Goal: Transaction & Acquisition: Obtain resource

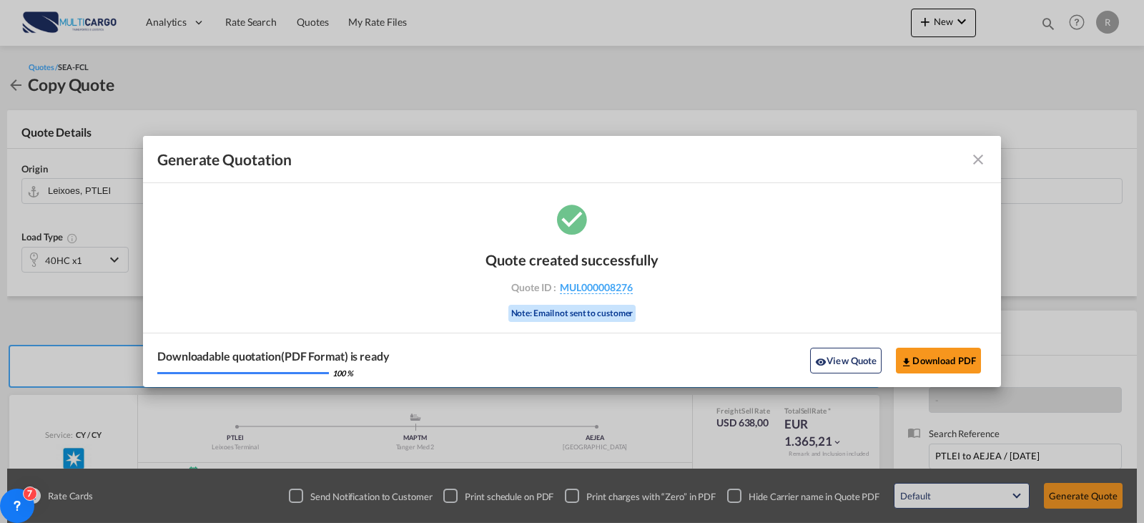
scroll to position [159, 0]
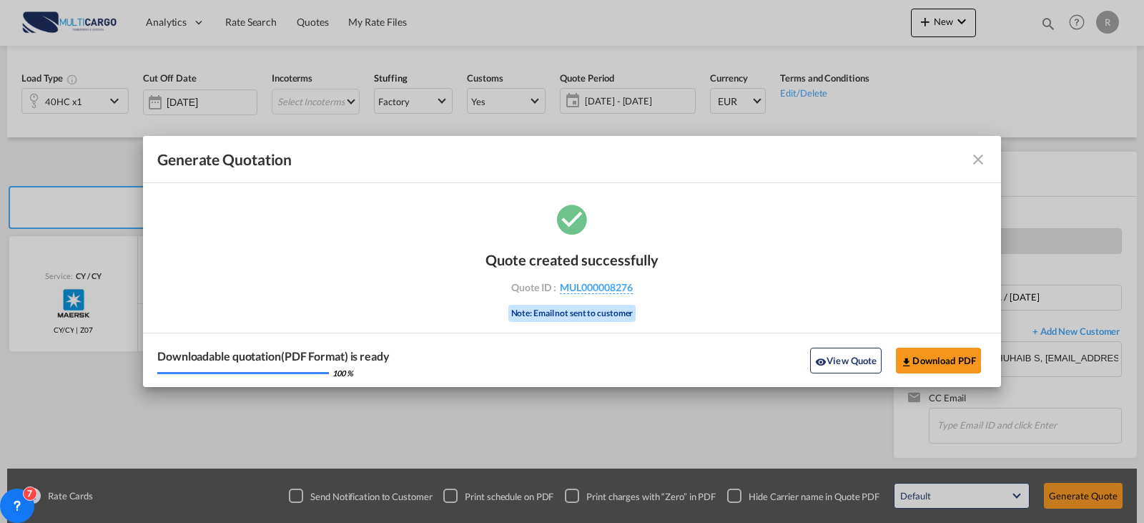
click at [979, 153] on md-icon "icon-close fg-AAA8AD cursor m-0" at bounding box center [978, 159] width 17 height 17
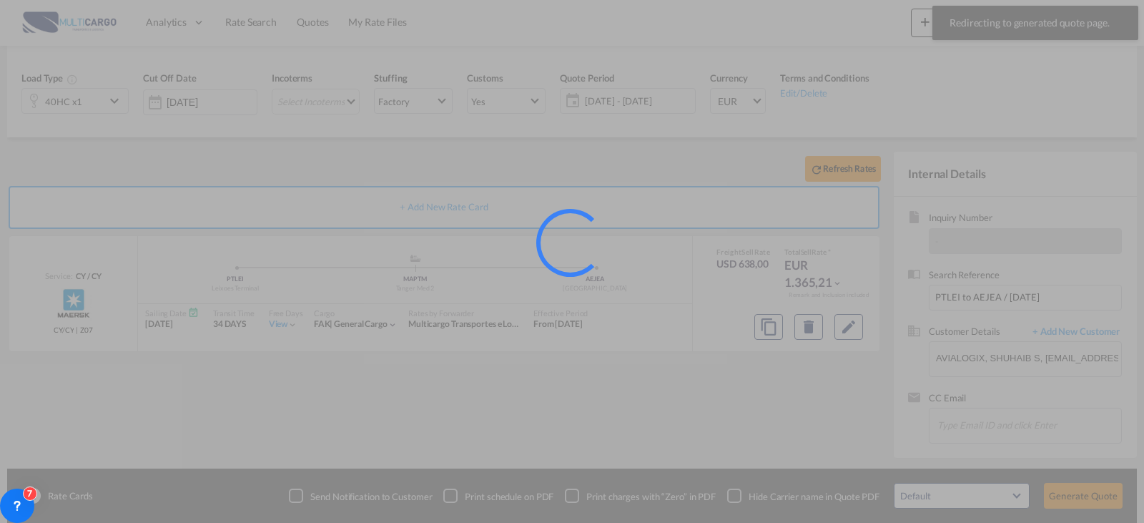
click at [265, 21] on div at bounding box center [572, 261] width 1144 height 523
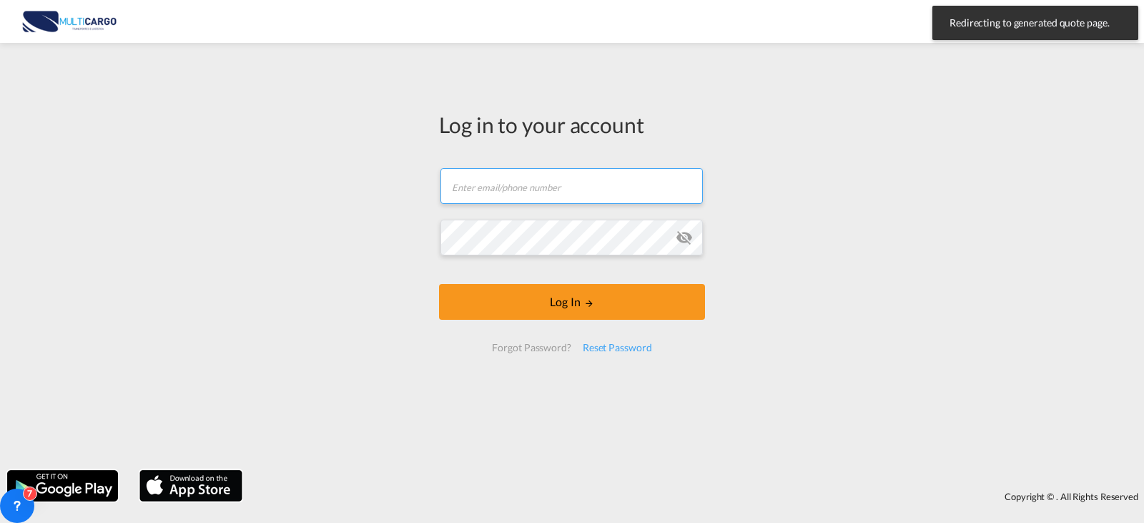
type input "[PERSON_NAME][EMAIL_ADDRESS][PERSON_NAME][DOMAIN_NAME]"
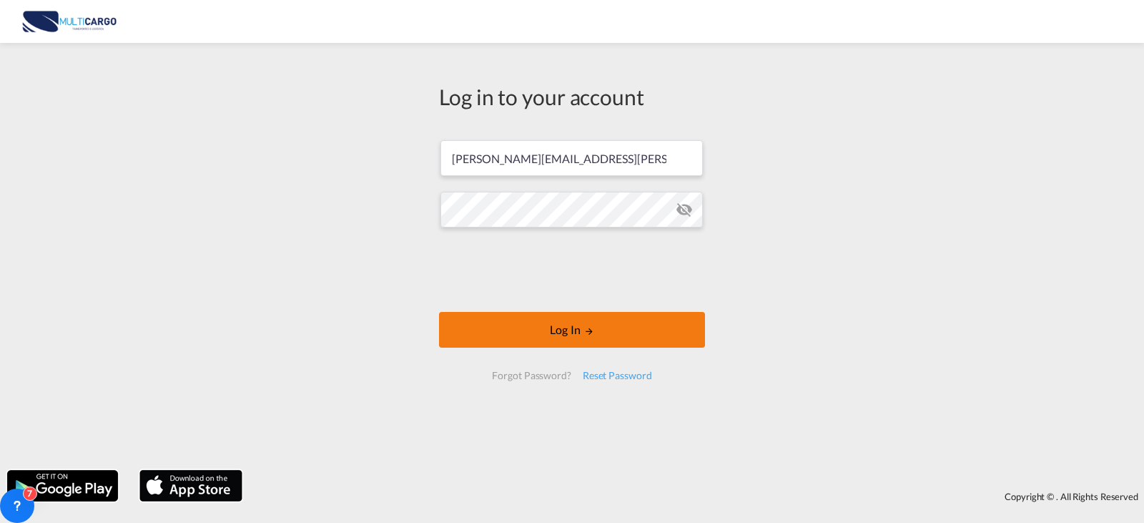
click at [543, 337] on button "Log In" at bounding box center [572, 330] width 266 height 36
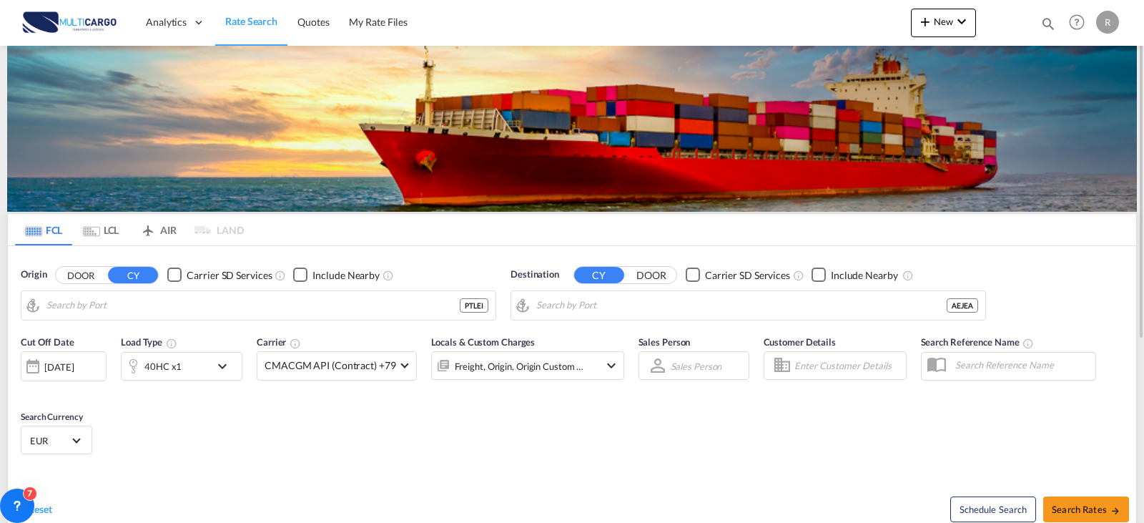
type input "Leixoes, PTLEI"
click at [139, 315] on input "Leixoes, PTLEI" at bounding box center [267, 305] width 442 height 21
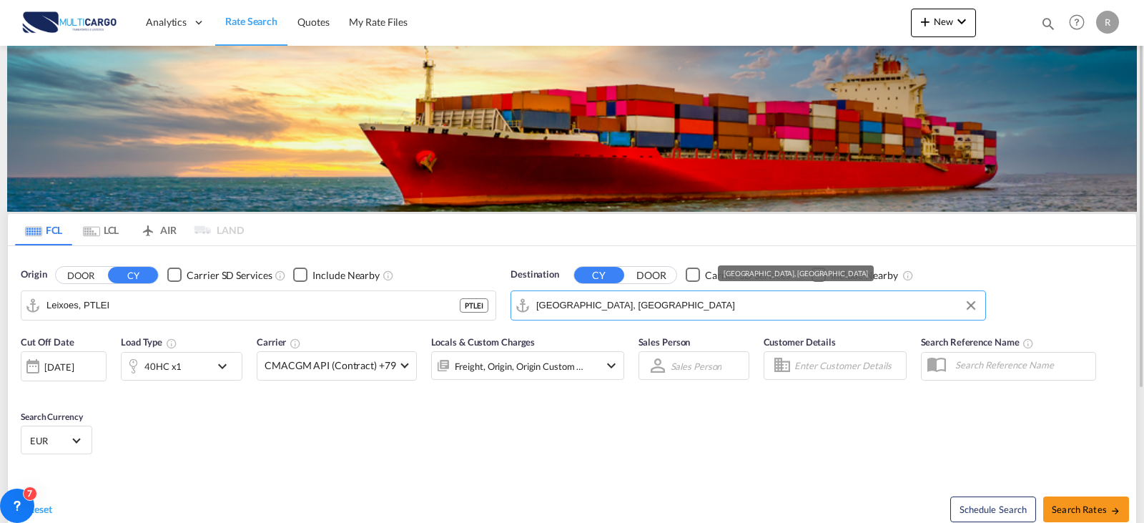
click at [638, 307] on input "[GEOGRAPHIC_DATA], [GEOGRAPHIC_DATA]" at bounding box center [757, 305] width 442 height 21
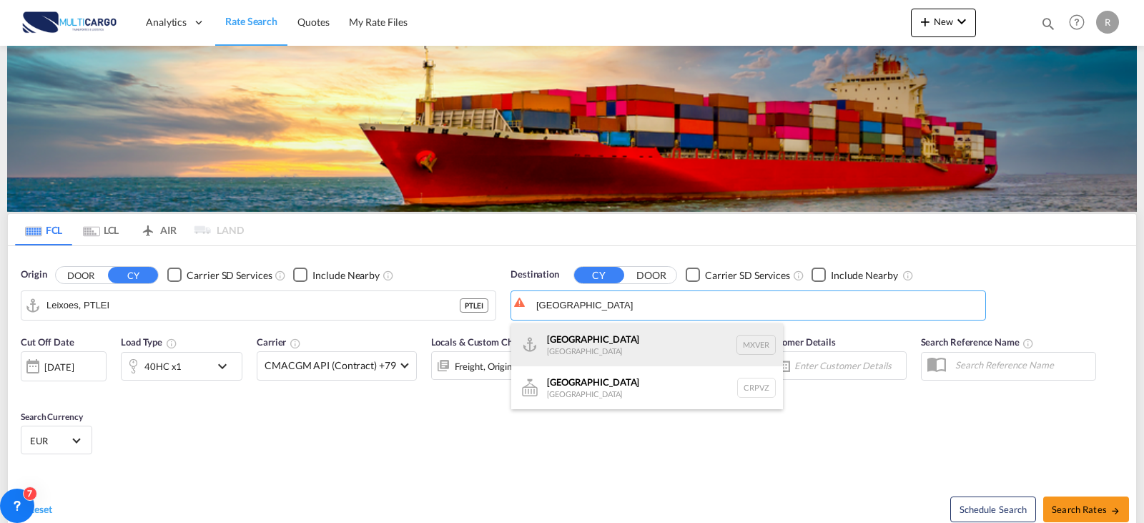
click at [593, 342] on div "[GEOGRAPHIC_DATA] [GEOGRAPHIC_DATA] MXVER" at bounding box center [647, 344] width 272 height 43
type input "[GEOGRAPHIC_DATA], MXVER"
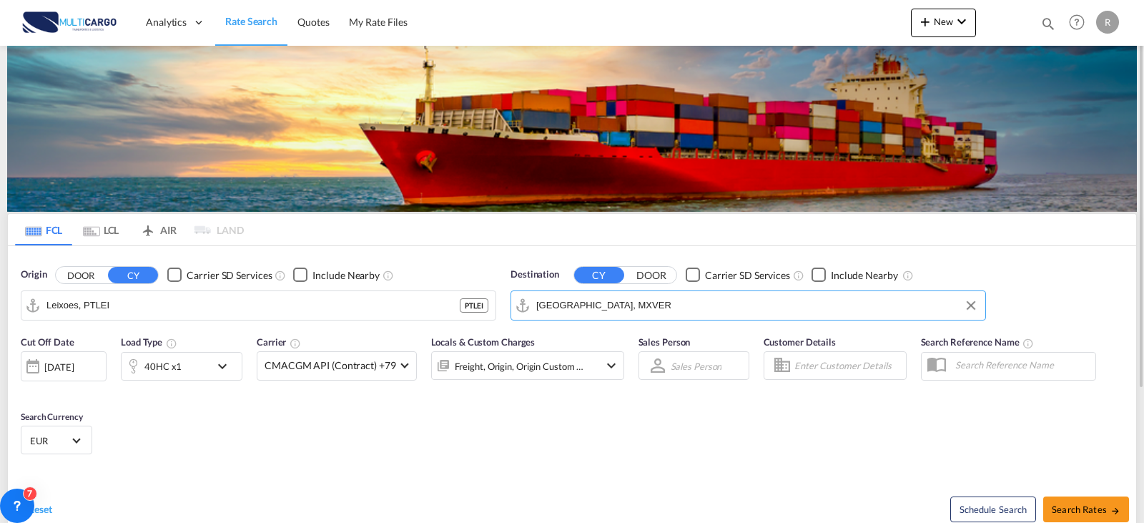
click at [220, 360] on md-icon "icon-chevron-down" at bounding box center [226, 365] width 24 height 17
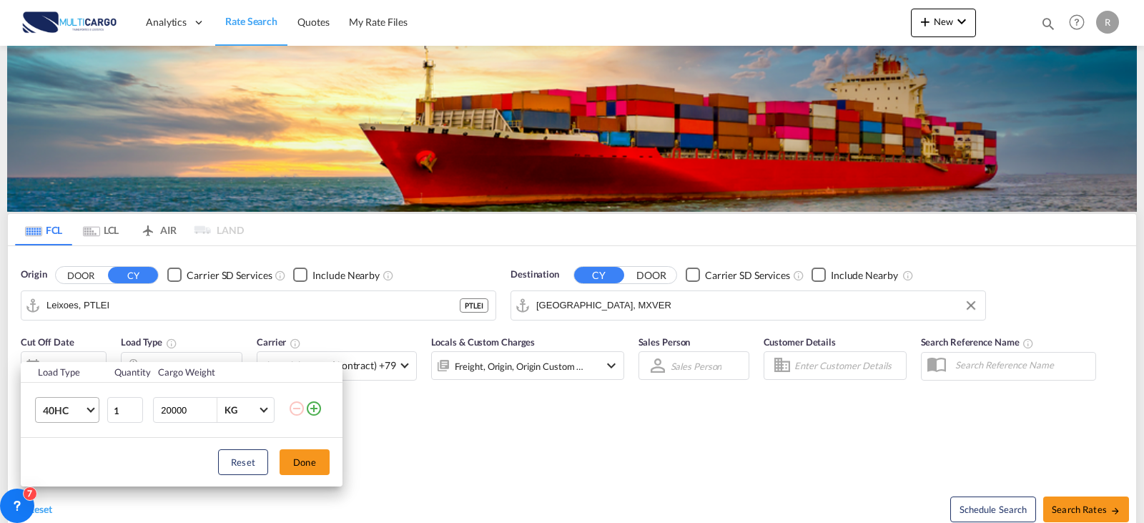
click at [86, 407] on md-select-value "40HC" at bounding box center [69, 410] width 57 height 24
click at [69, 345] on md-option "20GP" at bounding box center [79, 342] width 97 height 34
click at [305, 447] on div "Reset Done" at bounding box center [182, 462] width 322 height 49
click at [566, 355] on div "Load Type Quantity Cargo Weight 20GP 1 20000 KG KG Load type addition is restri…" at bounding box center [572, 261] width 1144 height 523
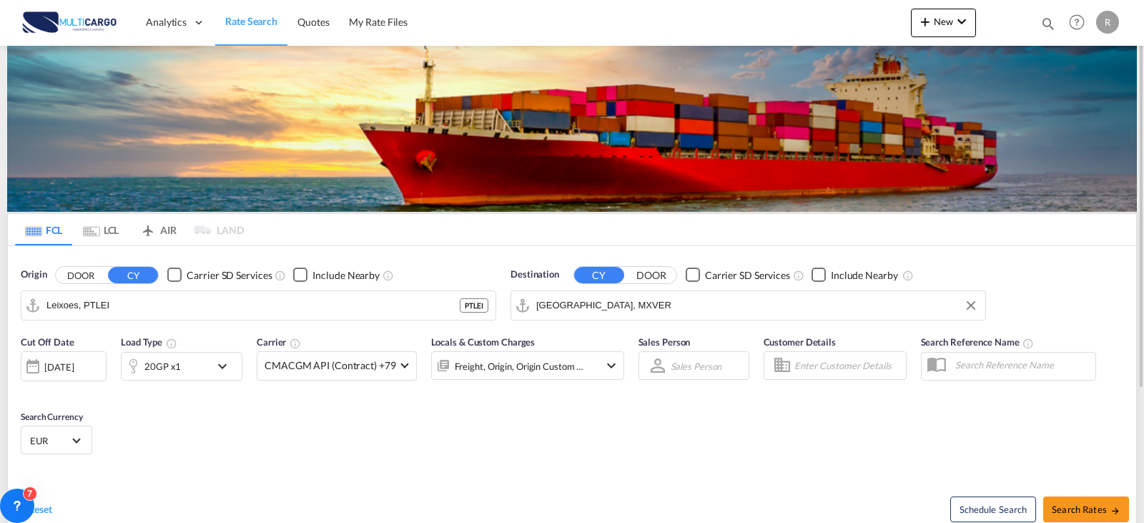
click at [570, 378] on div "Freight, Origin, Origin Custom +1" at bounding box center [508, 365] width 153 height 29
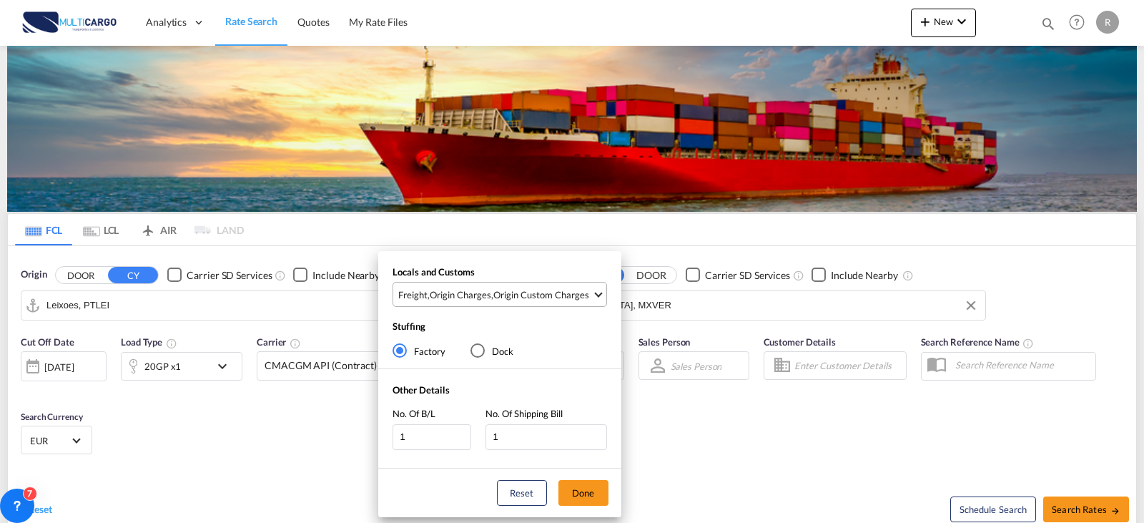
click at [518, 303] on md-select-value "Freight , Origin Charges , Origin Custom Charges" at bounding box center [501, 294] width 209 height 24
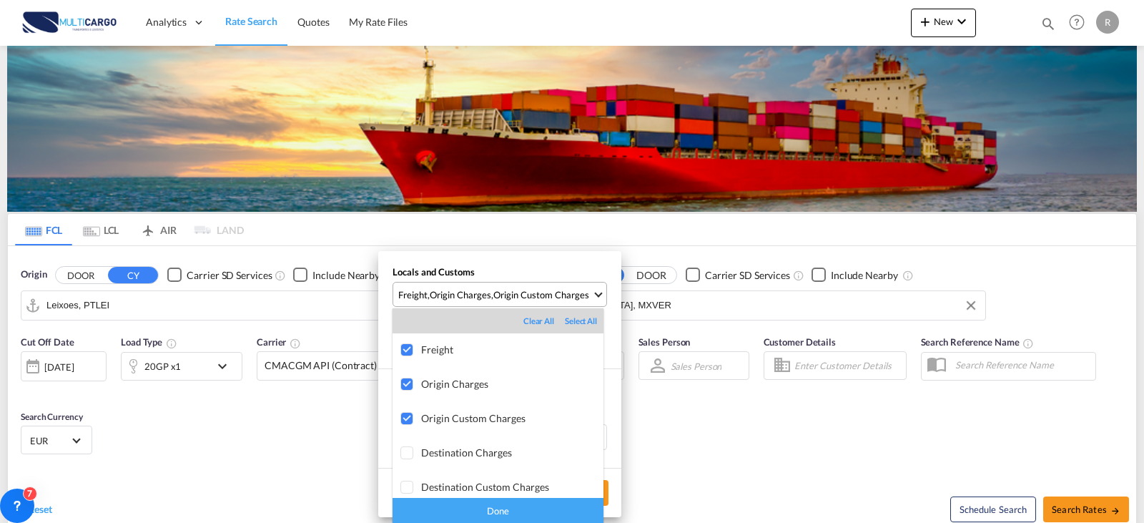
click at [518, 303] on md-backdrop at bounding box center [572, 261] width 1144 height 523
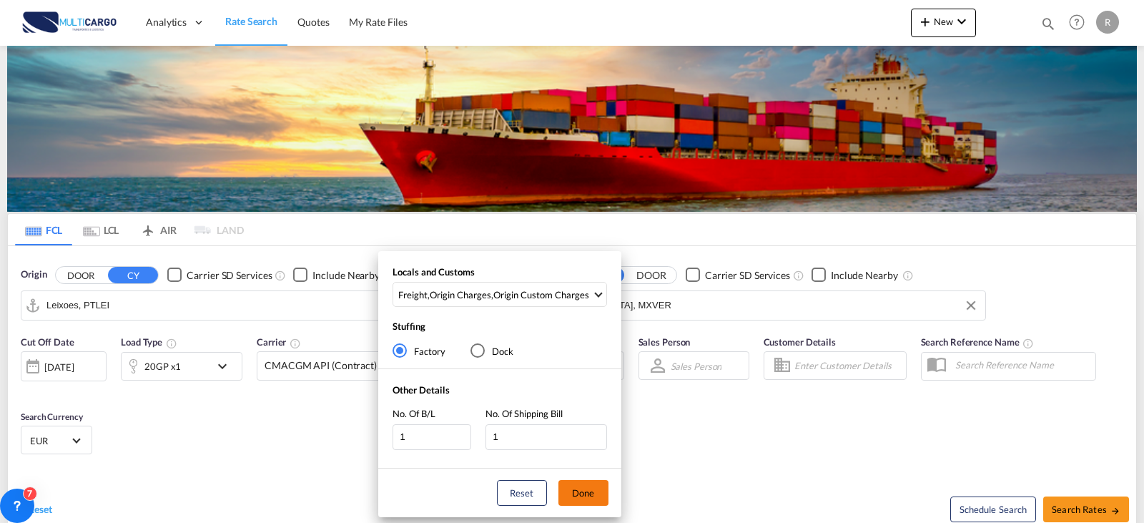
click at [599, 497] on button "Done" at bounding box center [583, 493] width 50 height 26
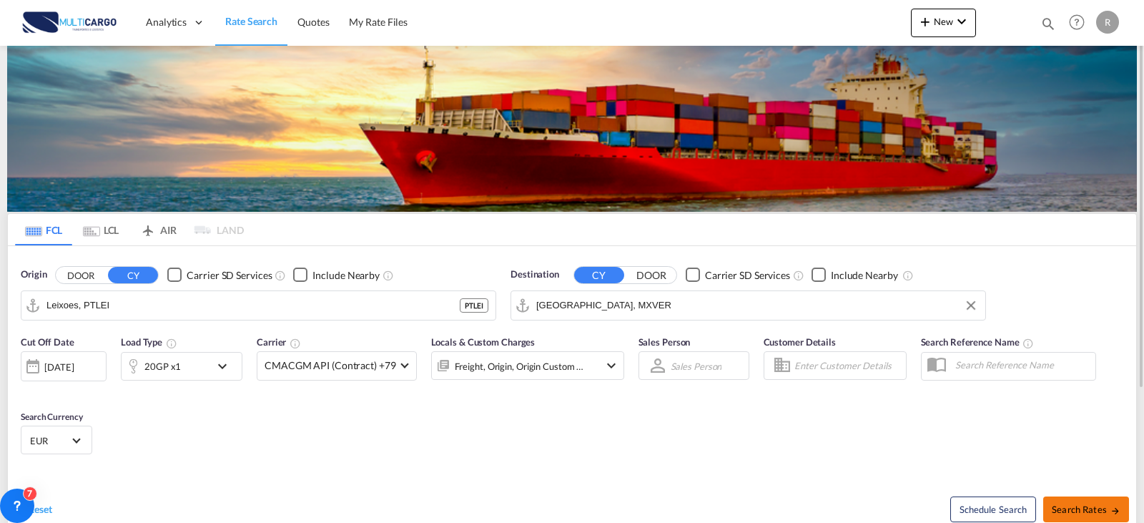
click at [1052, 514] on span "Search Rates" at bounding box center [1086, 508] width 69 height 11
type input "PTLEI to MXVER / [DATE]"
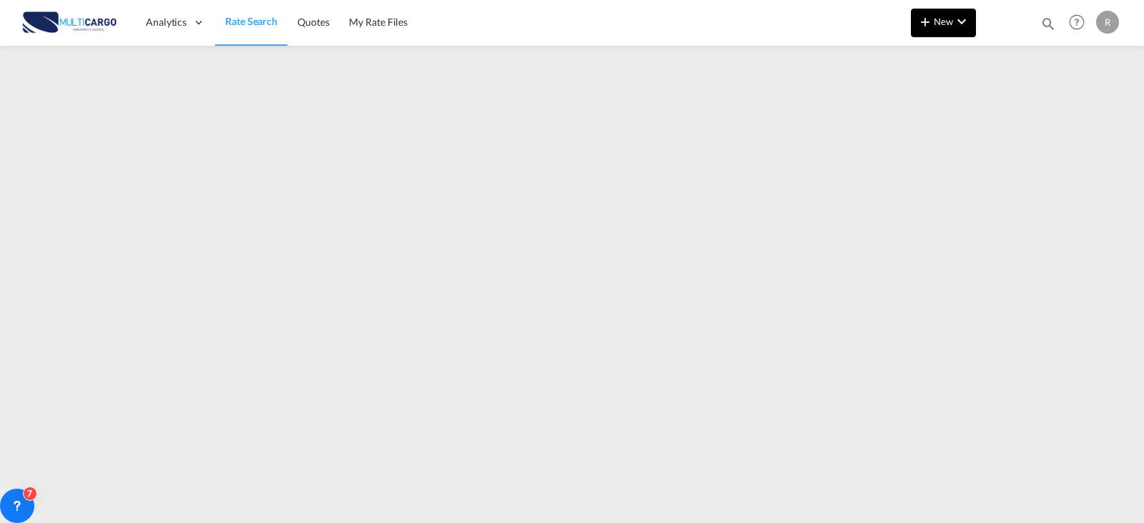
click at [967, 20] on md-icon "icon-chevron-down" at bounding box center [961, 21] width 17 height 17
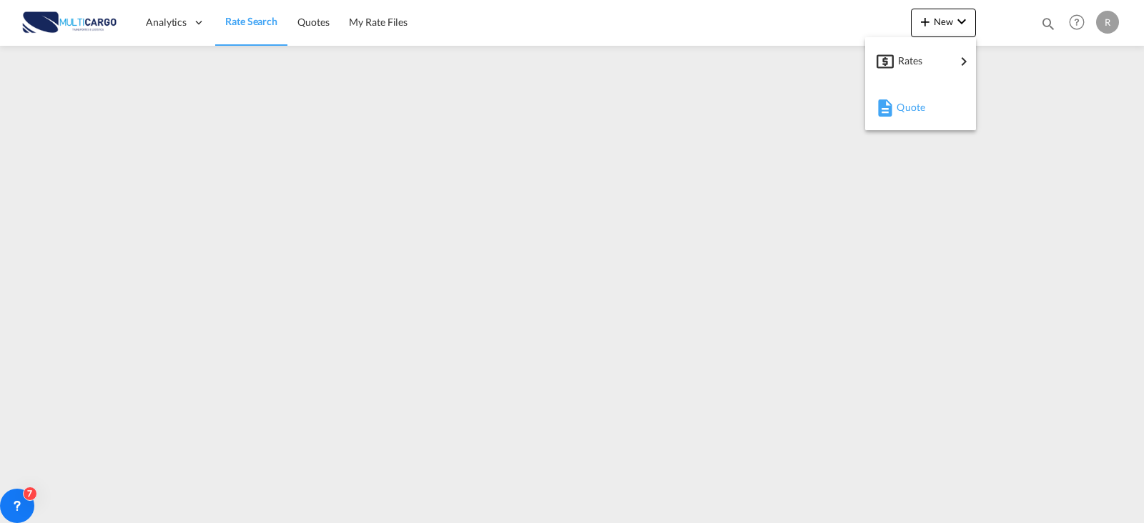
click at [949, 111] on div "Quote" at bounding box center [923, 107] width 53 height 36
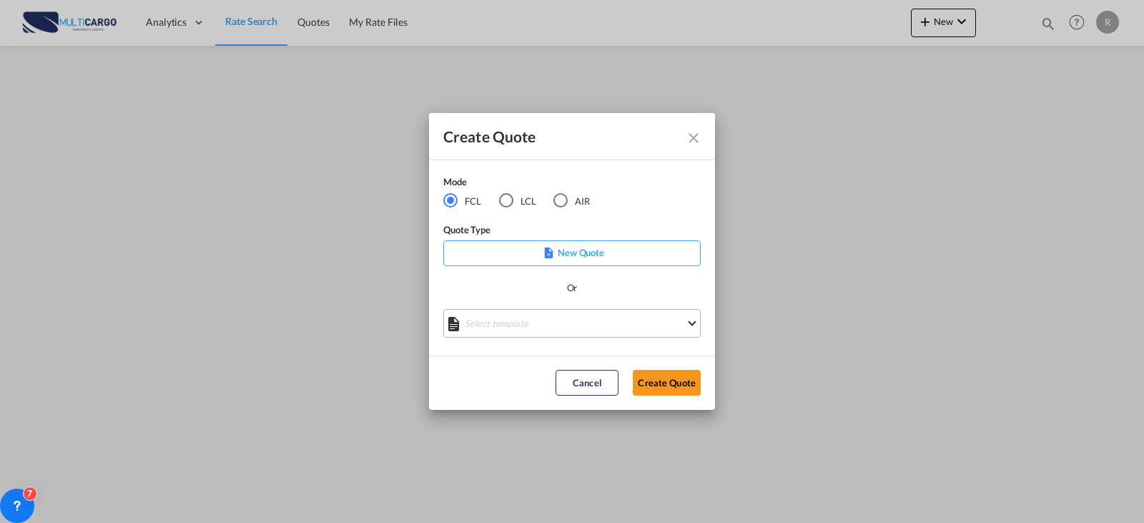
click at [594, 312] on md-select "Select template [DATE] IMP_EXW_FCL [PERSON_NAME] | [DATE] [DATE] IMP_DAP_FCL S/…" at bounding box center [571, 323] width 257 height 29
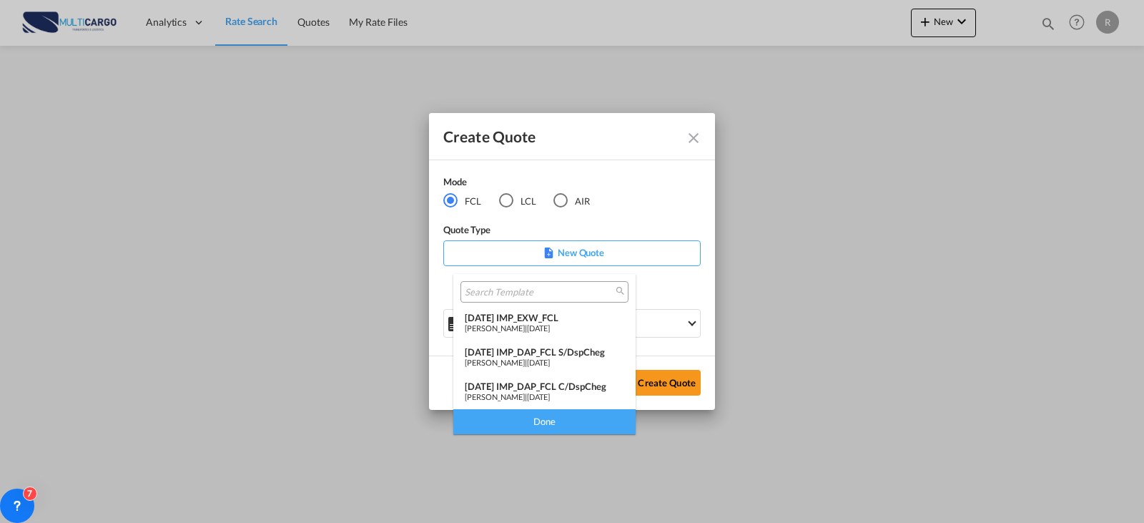
click at [560, 322] on div "[DATE] IMP_EXW_FCL" at bounding box center [544, 317] width 159 height 11
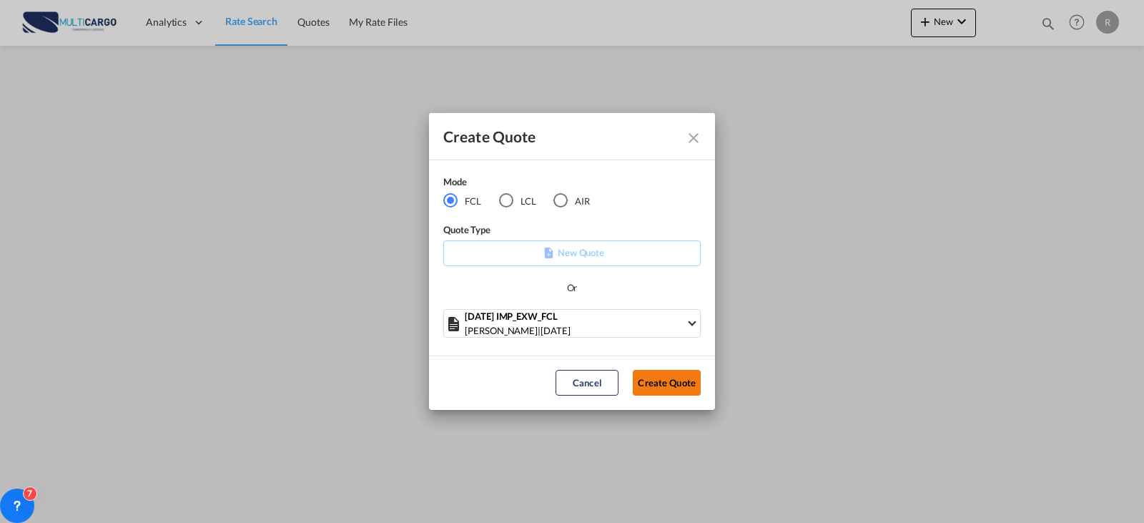
click at [656, 385] on button "Create Quote" at bounding box center [667, 383] width 68 height 26
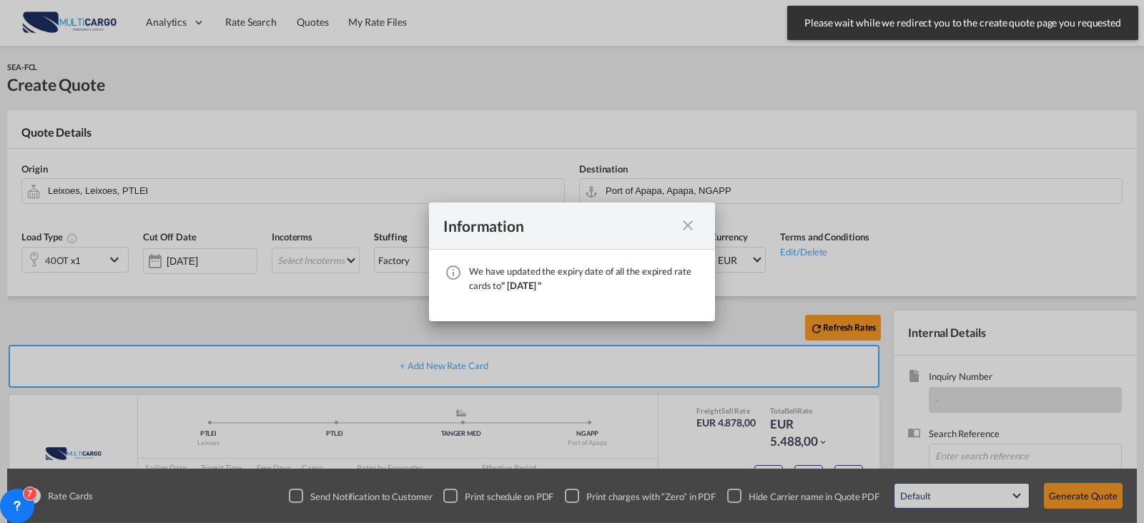
click at [693, 225] on md-icon "icon-close fg-AAA8AD cursor" at bounding box center [687, 225] width 17 height 17
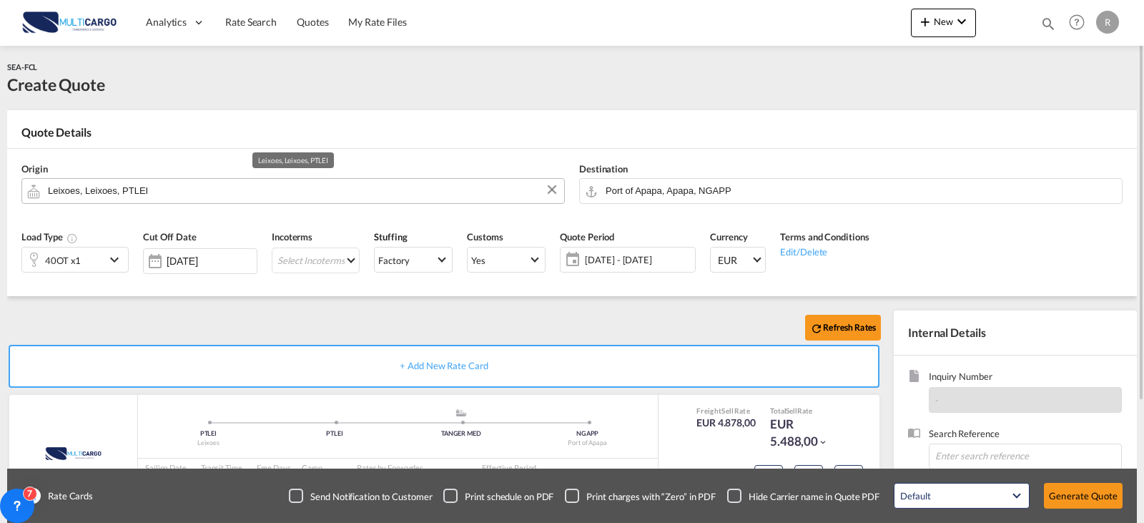
click at [261, 193] on input "Leixoes, Leixoes, PTLEI" at bounding box center [302, 190] width 509 height 25
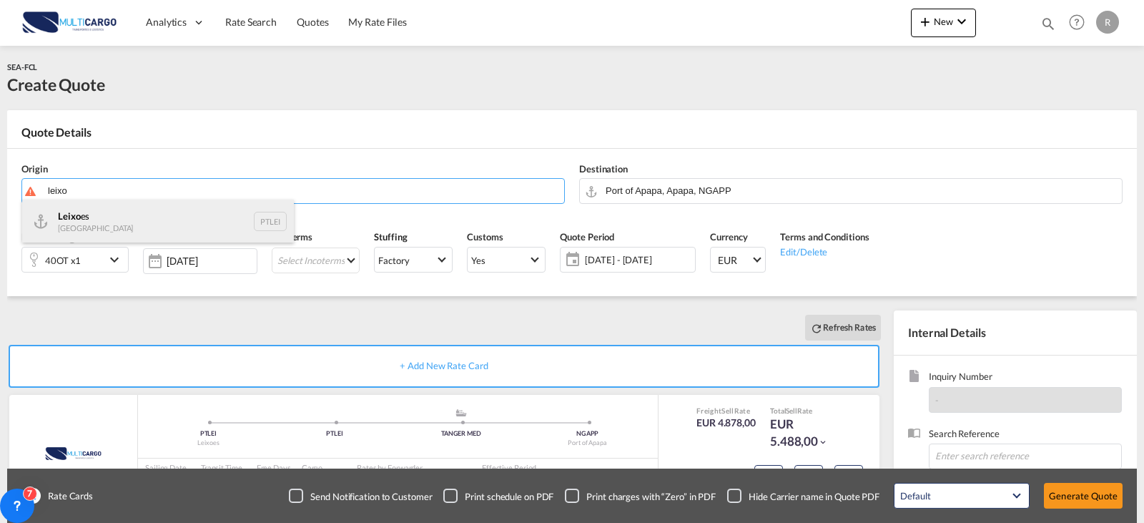
click at [209, 221] on div "Leixo es Portugal PTLEI" at bounding box center [158, 220] width 272 height 43
type input "Leixoes, PTLEI"
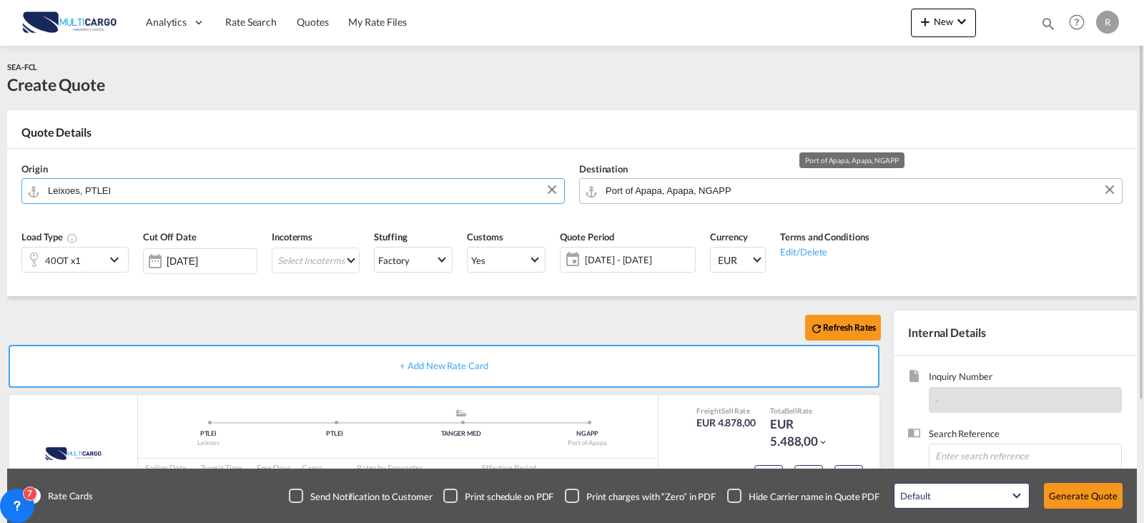
click at [734, 195] on input "Port of Apapa, Apapa, NGAPP" at bounding box center [860, 190] width 509 height 25
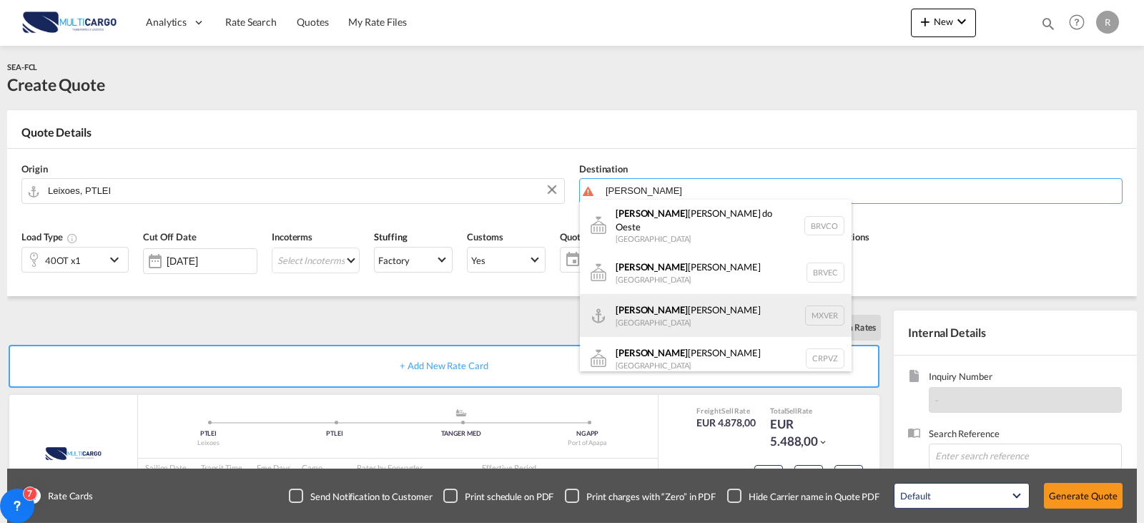
click at [719, 307] on div "[PERSON_NAME] [PERSON_NAME] [GEOGRAPHIC_DATA] MXVER" at bounding box center [716, 315] width 272 height 43
type input "[GEOGRAPHIC_DATA], MXVER"
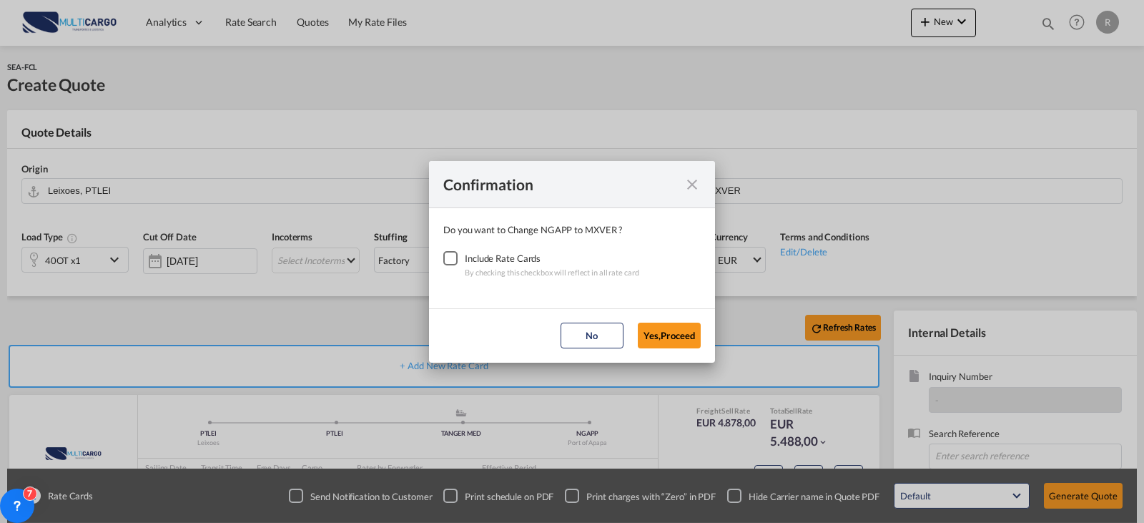
click at [443, 253] on div "Checkbox No Ink" at bounding box center [450, 258] width 14 height 14
drag, startPoint x: 699, startPoint y: 331, endPoint x: 681, endPoint y: 329, distance: 18.0
click at [698, 331] on button "Yes,Proceed" at bounding box center [669, 335] width 63 height 26
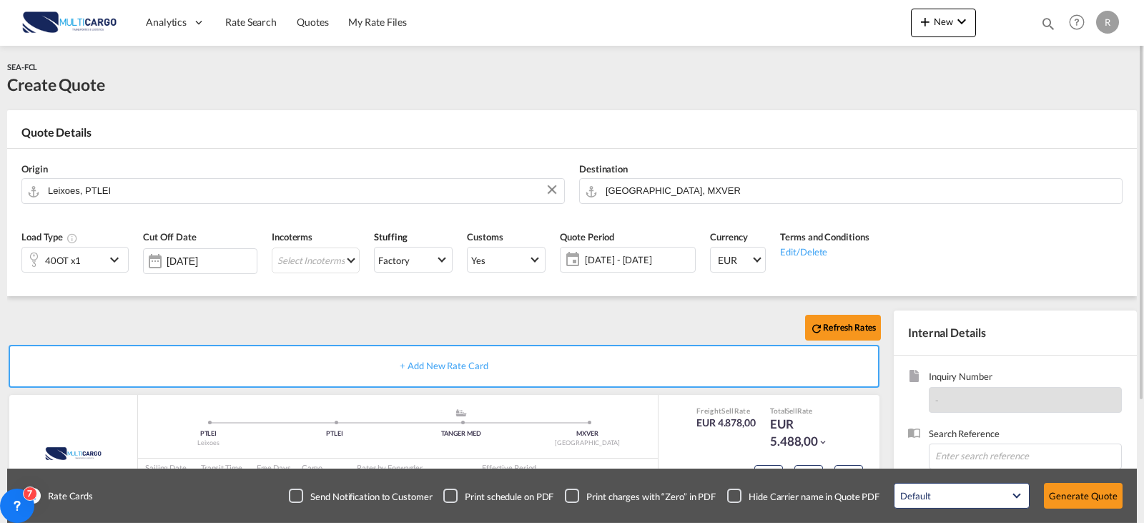
click at [106, 262] on md-icon "icon-chevron-down" at bounding box center [116, 259] width 21 height 17
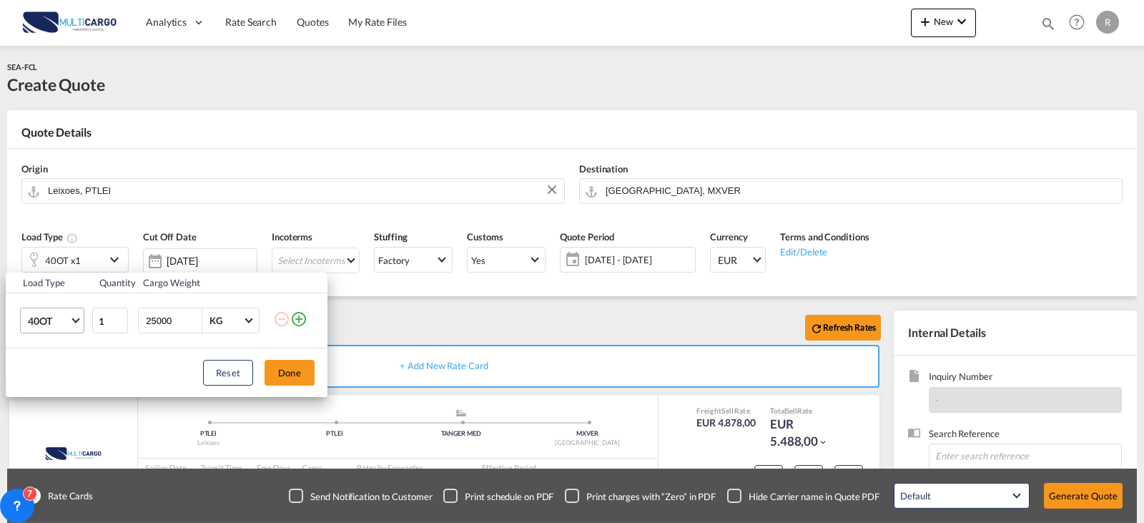
click at [56, 329] on md-select-value "40OT" at bounding box center [54, 320] width 57 height 24
click at [53, 248] on md-option "20GP" at bounding box center [64, 244] width 97 height 34
click at [280, 365] on button "Done" at bounding box center [290, 373] width 50 height 26
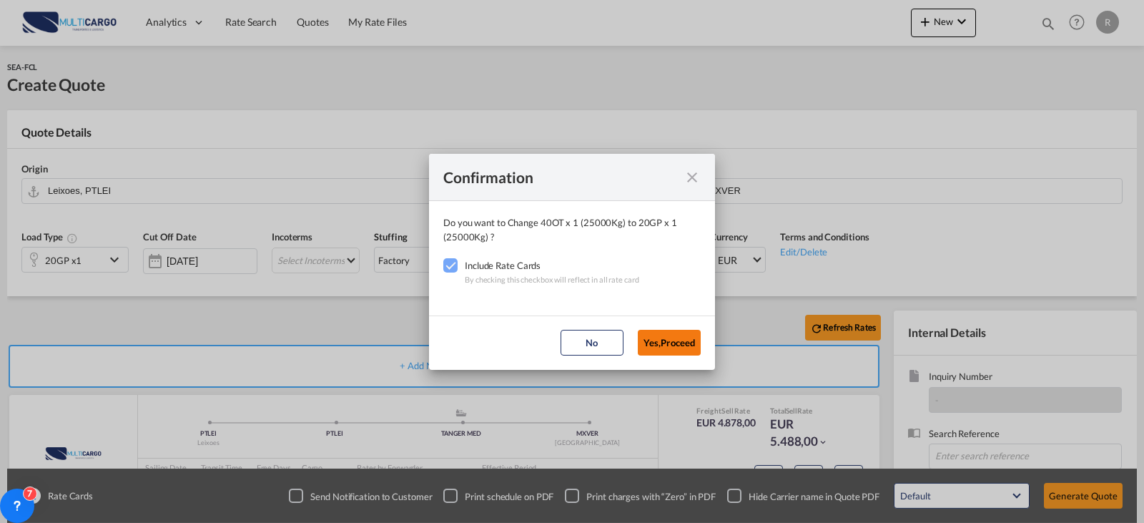
click at [691, 349] on button "Yes,Proceed" at bounding box center [669, 343] width 63 height 26
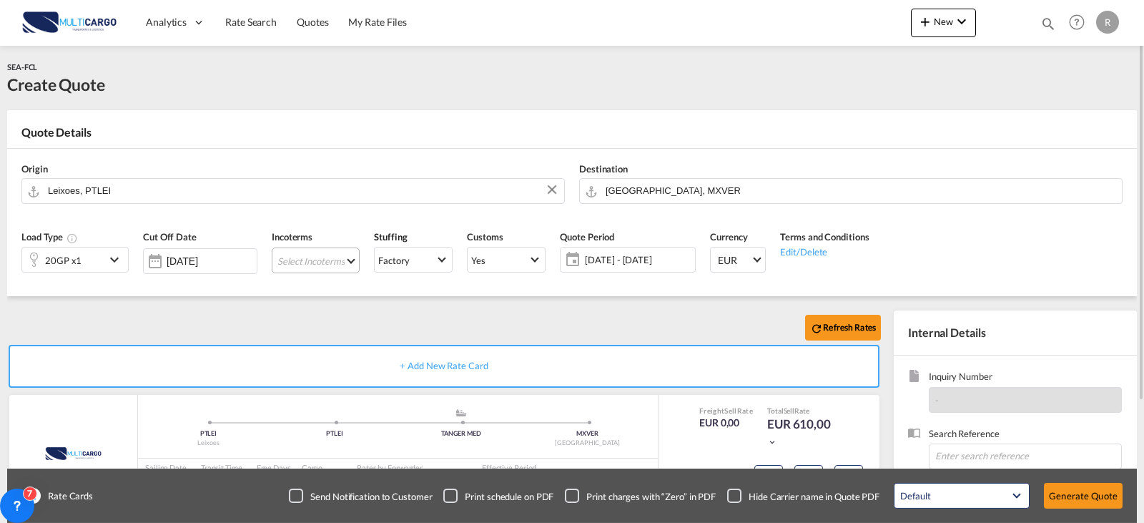
click at [327, 262] on md-select "Select Incoterms CIP - export Carriage and Insurance Paid to EXW - import Ex Wo…" at bounding box center [316, 260] width 88 height 26
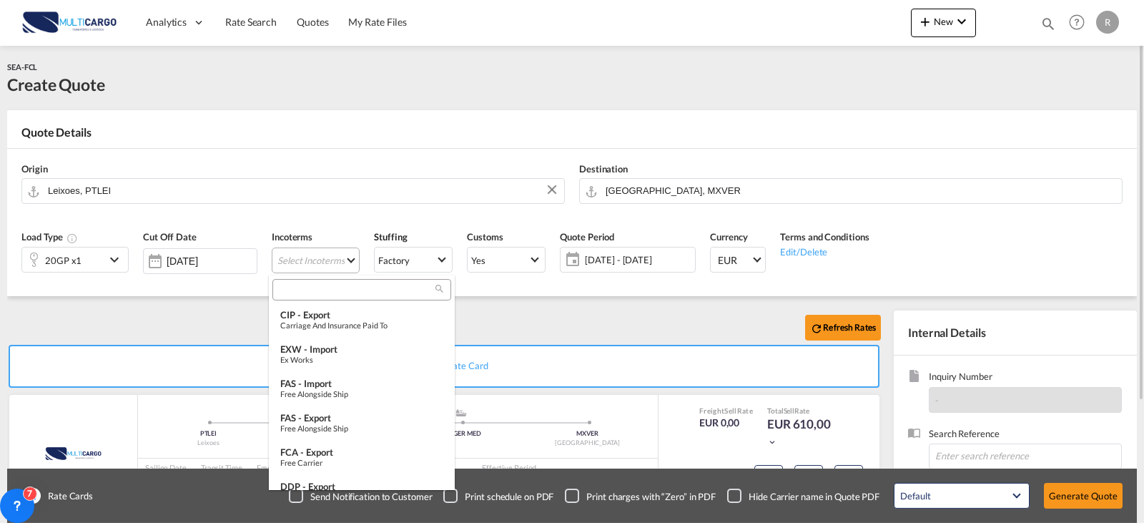
type md-option "[object Object]"
click at [347, 353] on div "EXW - import" at bounding box center [361, 348] width 163 height 11
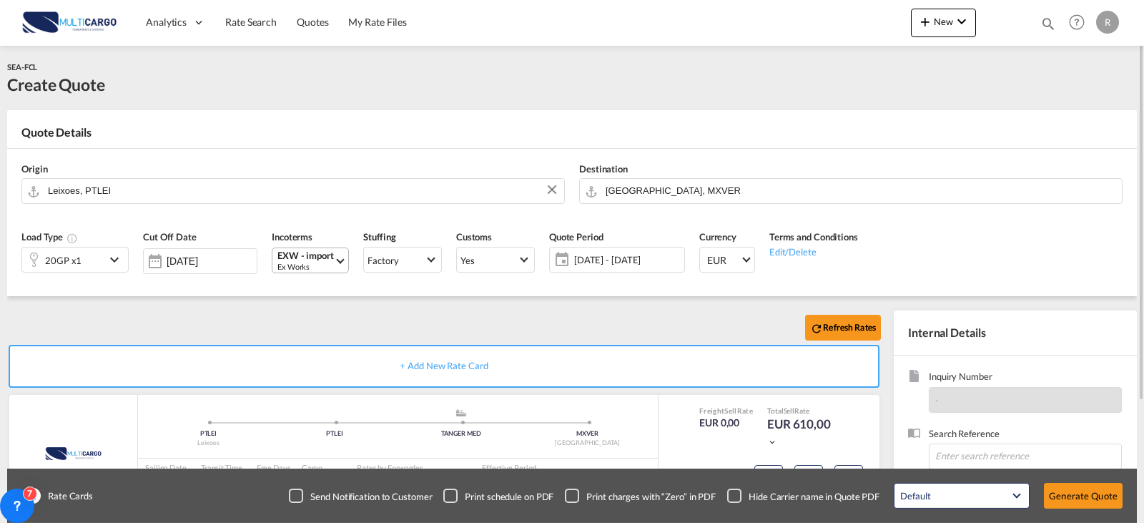
click at [308, 252] on md-select-value "EXW - import Ex Works" at bounding box center [312, 260] width 72 height 24
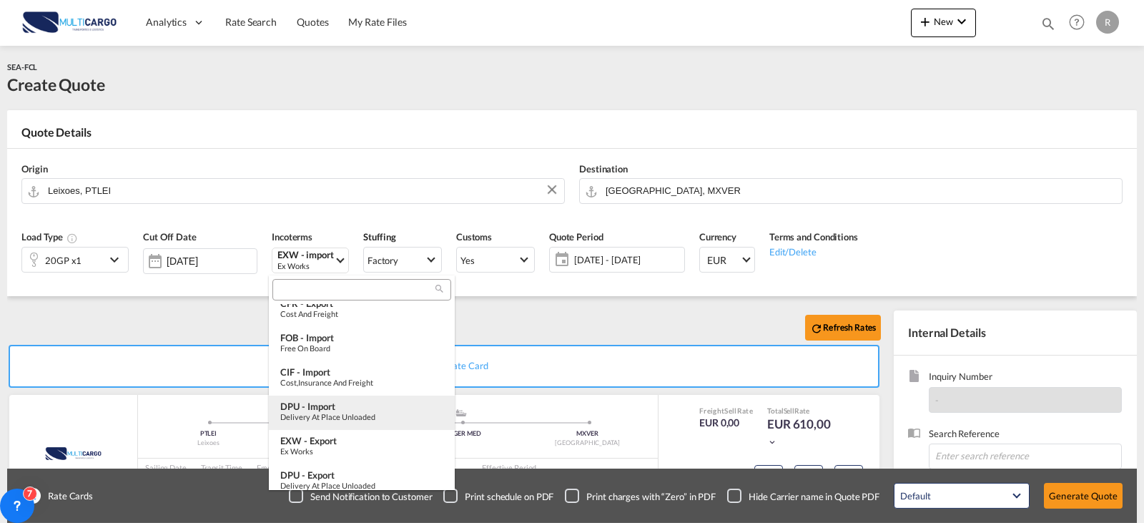
scroll to position [357, 0]
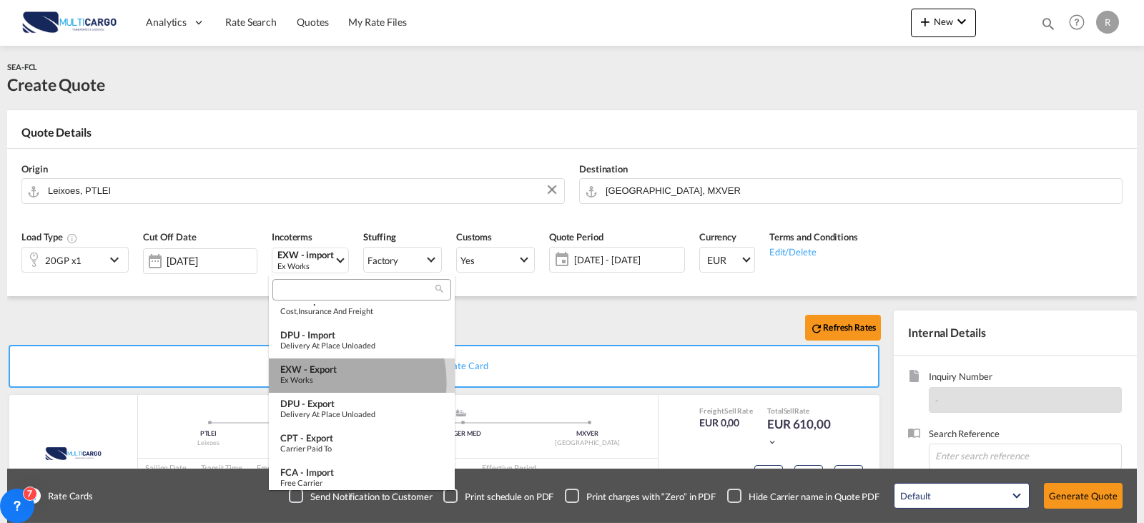
click at [331, 382] on div "Ex Works" at bounding box center [361, 379] width 163 height 9
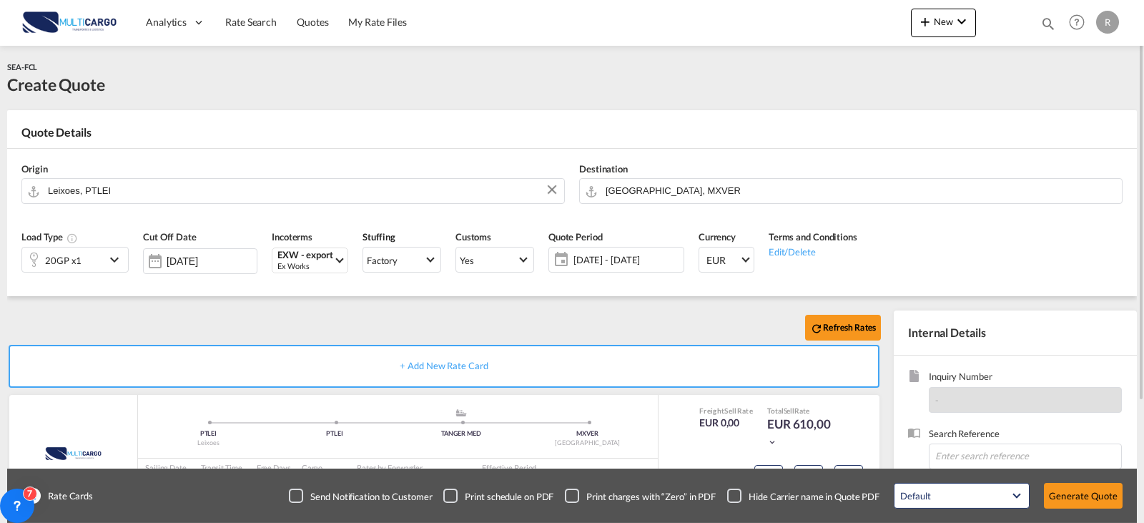
click at [723, 335] on div "Refresh Rates" at bounding box center [446, 327] width 879 height 34
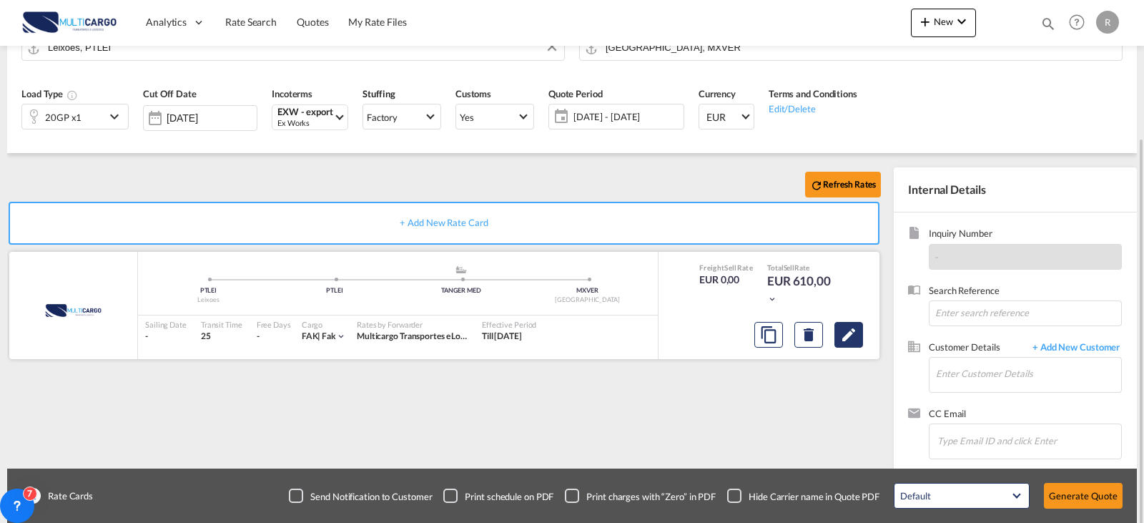
scroll to position [159, 0]
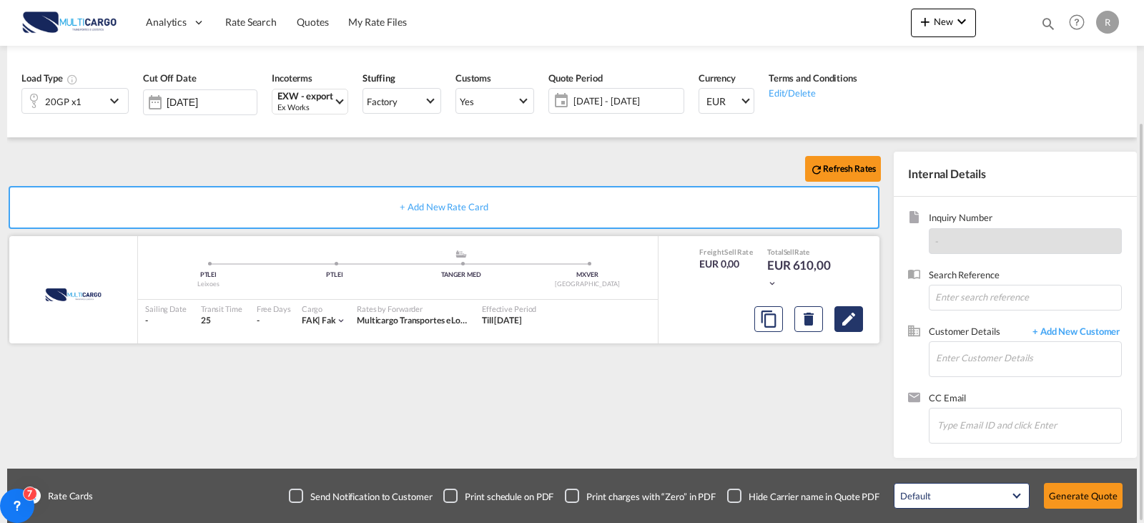
click at [848, 322] on md-icon "Edit" at bounding box center [848, 318] width 17 height 17
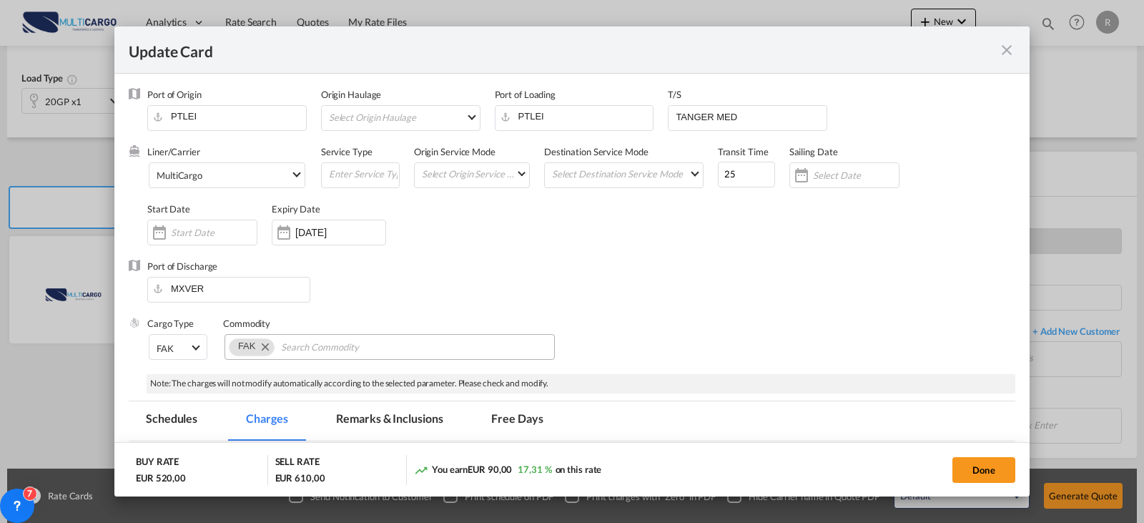
select select "per container"
select select "per B/L"
select select "per container"
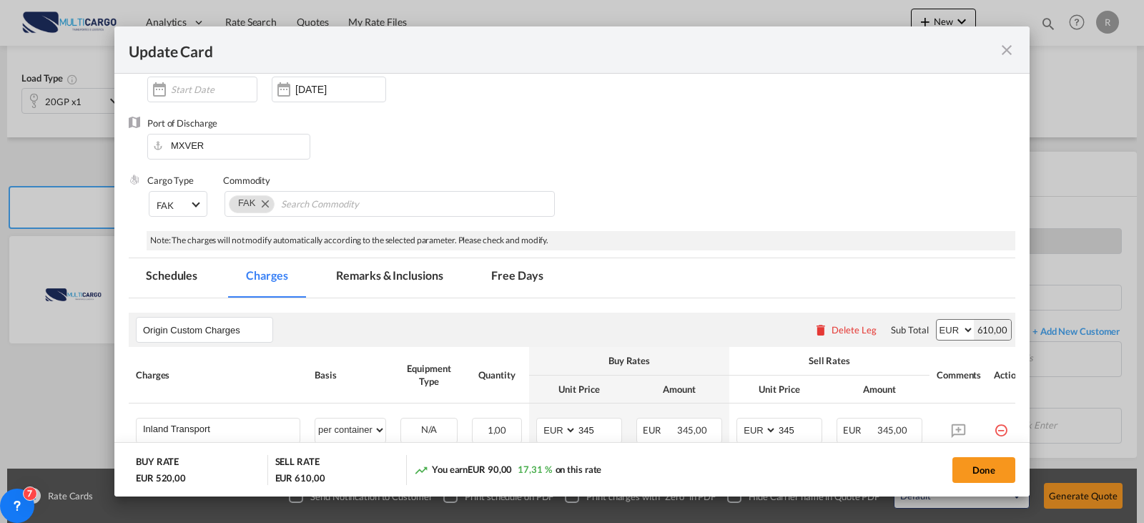
scroll to position [0, 0]
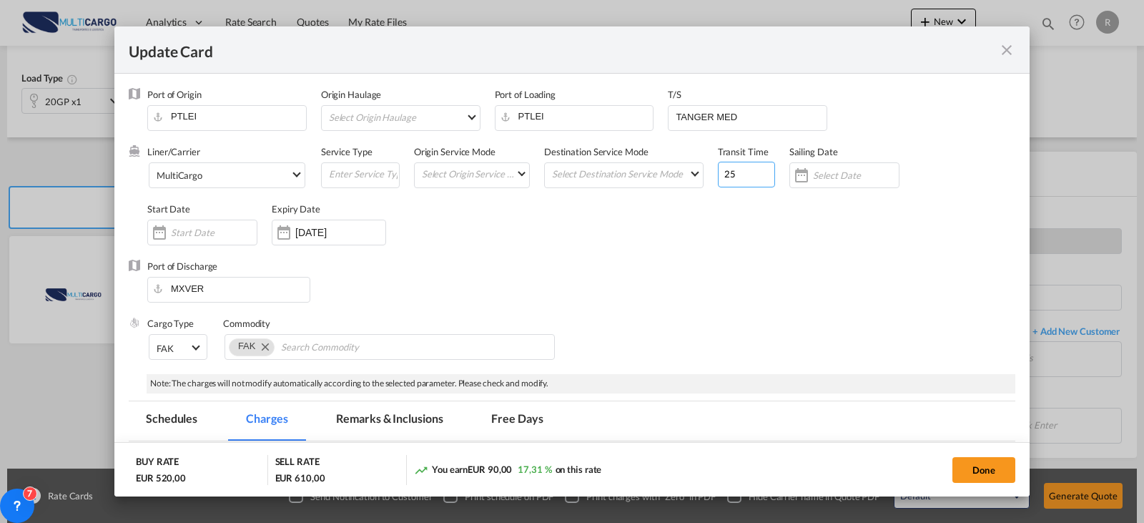
click at [729, 169] on input "25" at bounding box center [746, 175] width 57 height 26
type input "2"
type input "30"
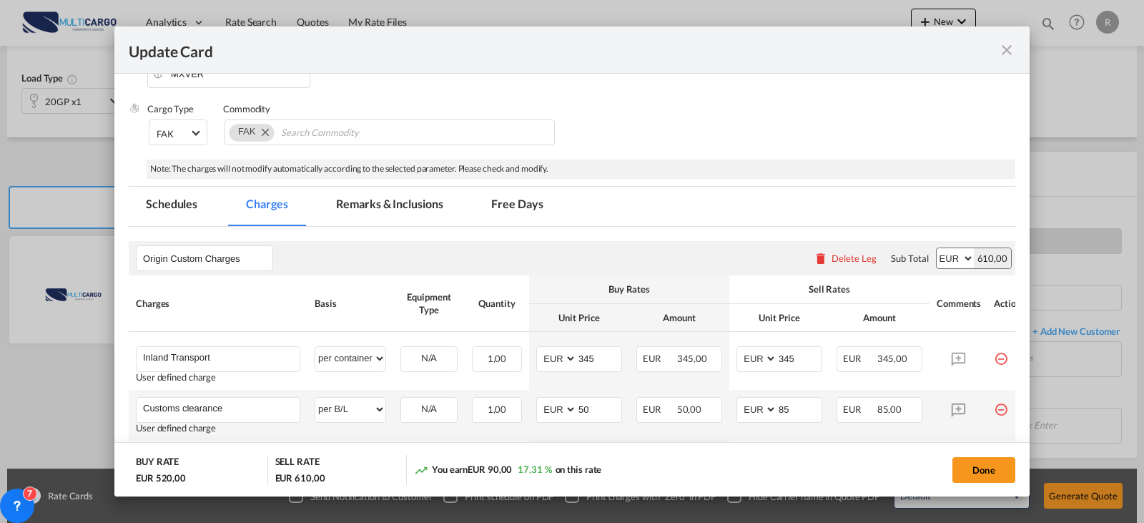
scroll to position [357, 0]
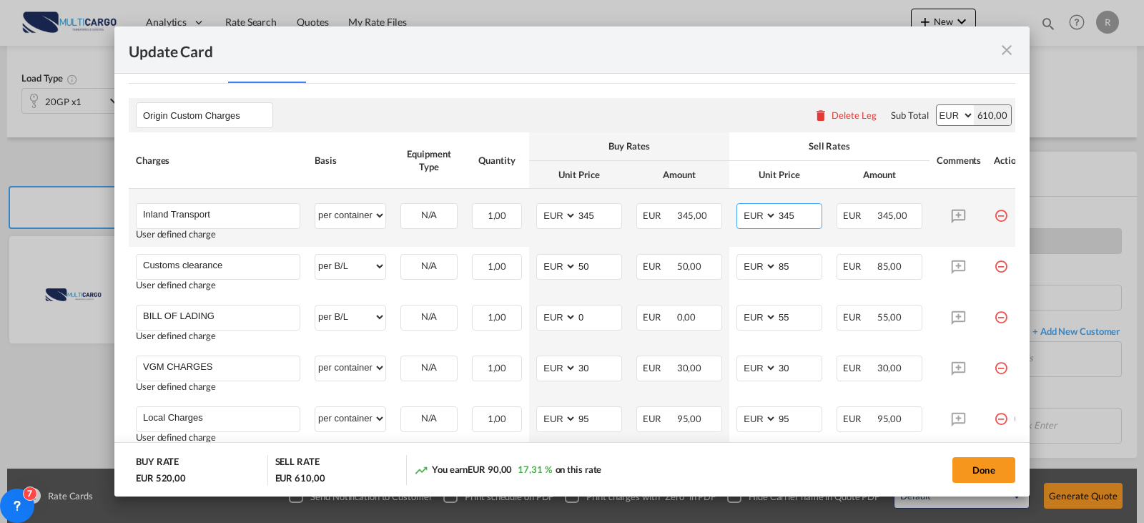
drag, startPoint x: 816, startPoint y: 219, endPoint x: 728, endPoint y: 214, distance: 88.1
click at [728, 214] on tr "Inland Transport Please Enter User Defined Charges Cannot Be Published User def…" at bounding box center [582, 218] width 906 height 58
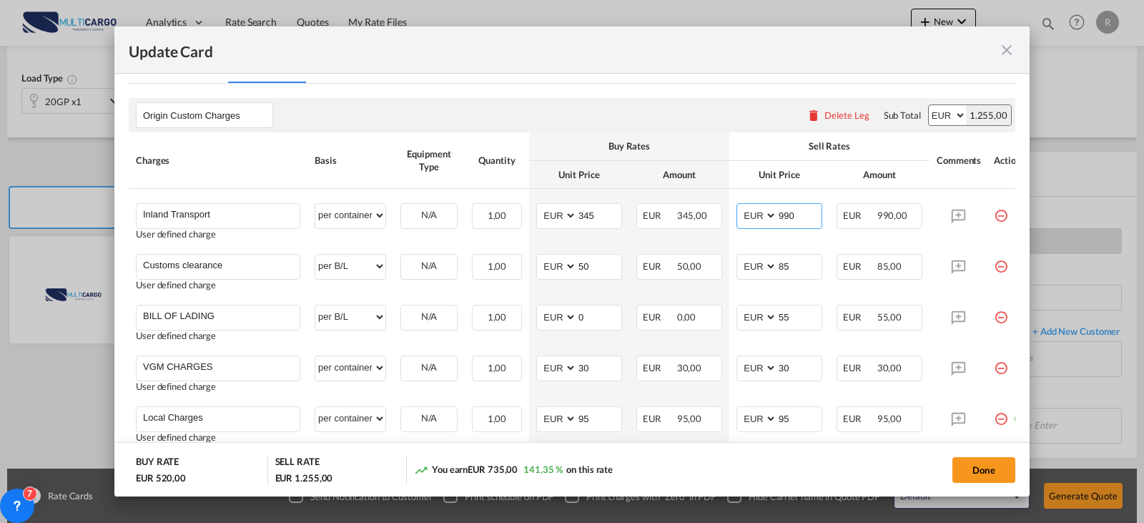
type input "990"
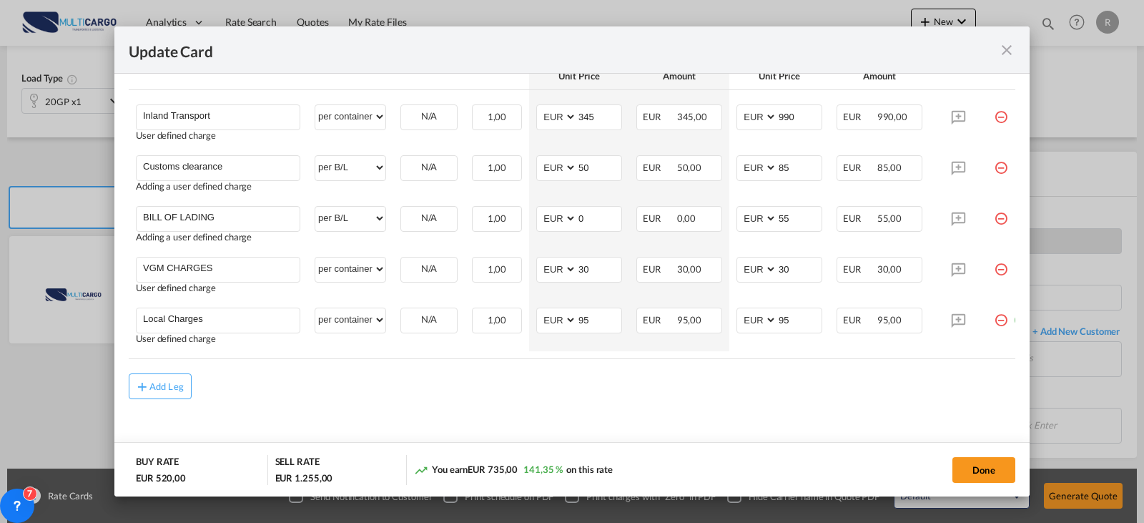
drag, startPoint x: 965, startPoint y: 359, endPoint x: 1020, endPoint y: 345, distance: 56.9
click at [1034, 355] on div "Update Card Port of Origin PTLEI Origin Haulage Select Origin Haulage rail road…" at bounding box center [572, 261] width 1144 height 523
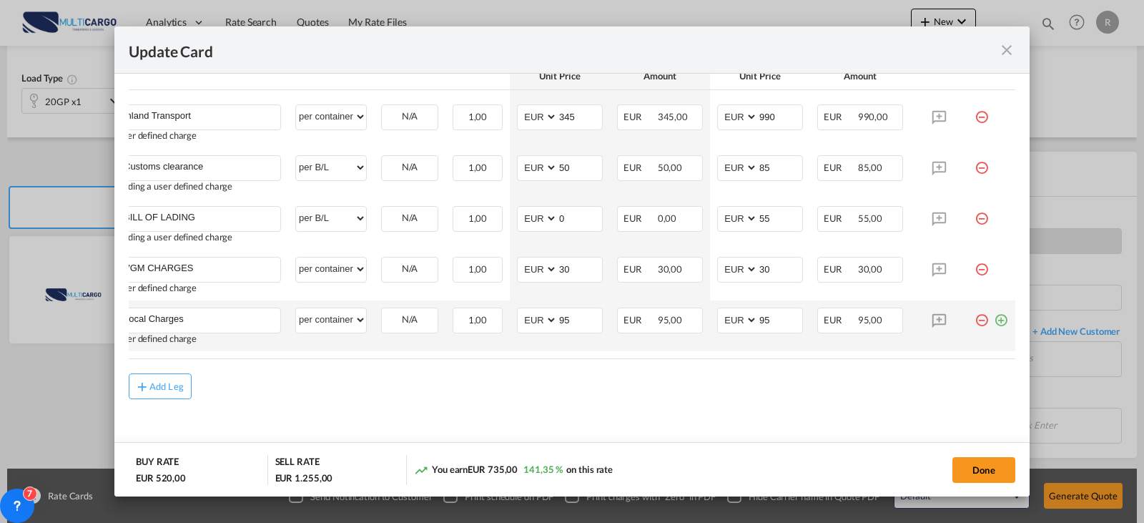
click at [994, 315] on md-icon "icon-plus-circle-outline green-400-fg" at bounding box center [1001, 314] width 14 height 14
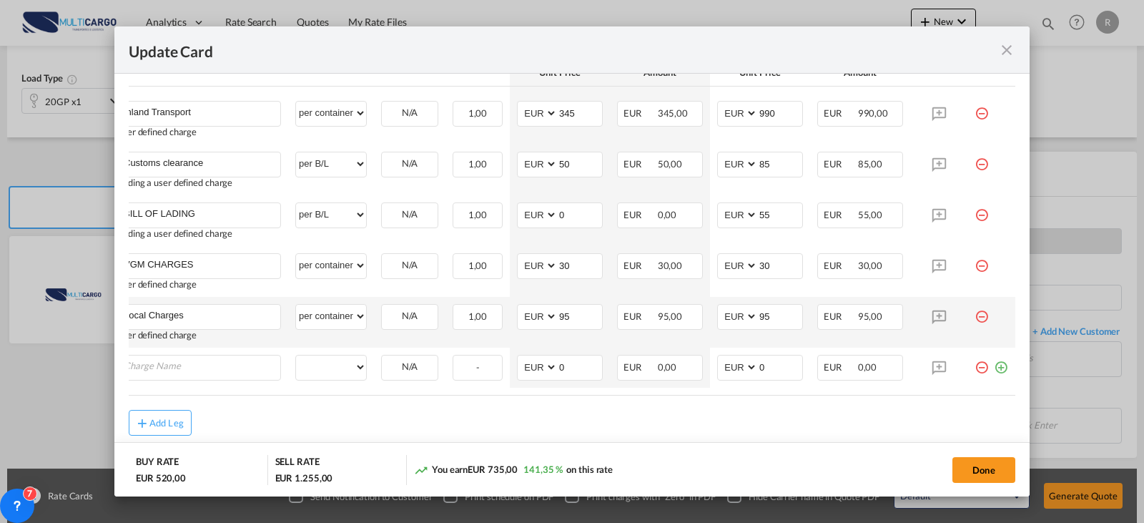
scroll to position [0, 14]
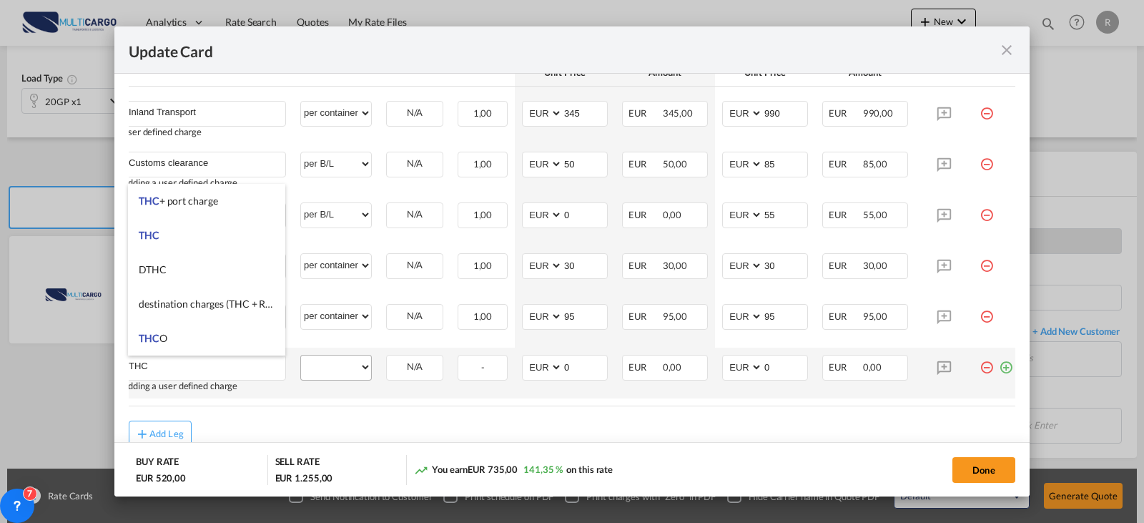
type input "THC"
drag, startPoint x: 356, startPoint y: 367, endPoint x: 354, endPoint y: 360, distance: 7.5
click at [356, 367] on select "per equipment per container per B/L per shipping bill per shipment per pallet p…" at bounding box center [336, 366] width 70 height 23
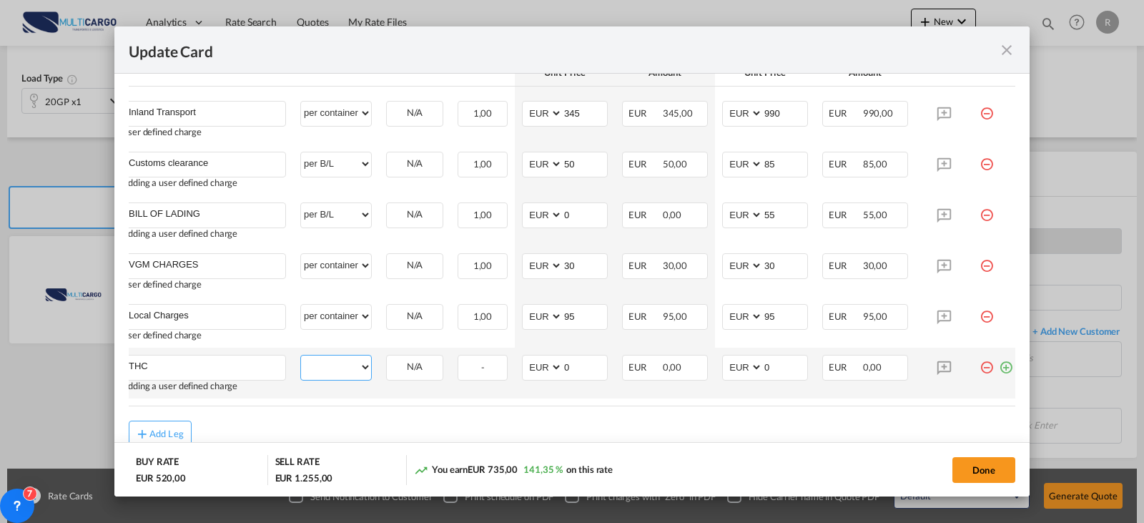
select select "per container"
click at [301, 355] on select "per equipment per container per B/L per shipping bill per shipment per pallet p…" at bounding box center [336, 366] width 70 height 23
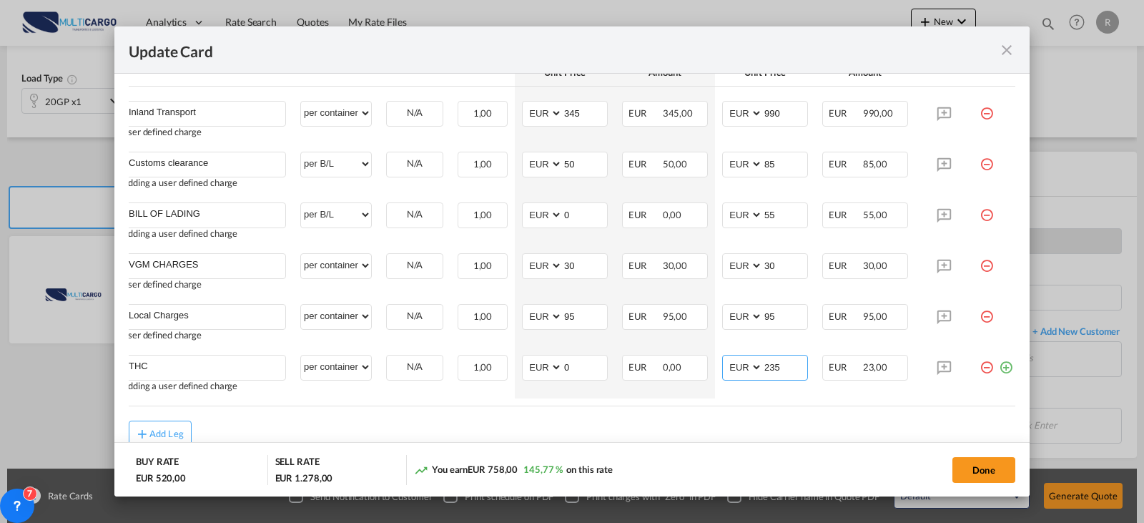
type input "235"
click at [1003, 369] on md-icon "icon-plus-circle-outline green-400-fg" at bounding box center [1006, 362] width 14 height 14
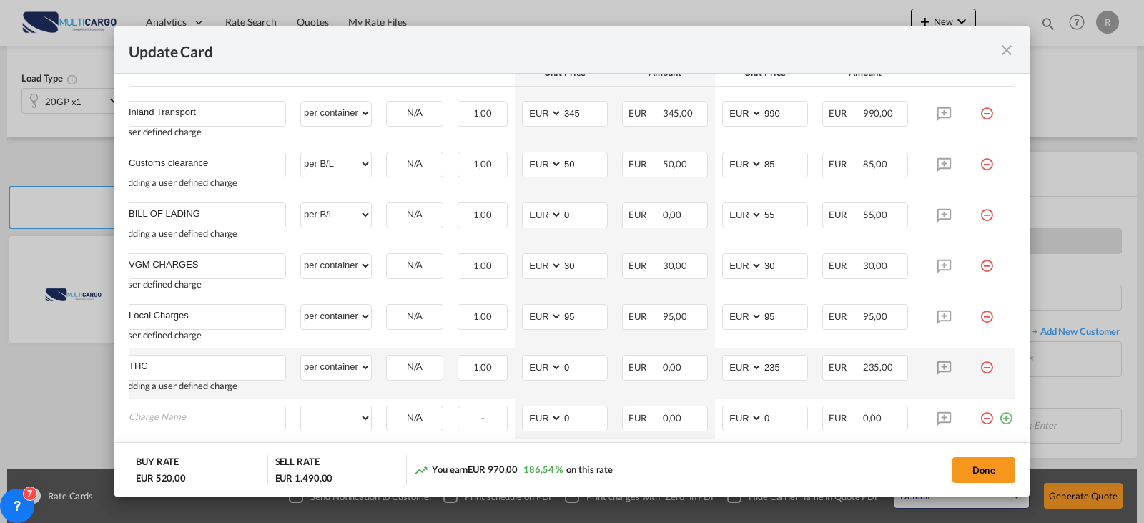
scroll to position [531, 0]
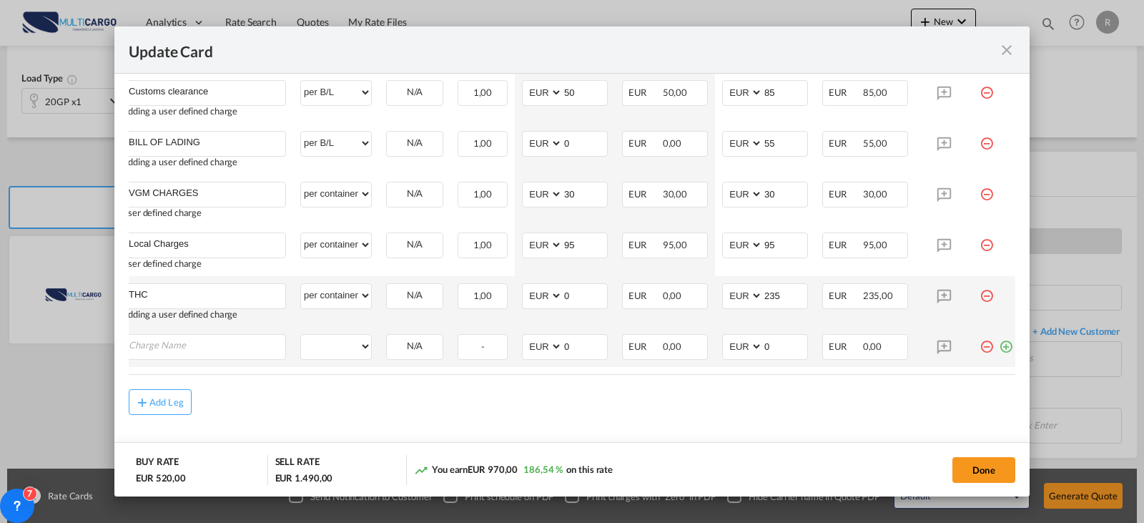
click at [991, 348] on md-icon "icon-minus-circle-outline red-400-fg" at bounding box center [987, 341] width 14 height 14
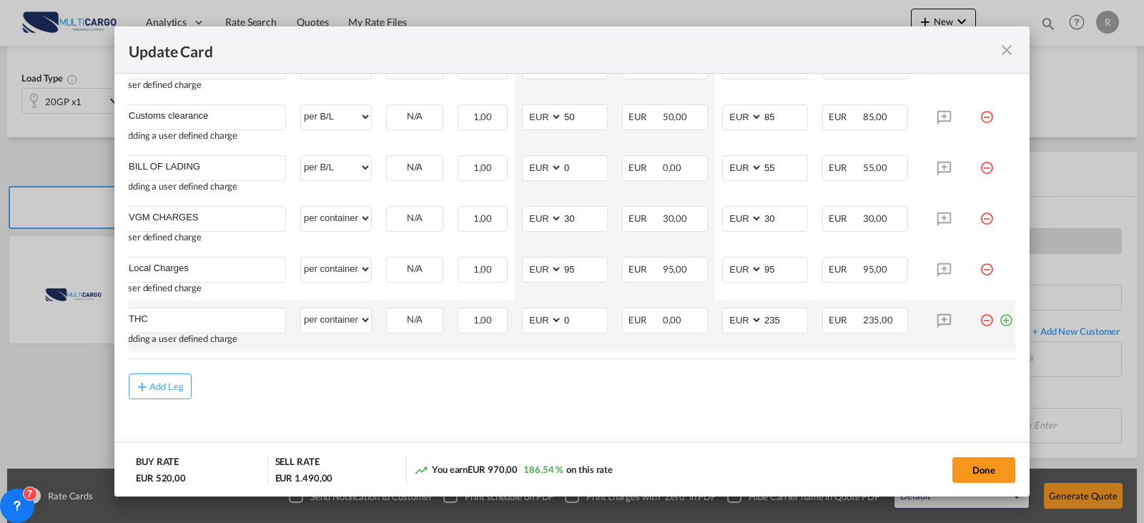
scroll to position [511, 0]
click at [174, 378] on button "Add Leg" at bounding box center [160, 386] width 63 height 26
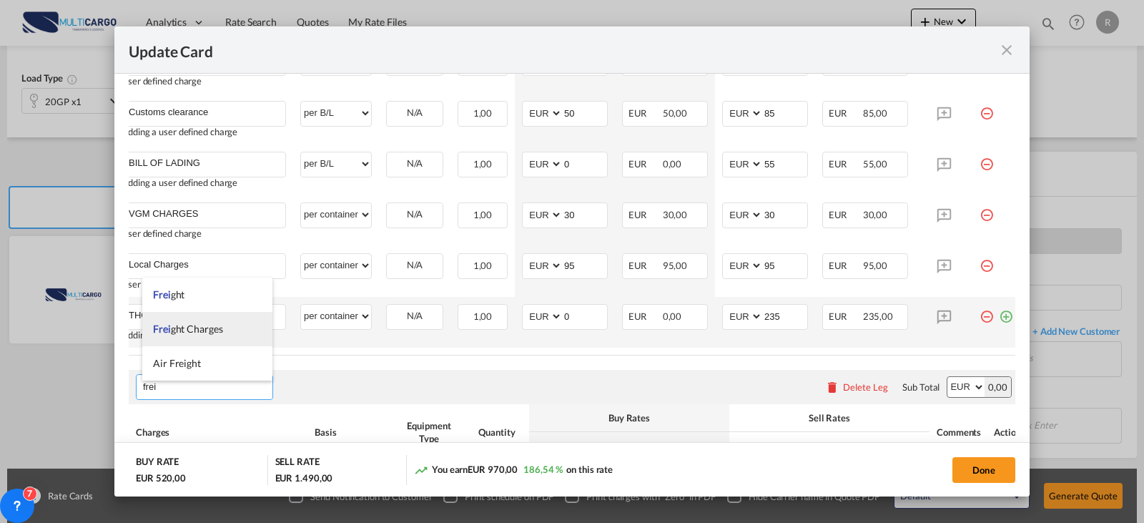
click at [212, 325] on span "Frei ght Charges" at bounding box center [188, 328] width 70 height 12
type input "Freight Charges"
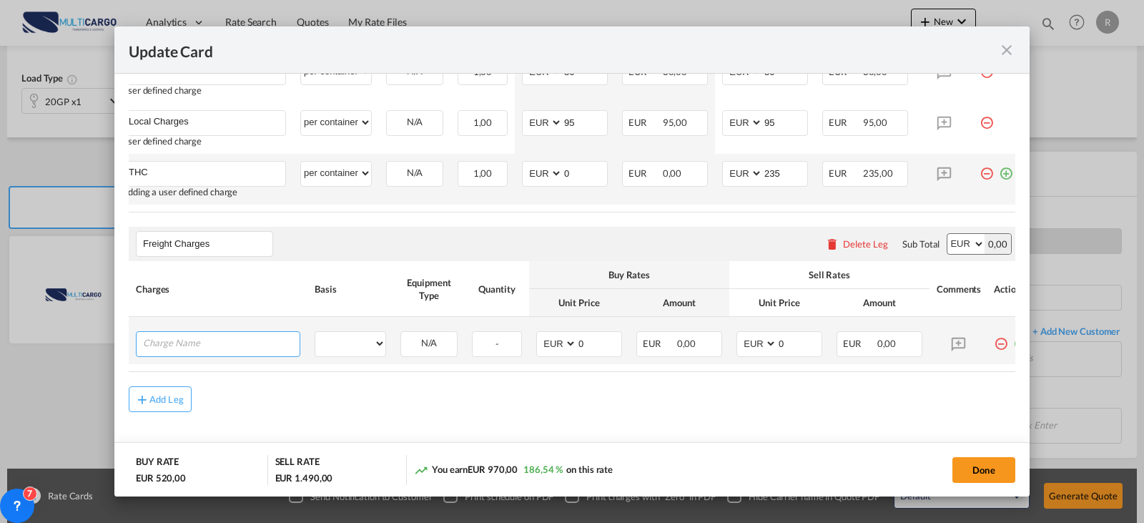
click at [217, 348] on input "Charge Name" at bounding box center [221, 342] width 157 height 21
type input "c"
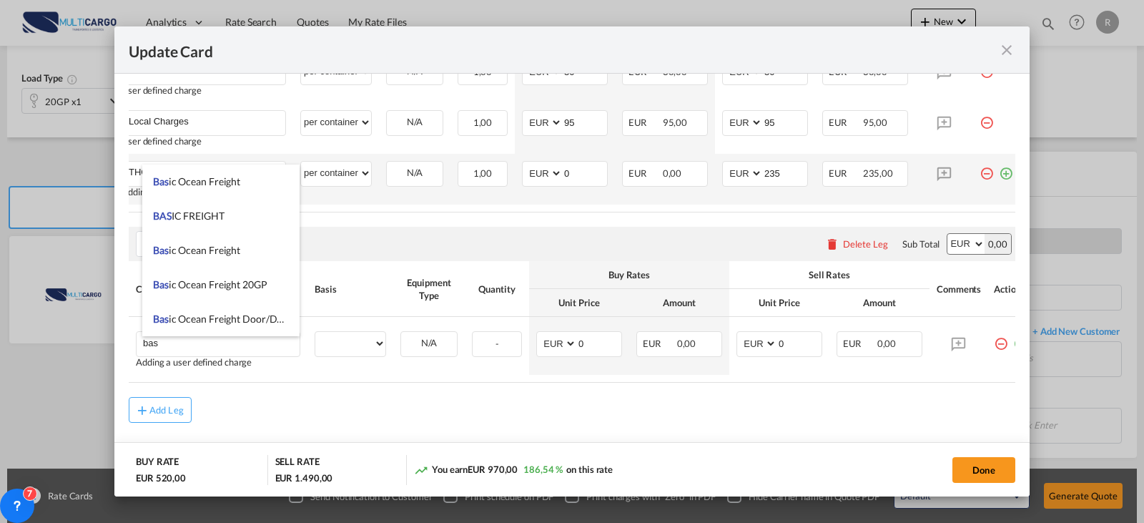
drag, startPoint x: 198, startPoint y: 182, endPoint x: 225, endPoint y: 203, distance: 34.6
click at [199, 184] on span "Bas ic Ocean Freight" at bounding box center [196, 181] width 87 height 12
type input "Basic Ocean Freight"
select select "per equipment"
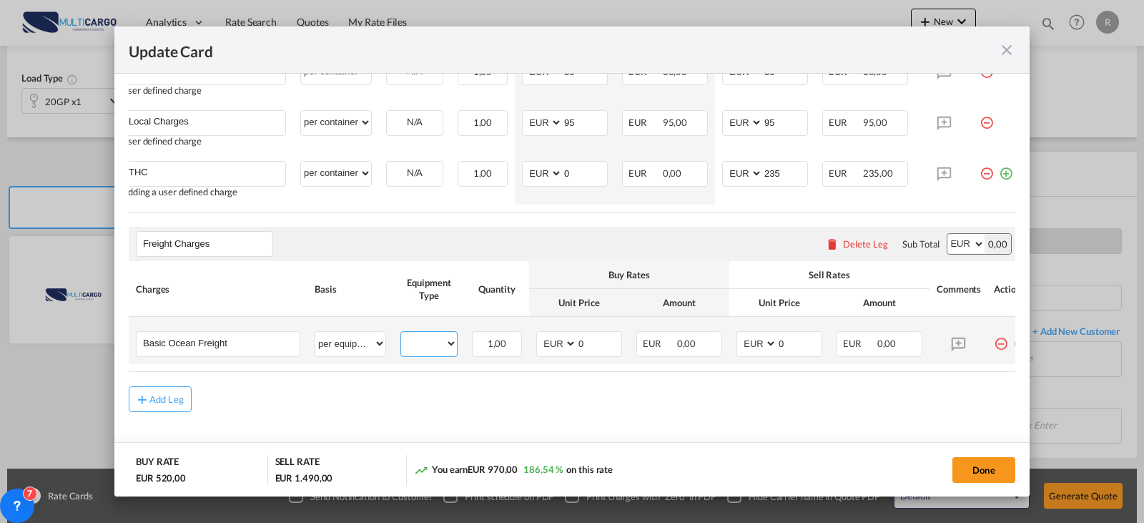
click at [455, 353] on select "20GP" at bounding box center [429, 343] width 56 height 19
select select "20GP"
click at [401, 338] on select "20GP" at bounding box center [429, 343] width 56 height 19
click at [759, 353] on select "AED AFN ALL AMD ANG AOA ARS AUD AWG AZN BAM BBD BDT BGN BHD BIF BMD BND [PERSON…" at bounding box center [757, 343] width 37 height 19
select select "string:USD"
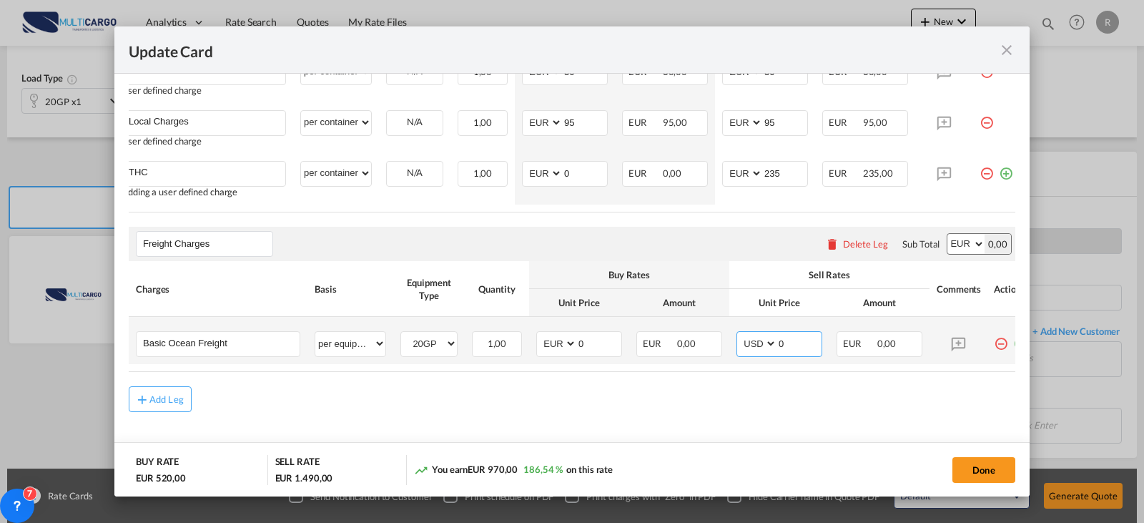
click at [739, 338] on select "AED AFN ALL AMD ANG AOA ARS AUD AWG AZN BAM BBD BDT BGN BHD BIF BMD BND [PERSON…" at bounding box center [757, 343] width 37 height 19
drag, startPoint x: 795, startPoint y: 342, endPoint x: 726, endPoint y: 338, distance: 68.7
click at [726, 338] on tr "Basic Ocean Freight Please Enter User Defined Charges Cannot Be Published per e…" at bounding box center [582, 340] width 906 height 47
type input "2163"
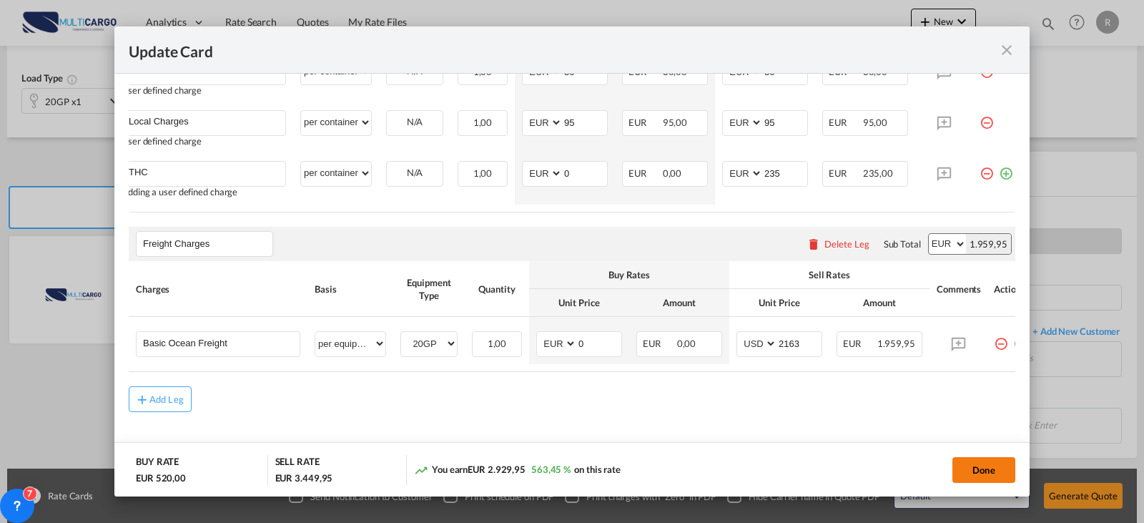
click at [998, 461] on button "Done" at bounding box center [983, 470] width 63 height 26
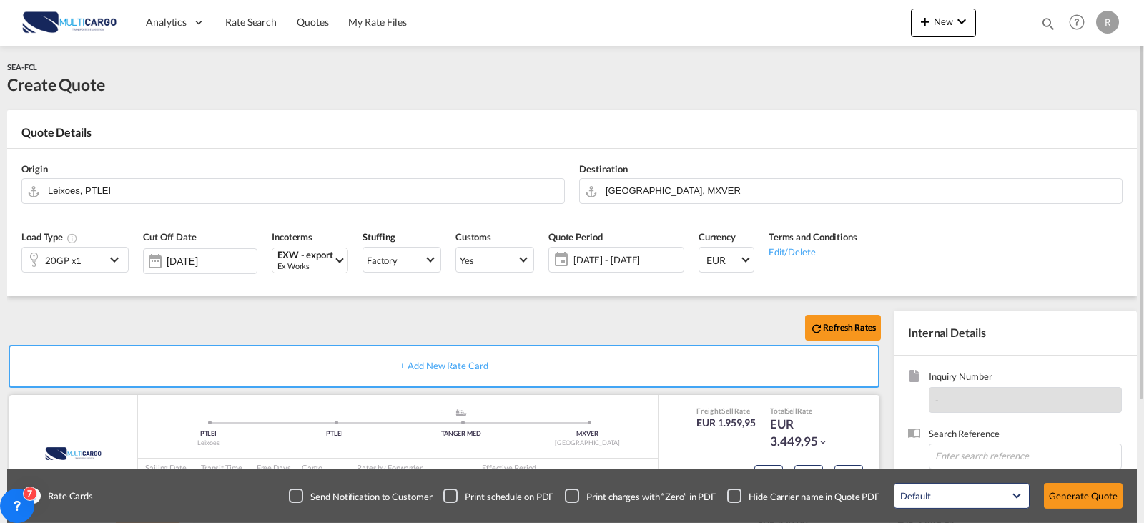
scroll to position [71, 0]
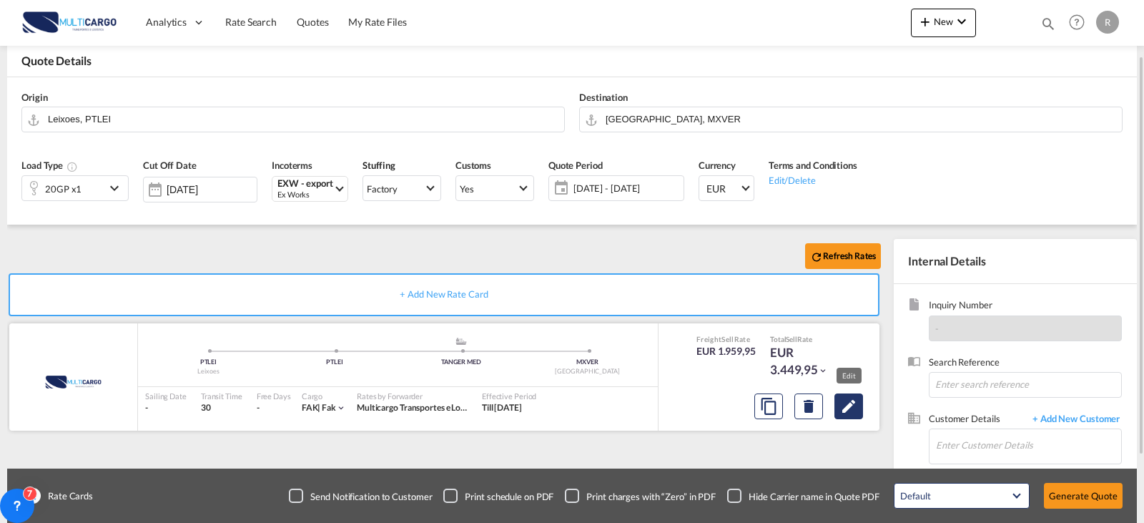
click at [855, 405] on md-icon "Edit" at bounding box center [848, 406] width 17 height 17
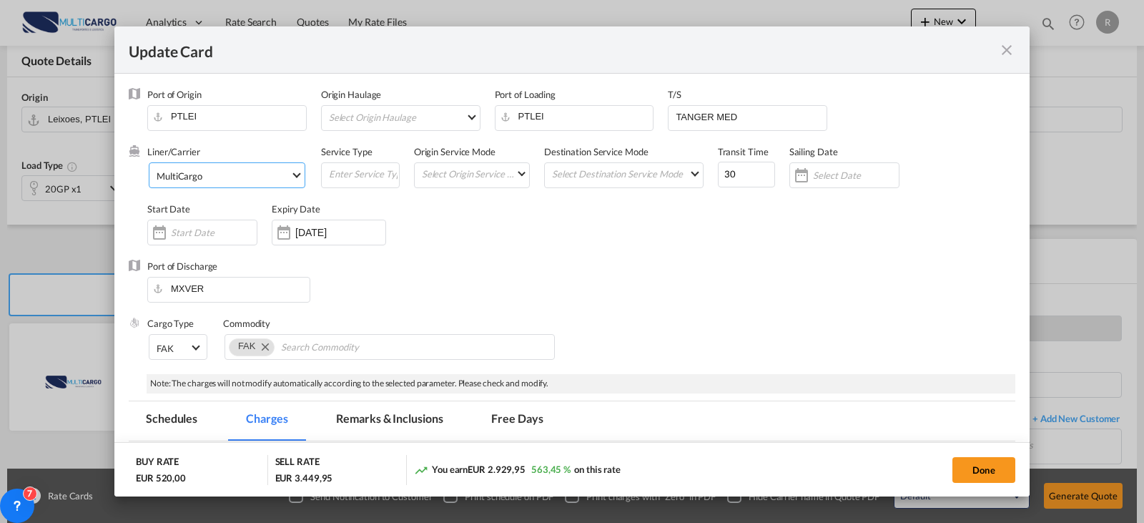
click at [232, 182] on md-select-value "MultiCargo" at bounding box center [229, 174] width 149 height 23
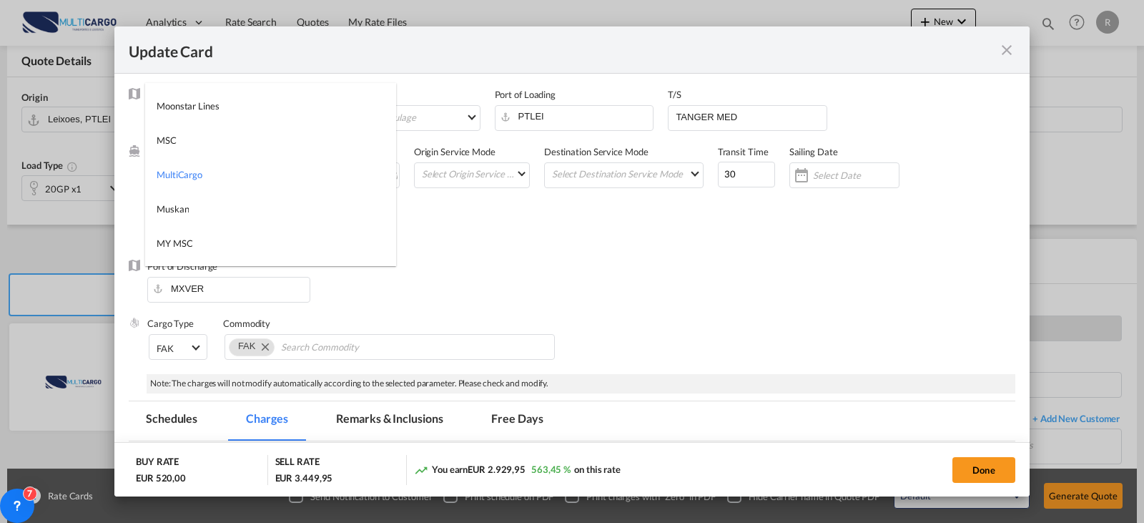
type md-option "1485"
type md-option "795"
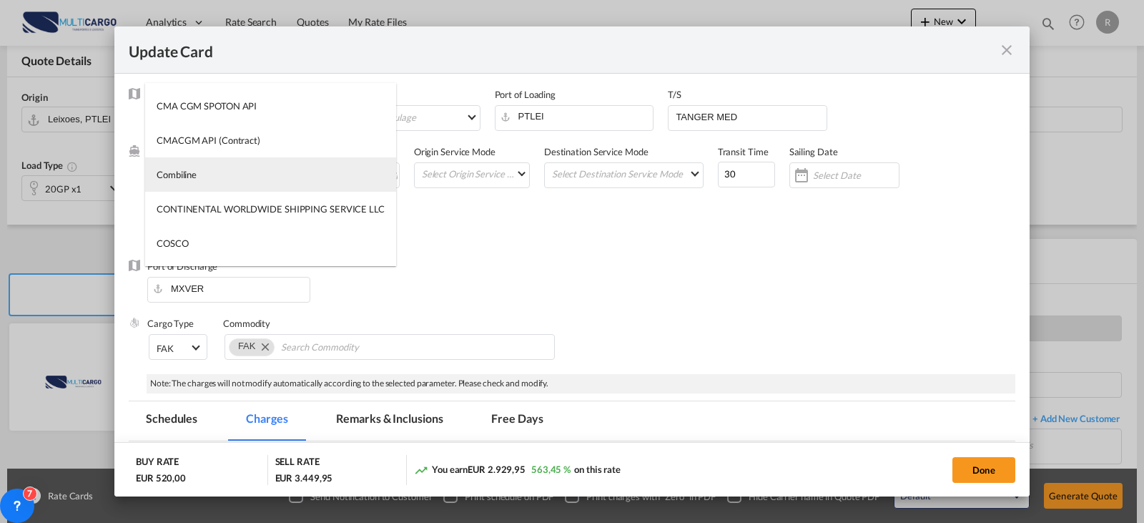
type md-option "367"
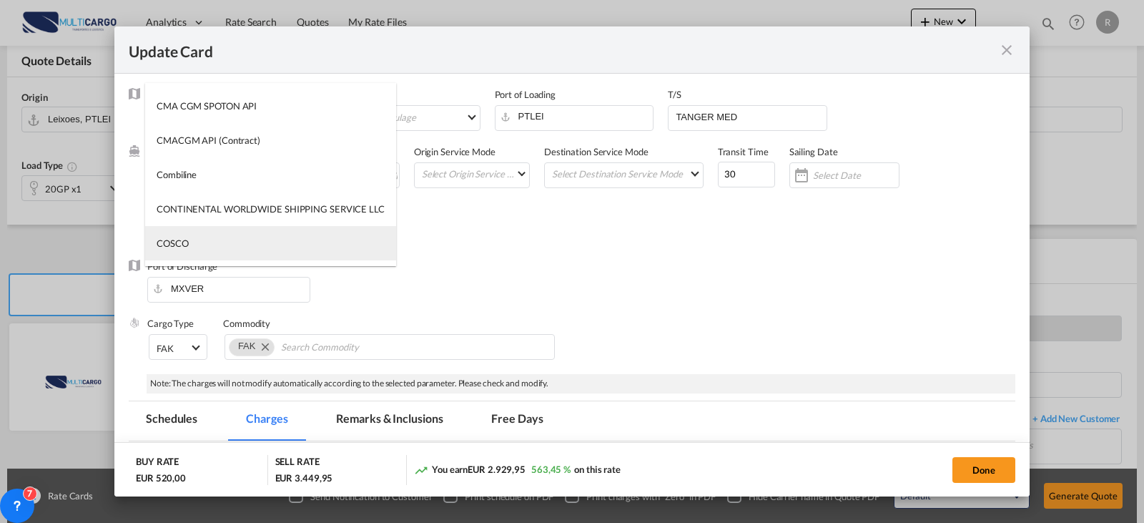
type md-option "55"
click at [225, 234] on md-option "COSCO" at bounding box center [270, 243] width 251 height 34
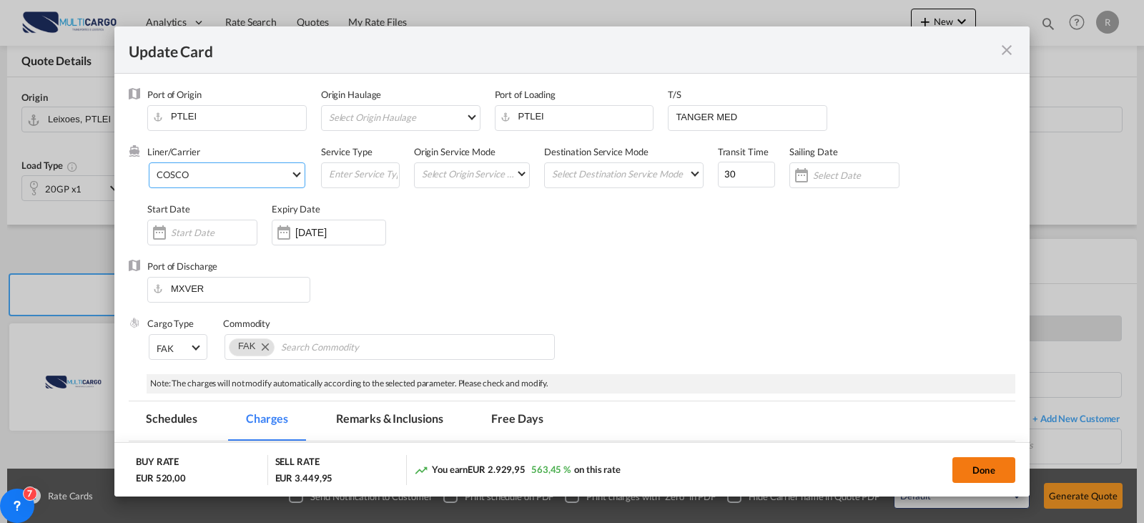
click at [1010, 480] on button "Done" at bounding box center [983, 470] width 63 height 26
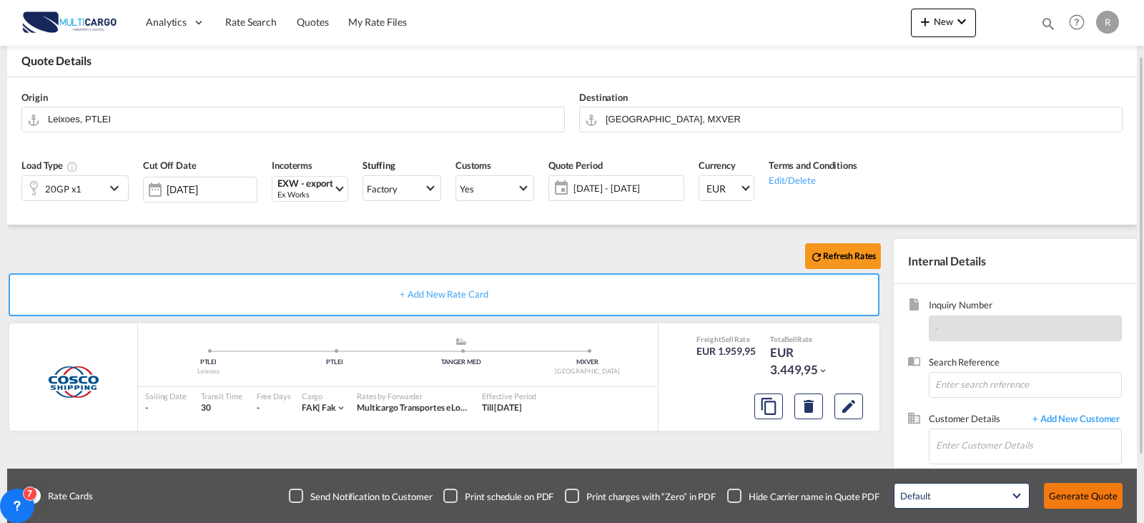
drag, startPoint x: 1103, startPoint y: 485, endPoint x: 1076, endPoint y: 484, distance: 26.5
click at [1103, 486] on button "Generate Quote" at bounding box center [1083, 496] width 79 height 26
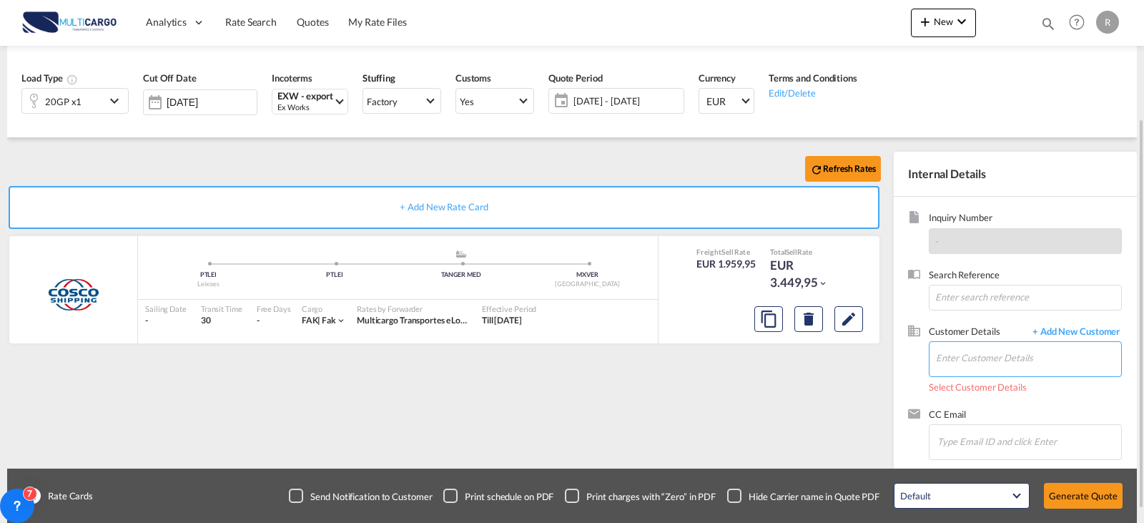
click at [1046, 348] on input "Enter Customer Details" at bounding box center [1028, 358] width 185 height 32
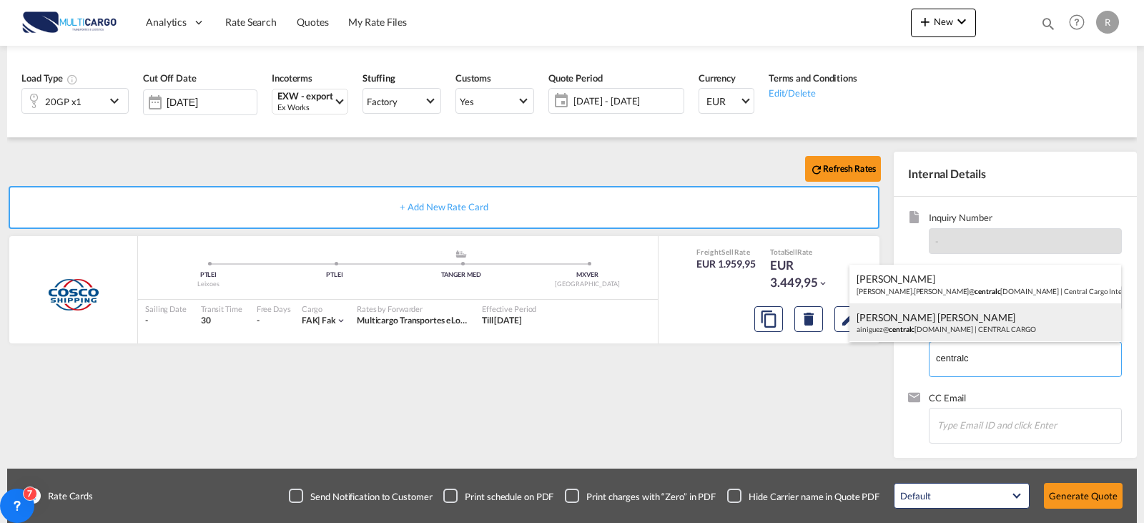
click at [1072, 330] on div "[PERSON_NAME] [PERSON_NAME] ainiguez@ centralc [DOMAIN_NAME] | CENTRAL CARGO" at bounding box center [985, 322] width 272 height 39
type input "CENTRAL CARGO, [PERSON_NAME] [PERSON_NAME], [PERSON_NAME][EMAIL_ADDRESS][DOMAIN…"
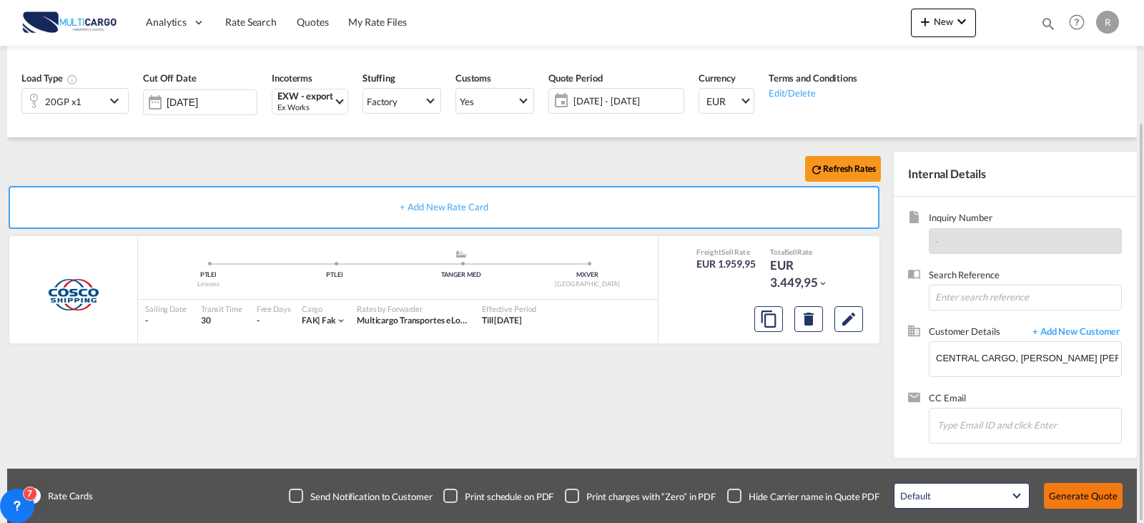
click at [1097, 492] on button "Generate Quote" at bounding box center [1083, 496] width 79 height 26
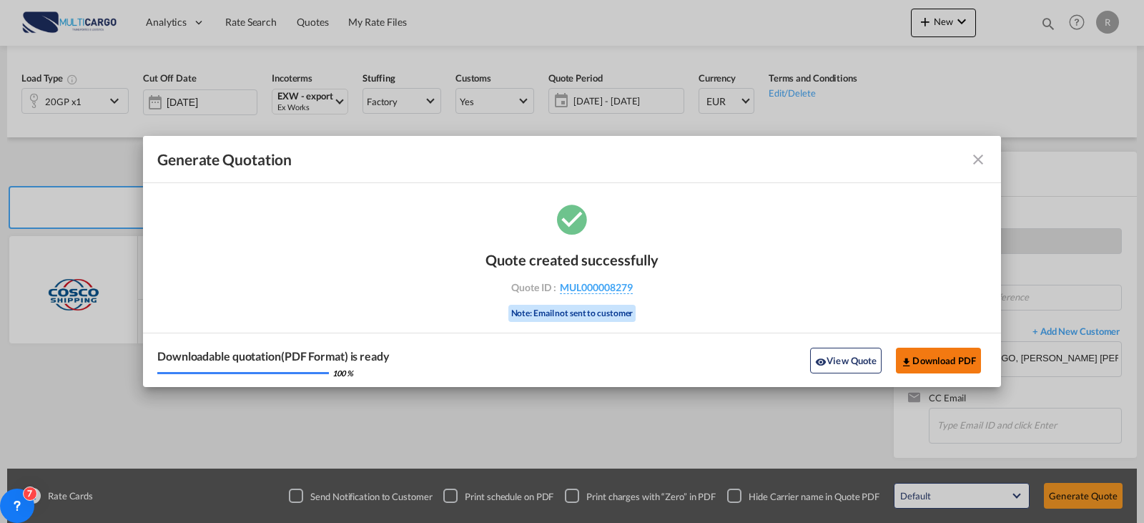
click at [927, 362] on button "Download PDF" at bounding box center [938, 360] width 85 height 26
click at [977, 162] on md-icon "icon-close fg-AAA8AD cursor m-0" at bounding box center [978, 159] width 17 height 17
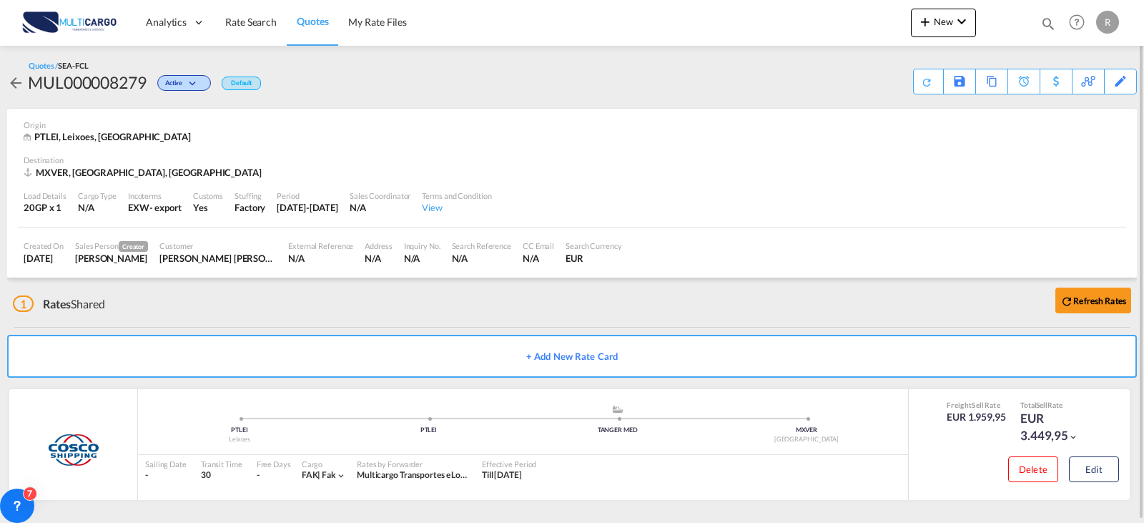
click at [17, 85] on md-icon "icon-arrow-left" at bounding box center [15, 82] width 17 height 17
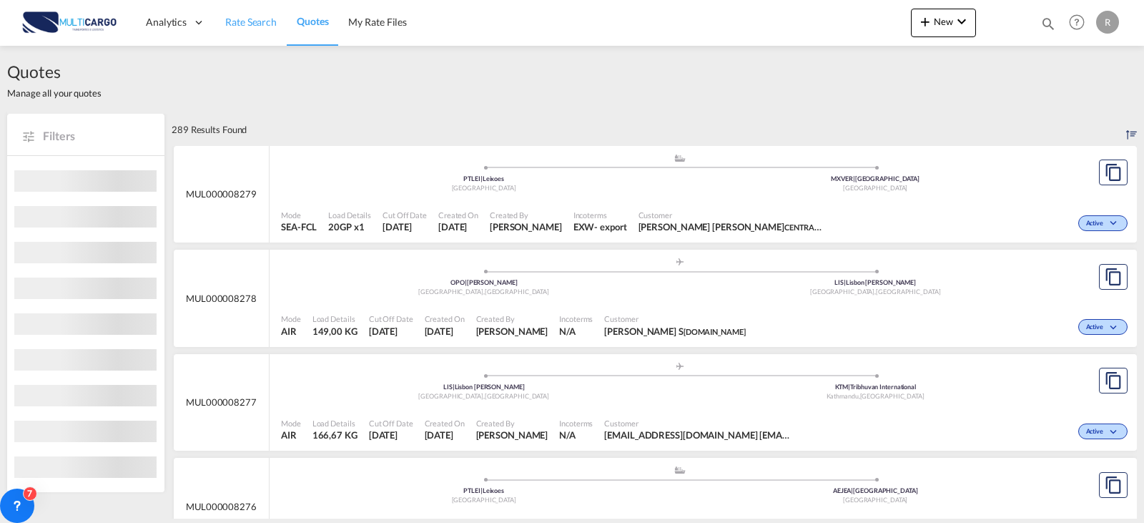
click at [257, 23] on span "Rate Search" at bounding box center [250, 22] width 51 height 12
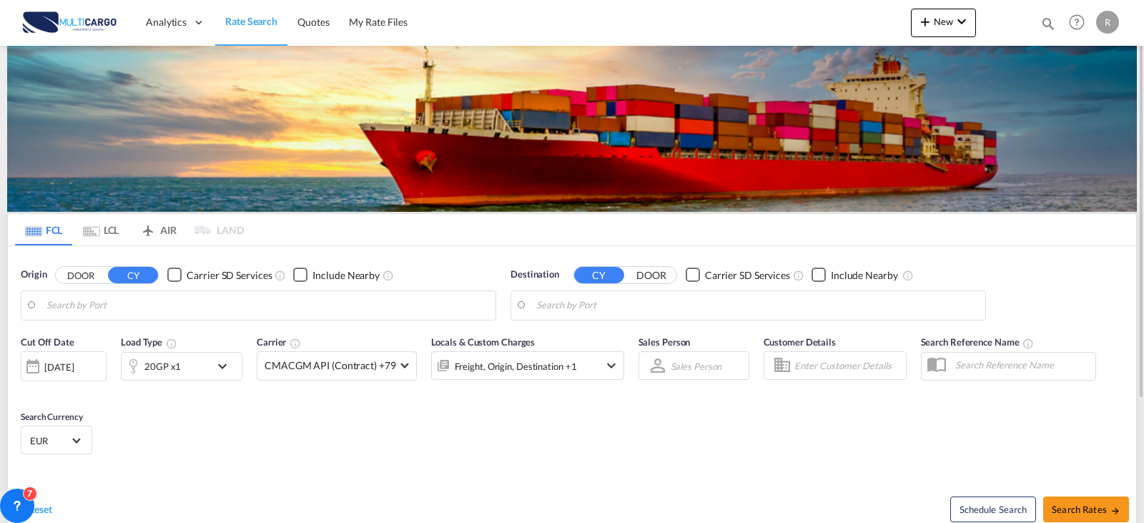
type input "Leixoes, PTLEI"
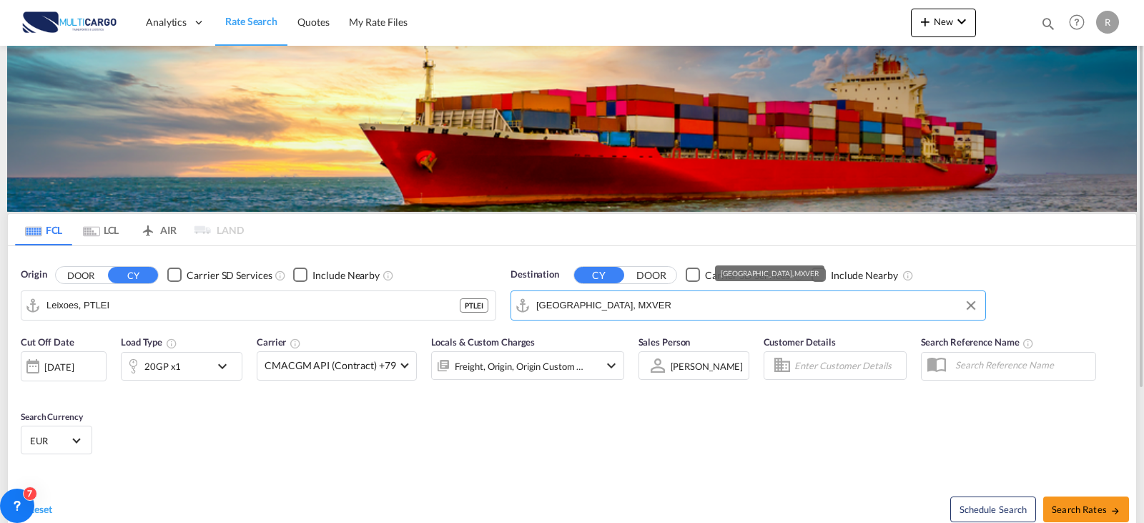
click at [653, 314] on input "[GEOGRAPHIC_DATA], MXVER" at bounding box center [757, 305] width 442 height 21
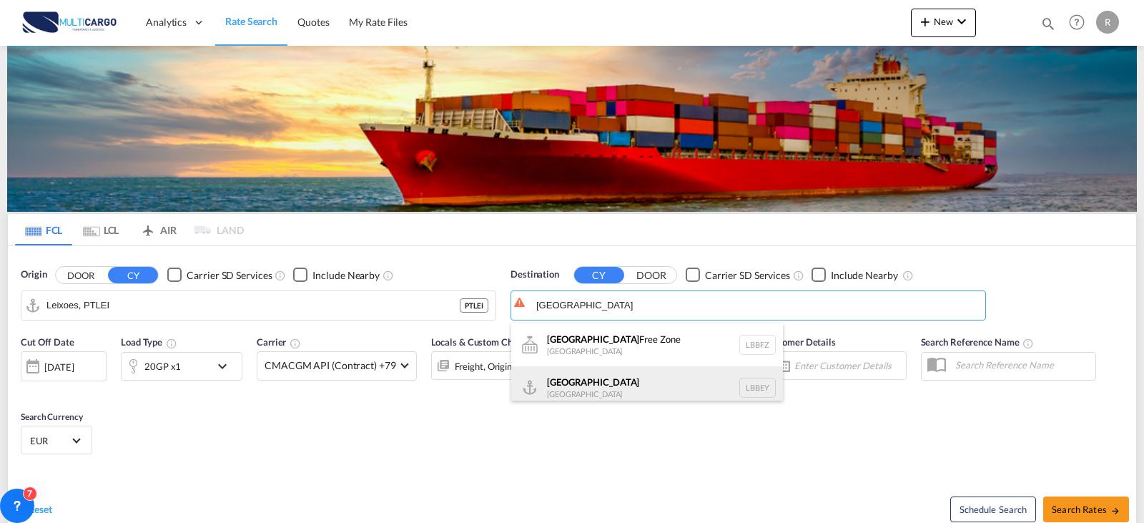
click at [633, 376] on div "Beirut [GEOGRAPHIC_DATA] LBBEY" at bounding box center [647, 387] width 272 height 43
type input "[GEOGRAPHIC_DATA], LBBEY"
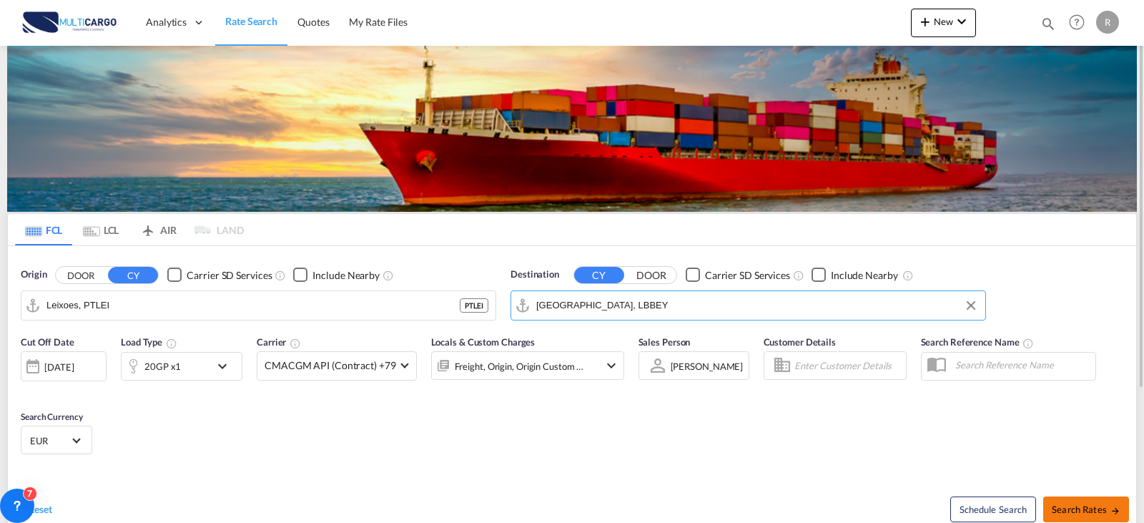
click at [1088, 515] on button "Search Rates" at bounding box center [1086, 509] width 86 height 26
type input "PTLEI to LBBEY / [DATE]"
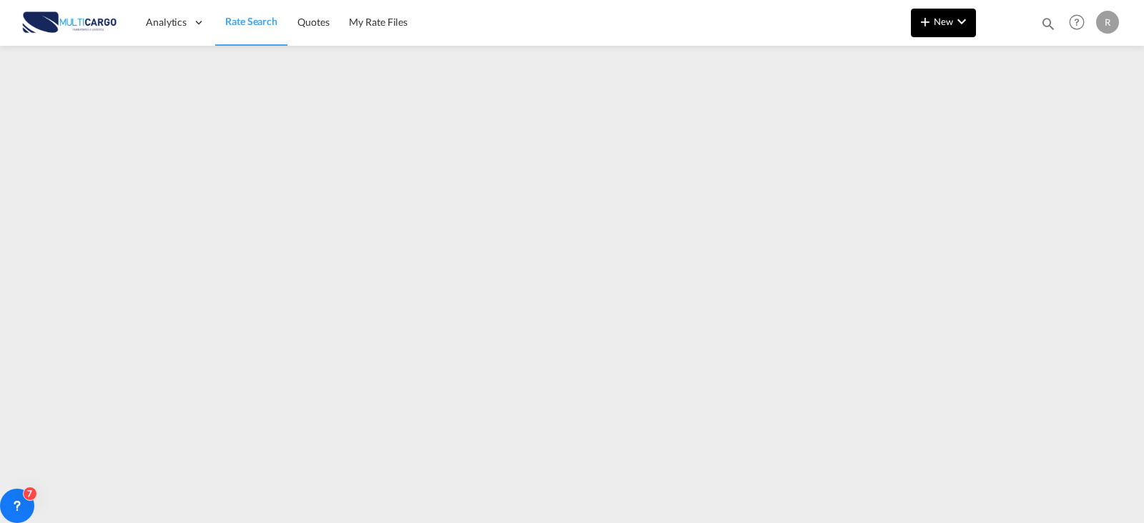
click at [929, 30] on button "New" at bounding box center [943, 23] width 65 height 29
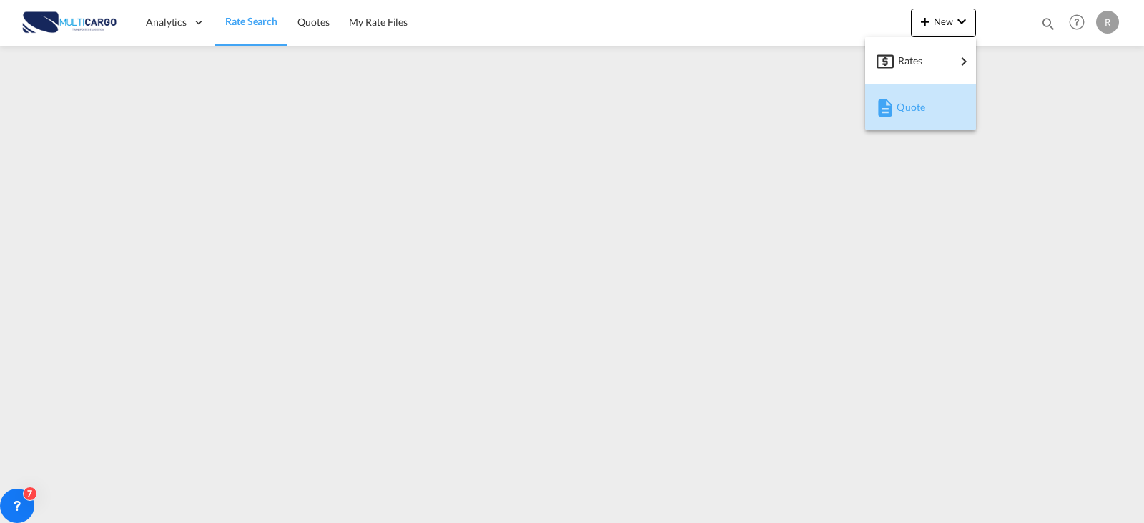
click at [905, 115] on span "Quote" at bounding box center [905, 107] width 16 height 29
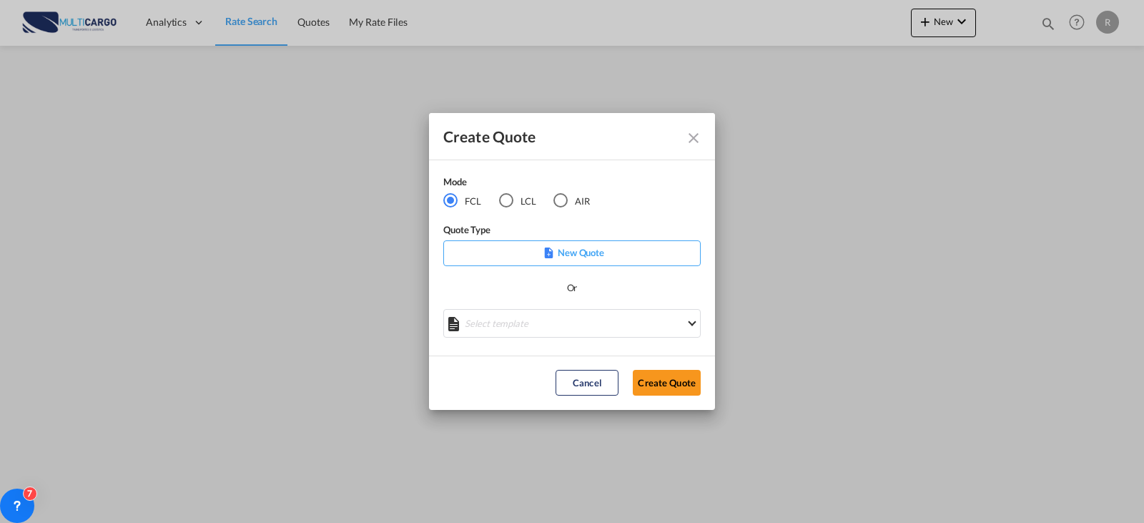
click at [573, 245] on p "New Quote" at bounding box center [571, 252] width 247 height 14
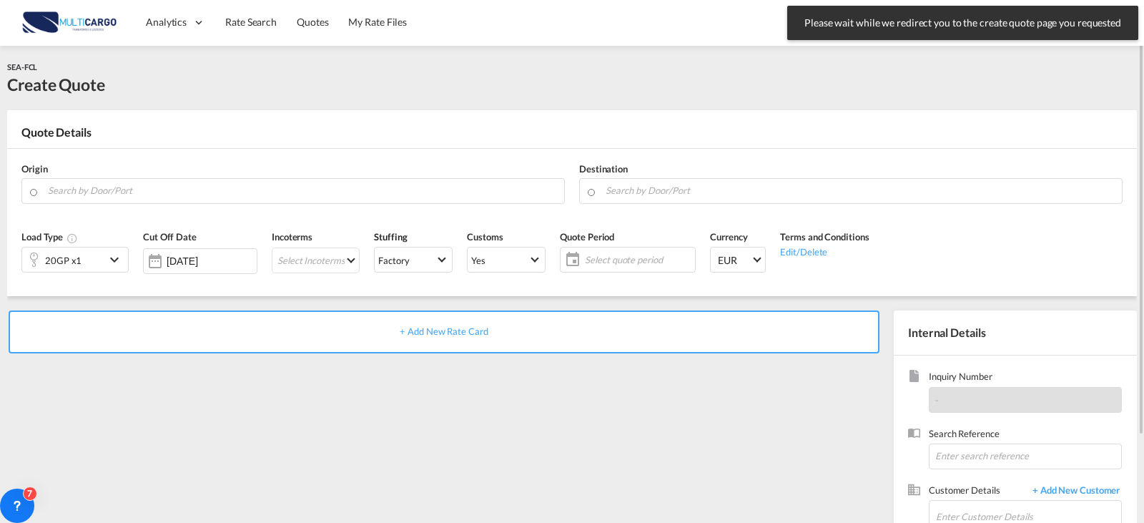
click at [501, 50] on div "SEA-FCL Create Quote" at bounding box center [572, 78] width 1130 height 64
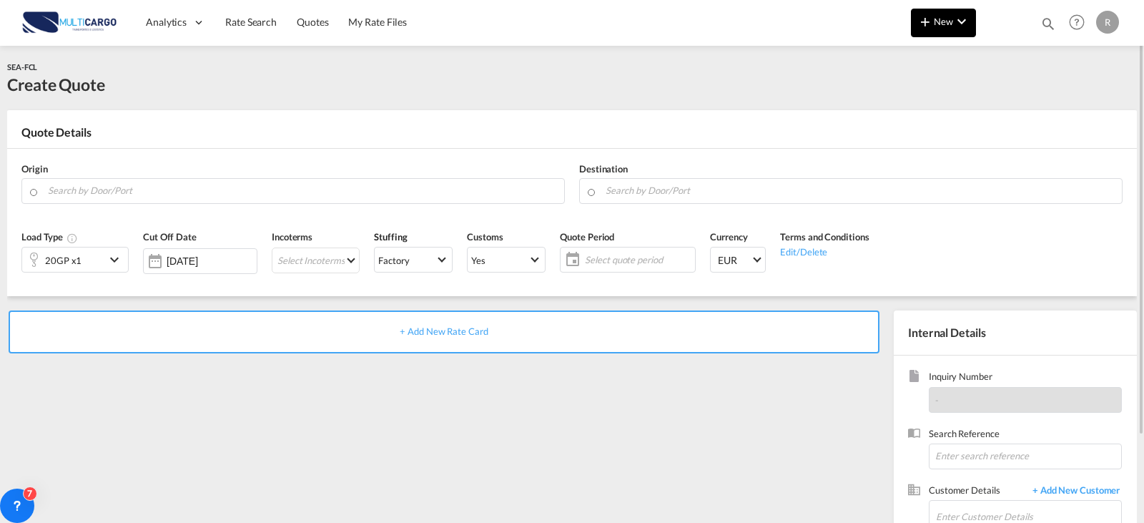
drag, startPoint x: 949, startPoint y: 46, endPoint x: 949, endPoint y: 23, distance: 22.9
click at [949, 45] on md-content "Analytics Reports Dashboard Rate Search Quotes My Rate Files New Quotes" at bounding box center [572, 261] width 1144 height 523
click at [949, 23] on span "New" at bounding box center [944, 21] width 54 height 11
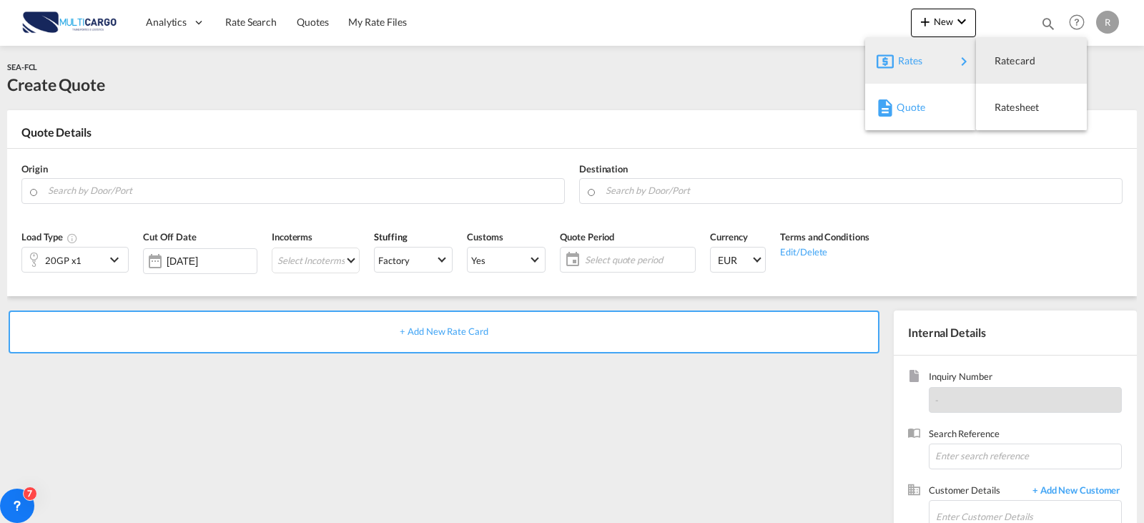
click at [938, 104] on div "Quote" at bounding box center [923, 107] width 53 height 36
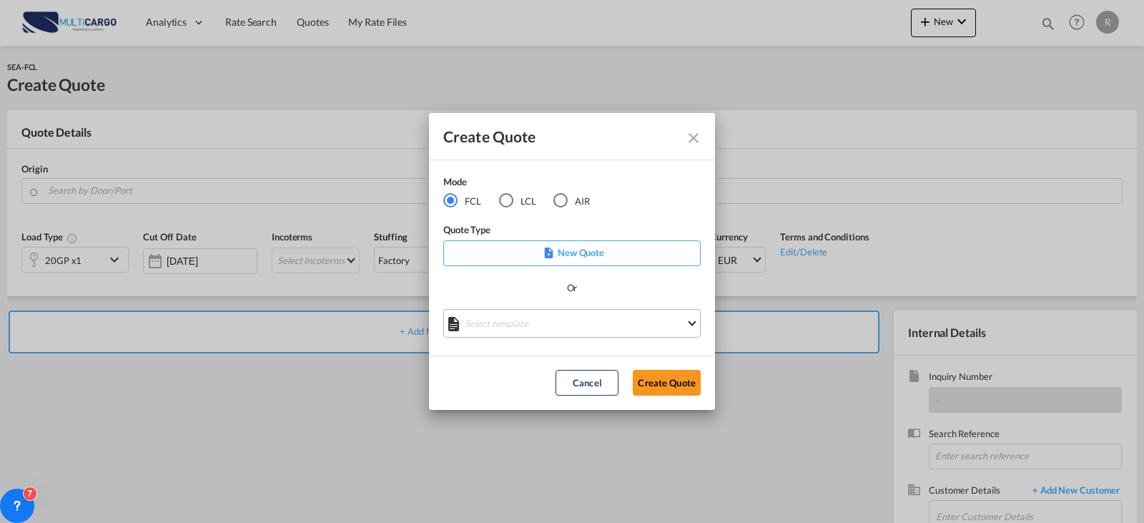
click at [581, 328] on md-select "Select template [DATE] IMP_EXW_FCL [PERSON_NAME] | [DATE] [DATE] IMP_DAP_FCL S/…" at bounding box center [571, 323] width 257 height 29
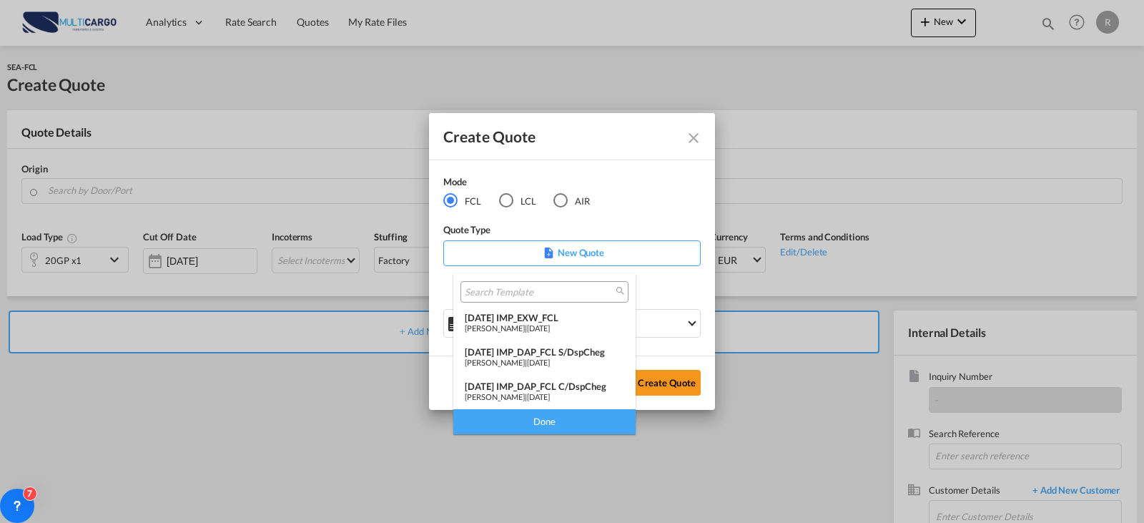
click at [550, 331] on span "[DATE]" at bounding box center [538, 327] width 23 height 9
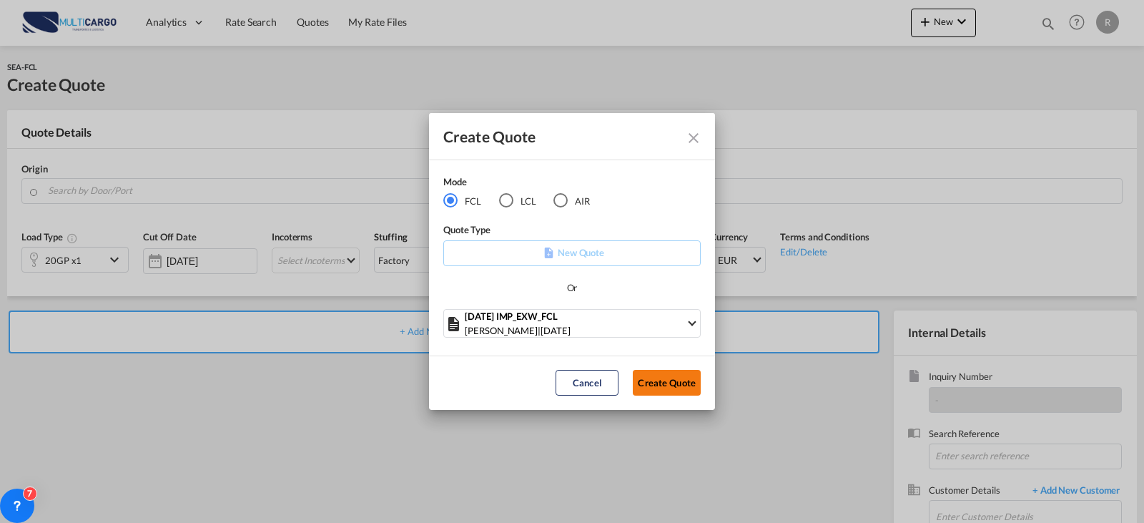
click at [666, 378] on button "Create Quote" at bounding box center [667, 383] width 68 height 26
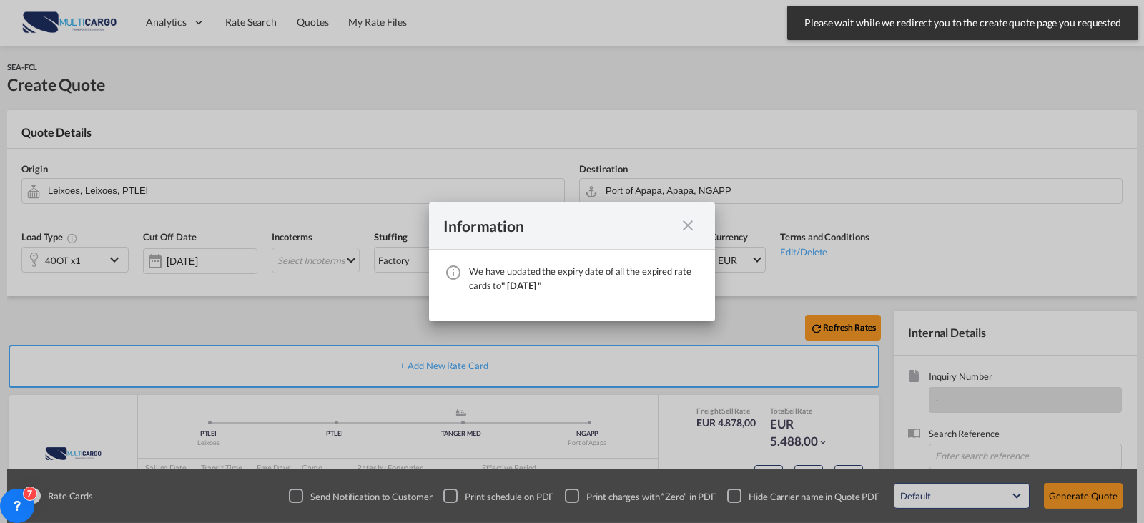
click at [682, 226] on md-icon "icon-close fg-AAA8AD cursor" at bounding box center [687, 225] width 17 height 17
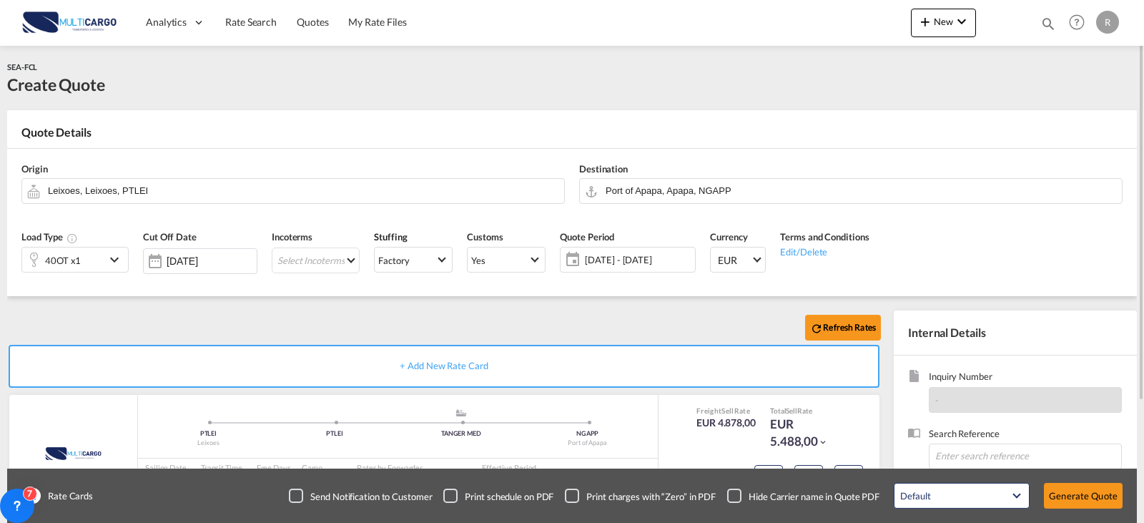
click at [322, 205] on div "Origin Leixoes, Leixoes, PTLEI" at bounding box center [293, 182] width 558 height 57
click at [322, 198] on input "Leixoes, Leixoes, PTLEI" at bounding box center [302, 190] width 509 height 25
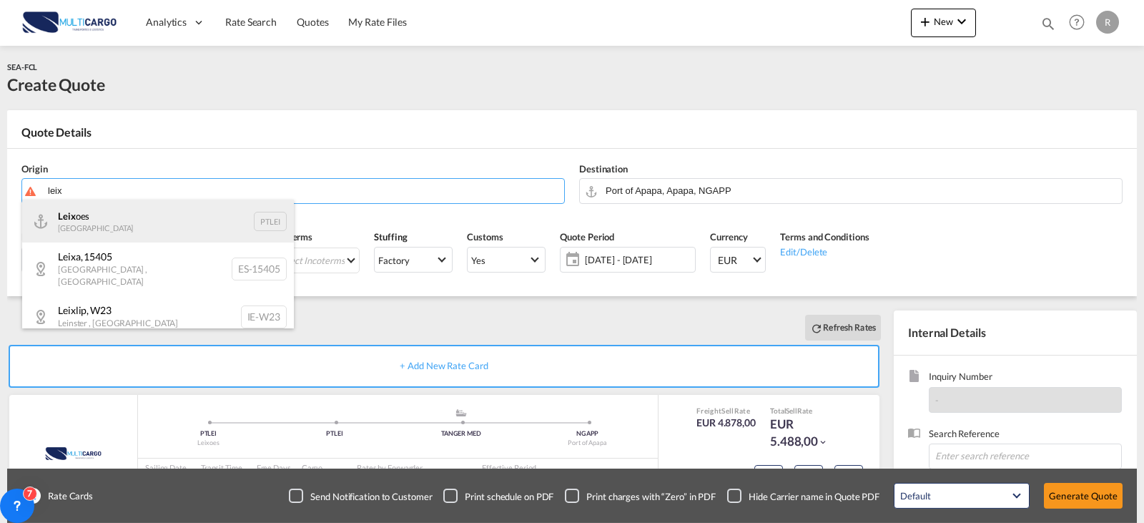
click at [104, 222] on div "Leix oes Portugal PTLEI" at bounding box center [158, 220] width 272 height 43
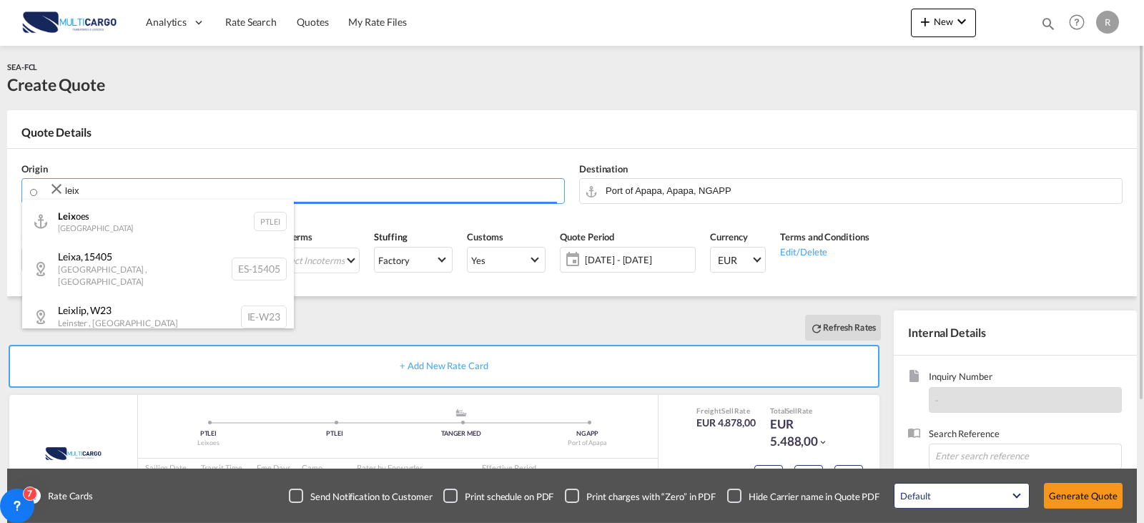
type input "Leixoes, PTLEI"
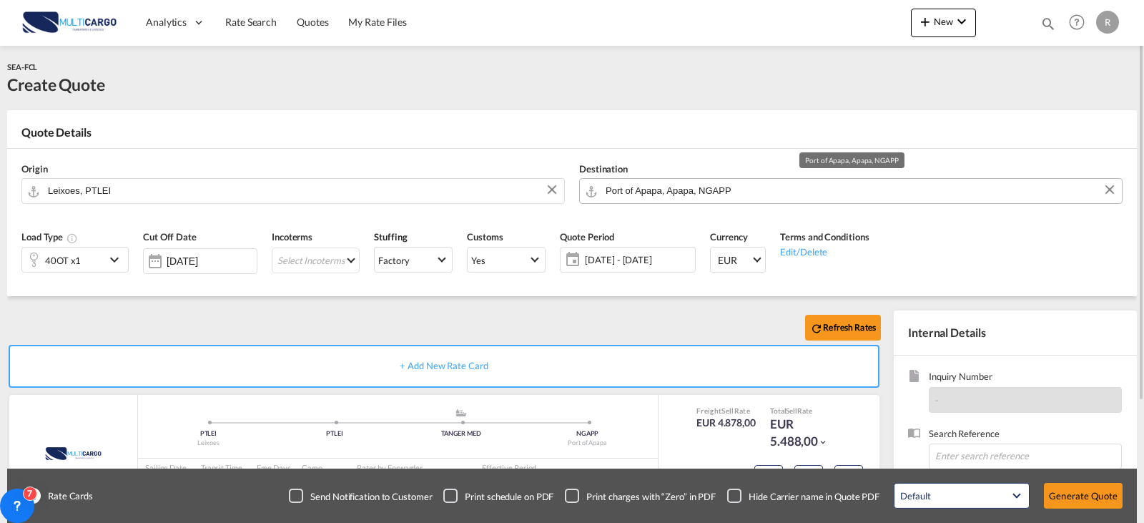
click at [736, 189] on input "Port of Apapa, Apapa, NGAPP" at bounding box center [860, 190] width 509 height 25
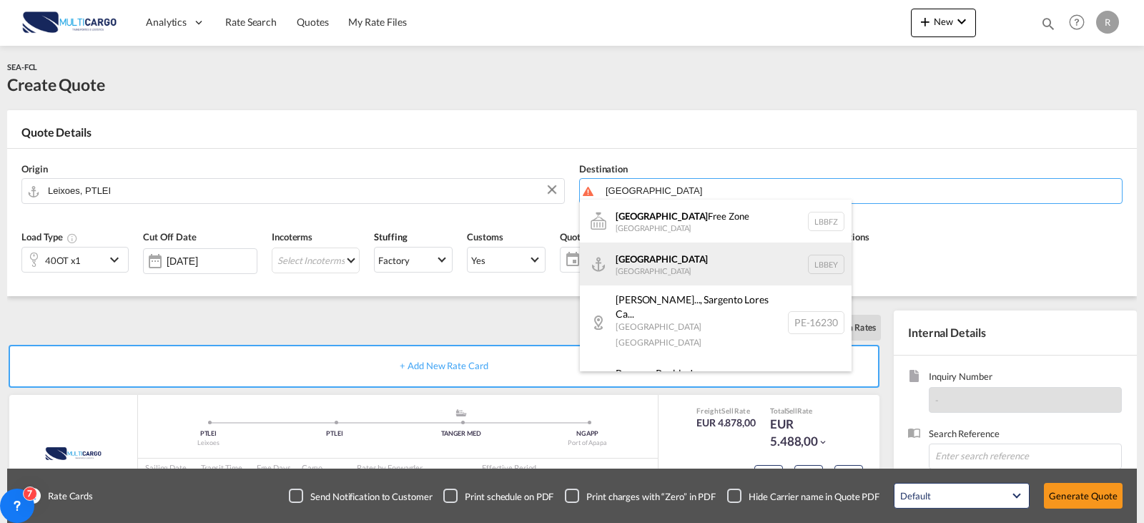
click at [696, 262] on div "Beirut [GEOGRAPHIC_DATA] LBBEY" at bounding box center [716, 263] width 272 height 43
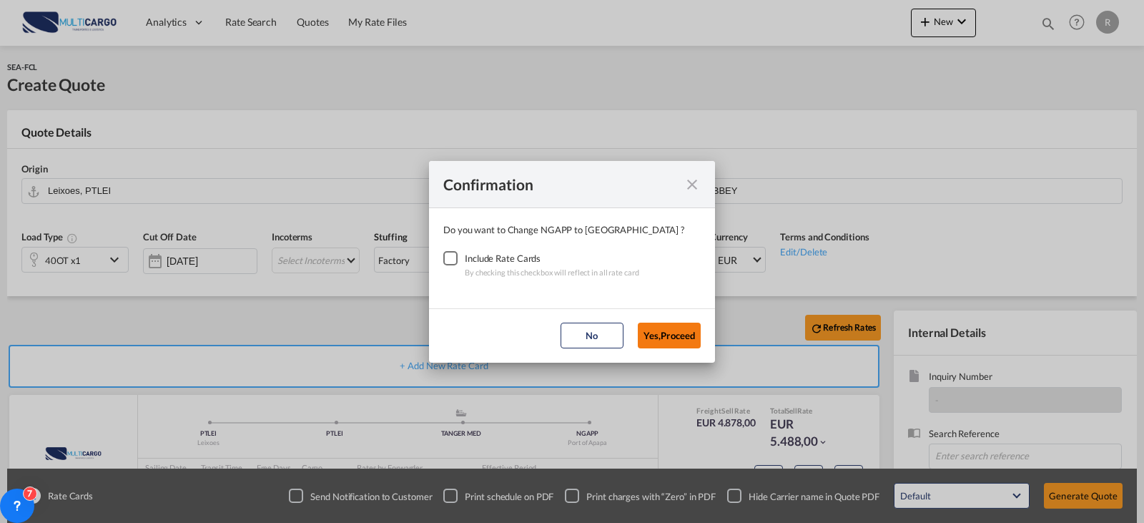
click at [681, 337] on button "Yes,Proceed" at bounding box center [669, 335] width 63 height 26
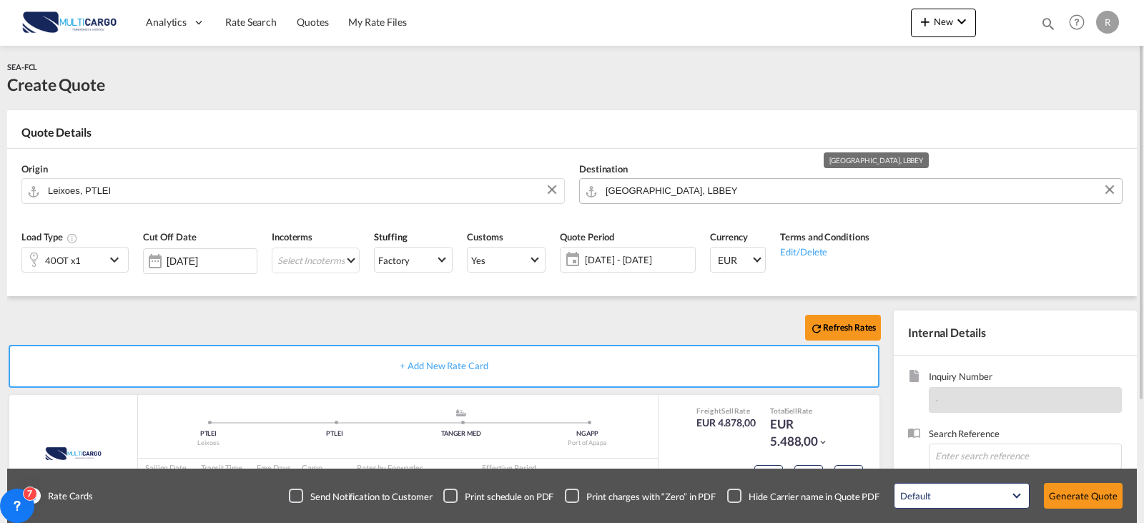
click at [759, 182] on input "[GEOGRAPHIC_DATA], LBBEY" at bounding box center [860, 190] width 509 height 25
drag, startPoint x: 751, startPoint y: 187, endPoint x: 378, endPoint y: 201, distance: 374.2
click at [378, 201] on div "Origin Leixoes, PTLEI Destination [GEOGRAPHIC_DATA], [GEOGRAPHIC_DATA]" at bounding box center [571, 183] width 1115 height 69
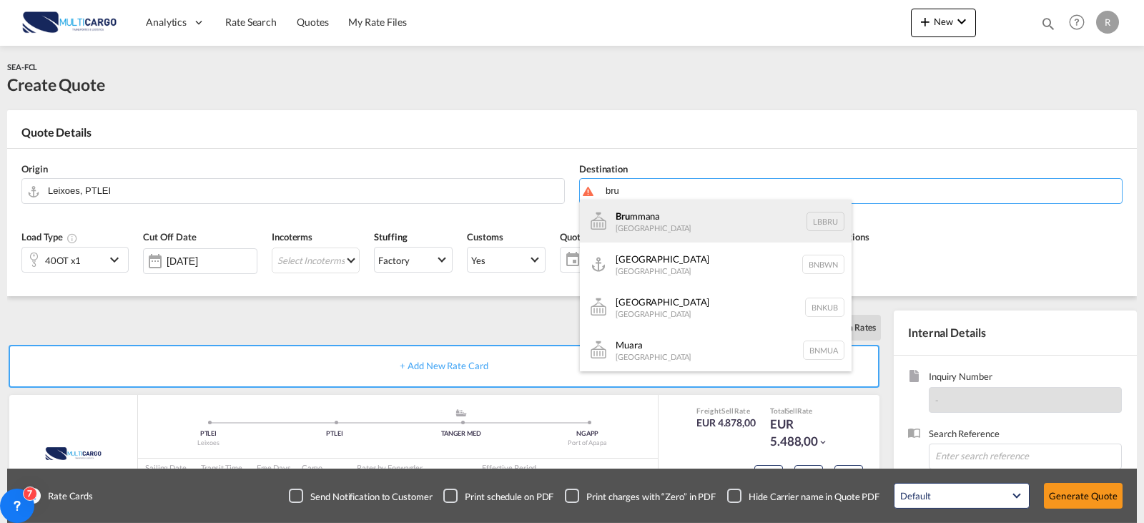
click at [631, 214] on div "Bru mmana [GEOGRAPHIC_DATA] LBBRU" at bounding box center [716, 220] width 272 height 43
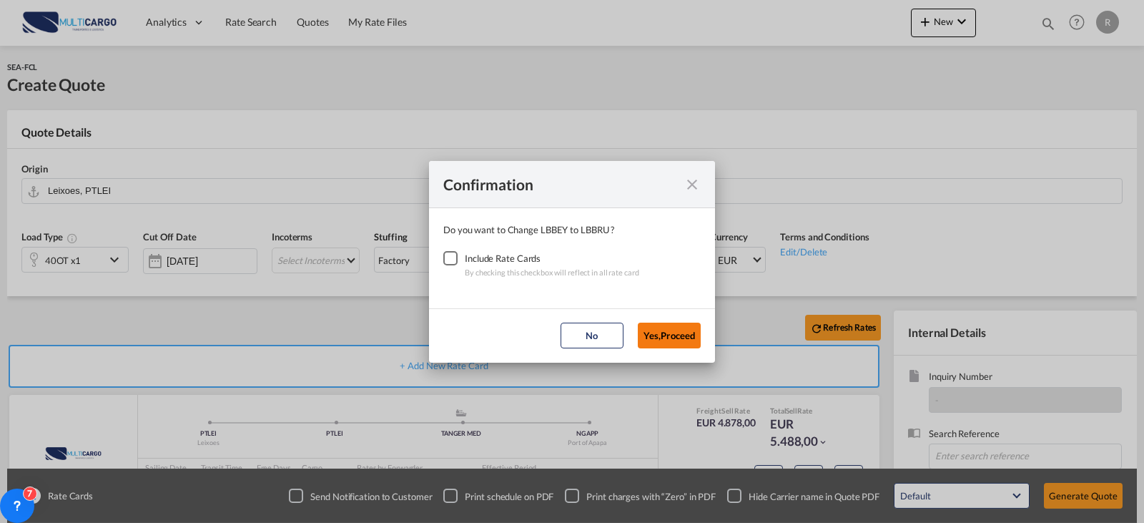
drag, startPoint x: 680, startPoint y: 341, endPoint x: 691, endPoint y: 324, distance: 20.6
click at [680, 342] on button "Yes,Proceed" at bounding box center [669, 335] width 63 height 26
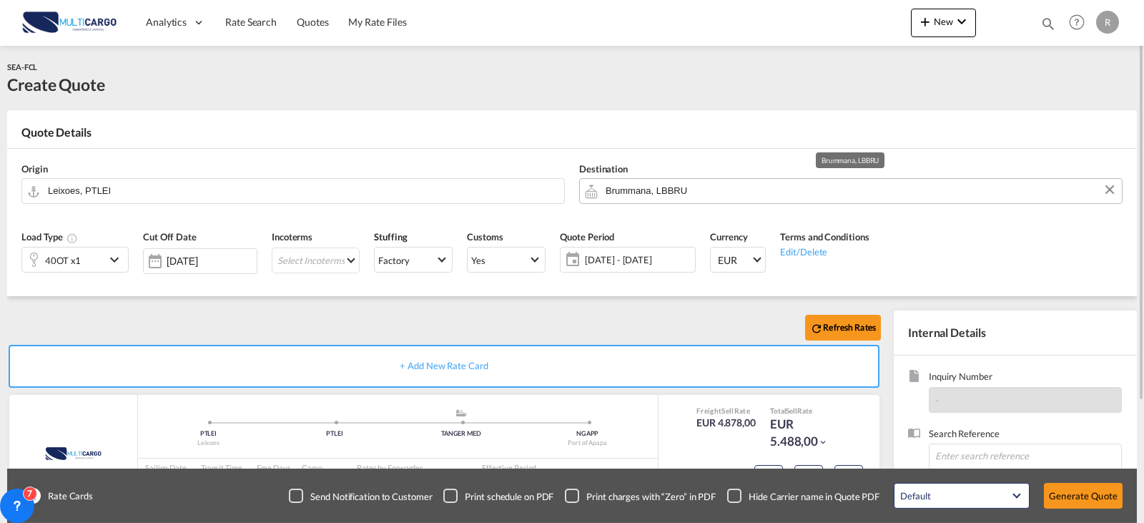
click at [713, 194] on input "Brummana, LBBRU" at bounding box center [860, 190] width 509 height 25
drag, startPoint x: 713, startPoint y: 194, endPoint x: 277, endPoint y: 256, distance: 439.8
click at [277, 256] on form "Origin Leixoes, PTLEI Destination Brummana, LBBRU Load Type 40OT x1 Cut Off Dat…" at bounding box center [571, 222] width 1115 height 147
type input "b"
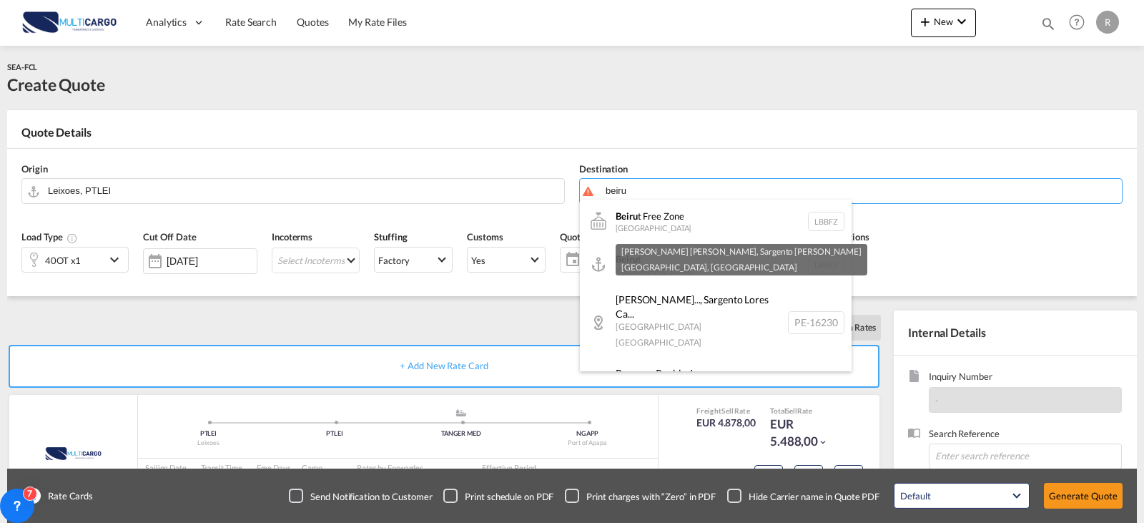
click at [633, 262] on div "Beiru t [GEOGRAPHIC_DATA] LBBEY" at bounding box center [716, 263] width 272 height 43
type input "[GEOGRAPHIC_DATA], LBBEY"
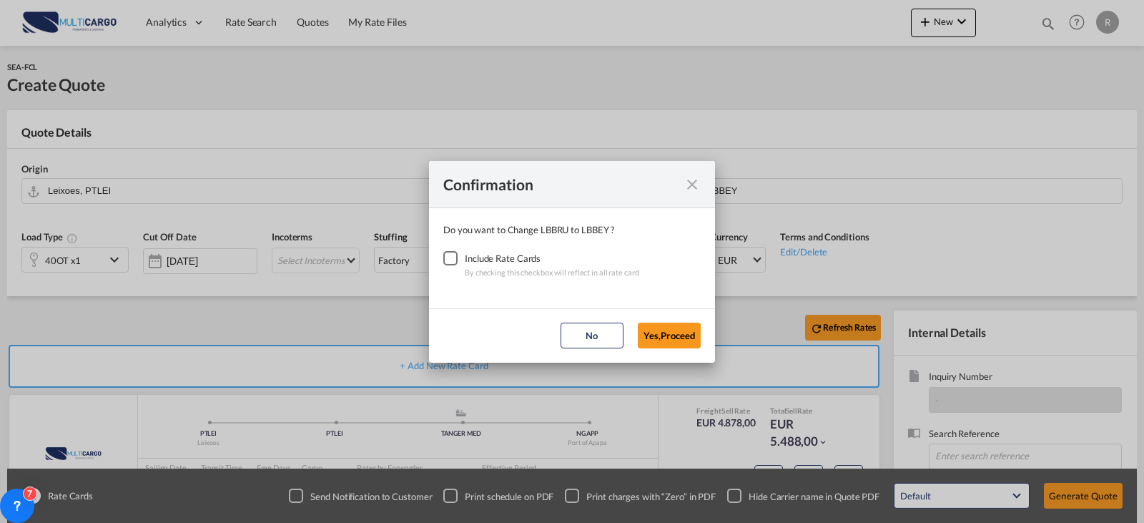
click at [453, 253] on div "Checkbox No Ink" at bounding box center [450, 258] width 14 height 14
click at [649, 334] on button "Yes,Proceed" at bounding box center [669, 335] width 63 height 26
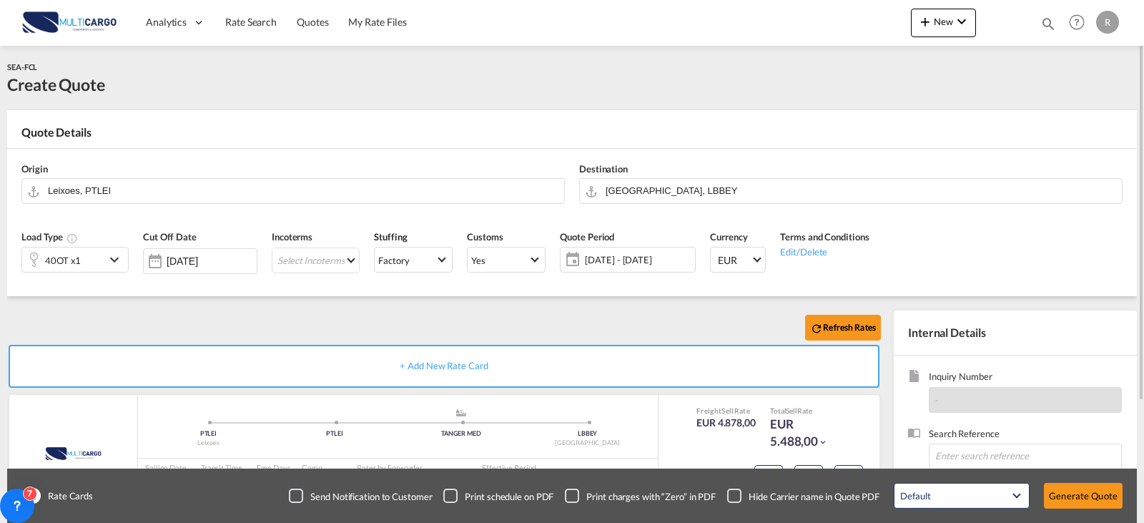
click at [87, 272] on div "40OT x1" at bounding box center [63, 259] width 83 height 24
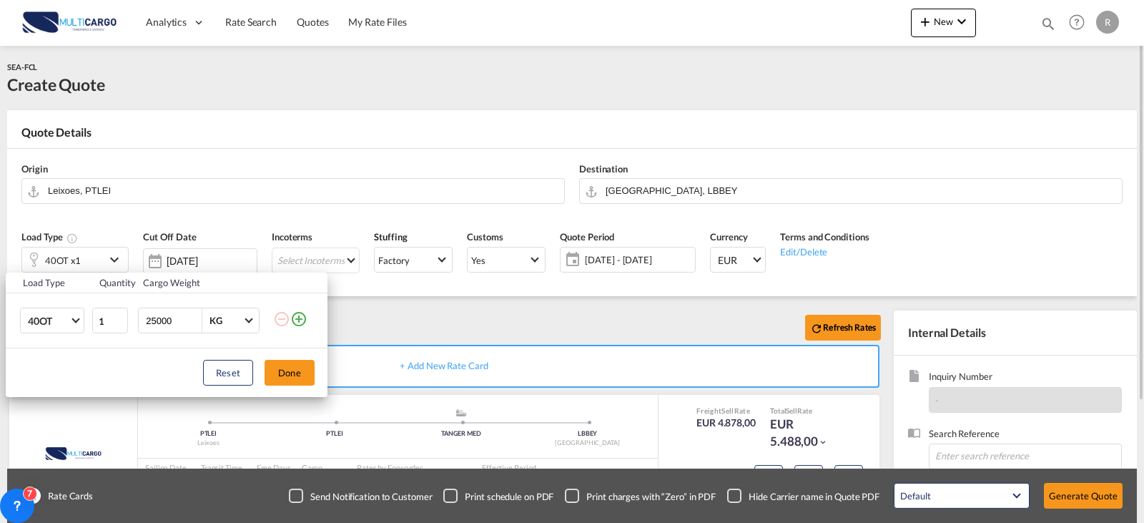
click at [99, 259] on div "Load Type Quantity Cargo Weight 40OT 20GP 40GP 40HC 45HC 20RE 40RE 40HR 20OT 40…" at bounding box center [572, 261] width 1144 height 523
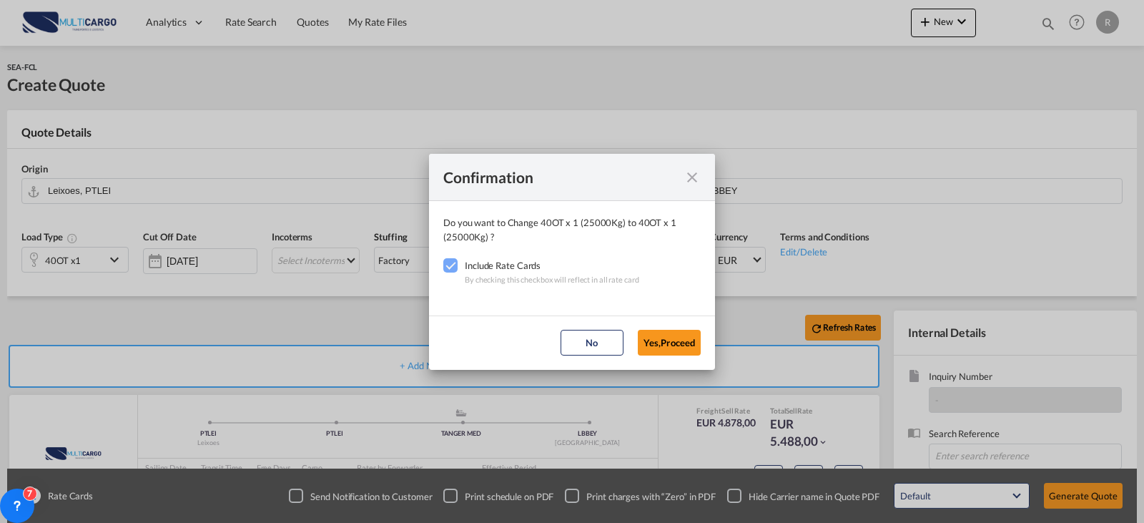
click at [104, 257] on div "Confirmation Do you want to Change 40OT x 1 (25000Kg) to 40OT x 1 (25000Kg) ? I…" at bounding box center [572, 261] width 1144 height 523
click at [699, 346] on button "Yes,Proceed" at bounding box center [669, 343] width 63 height 26
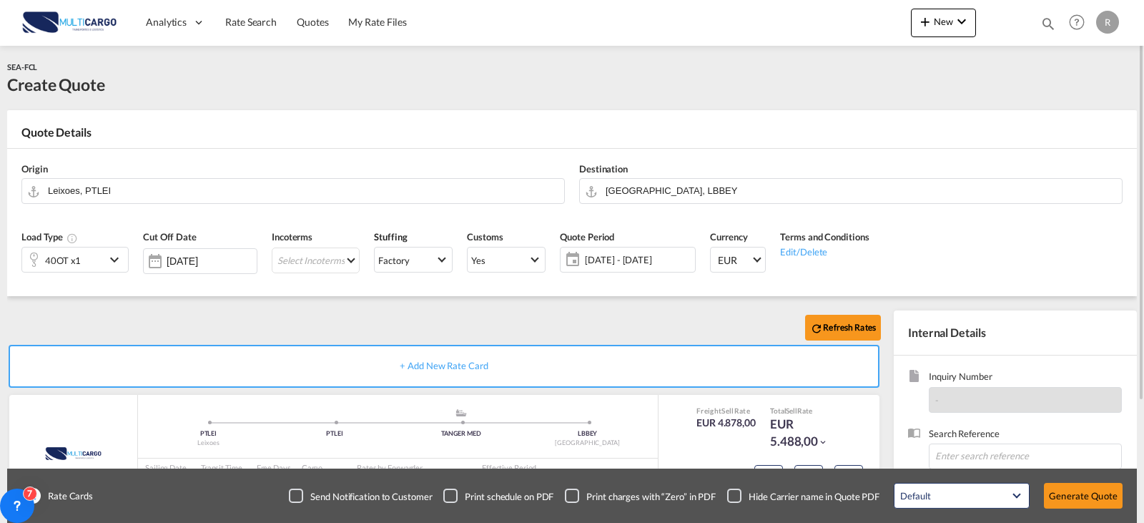
click at [96, 255] on div "40OT x1" at bounding box center [63, 259] width 83 height 24
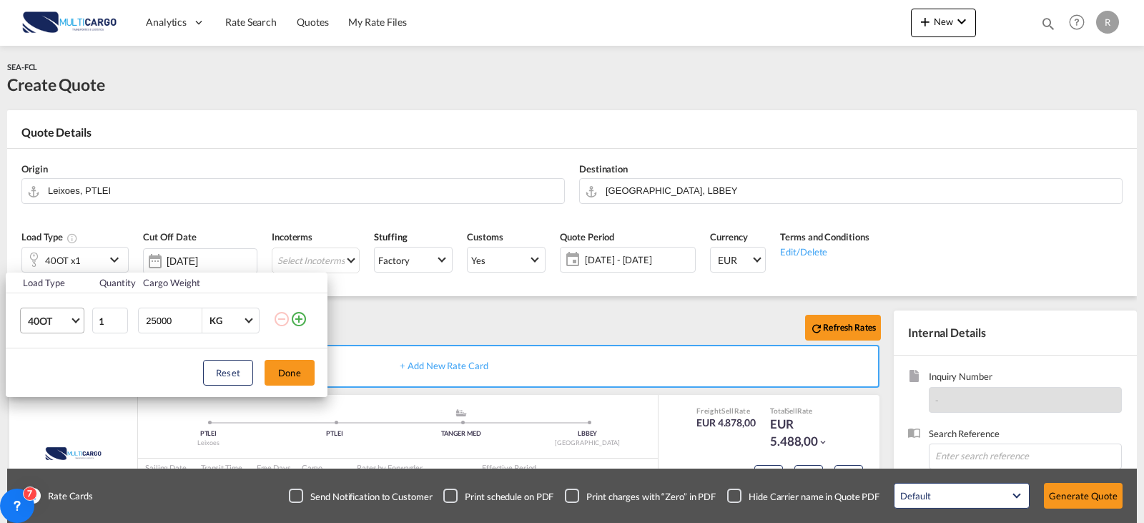
click at [74, 320] on span "Choose: \a40OT" at bounding box center [75, 319] width 8 height 8
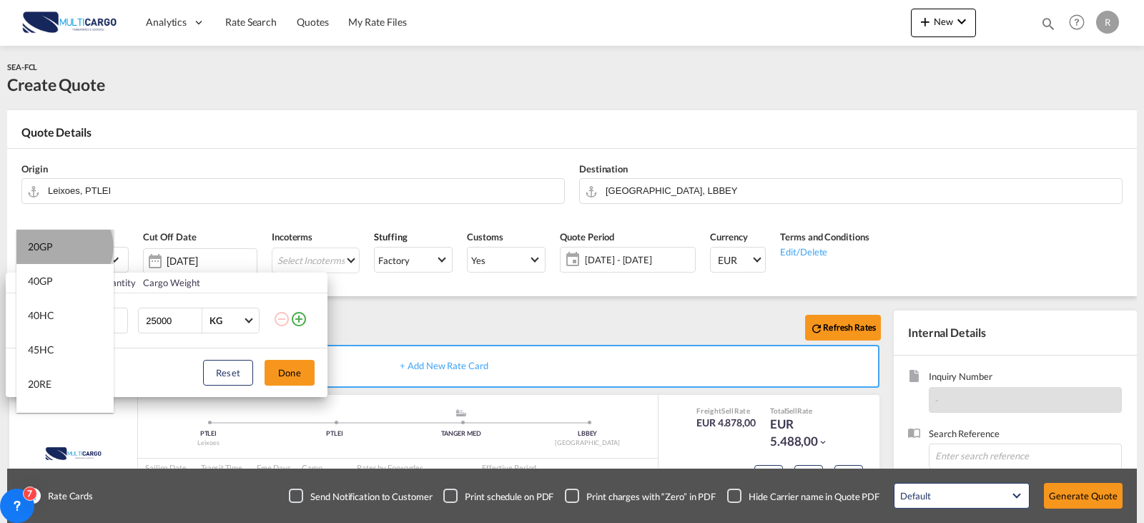
click at [64, 247] on md-option "20GP" at bounding box center [64, 247] width 97 height 34
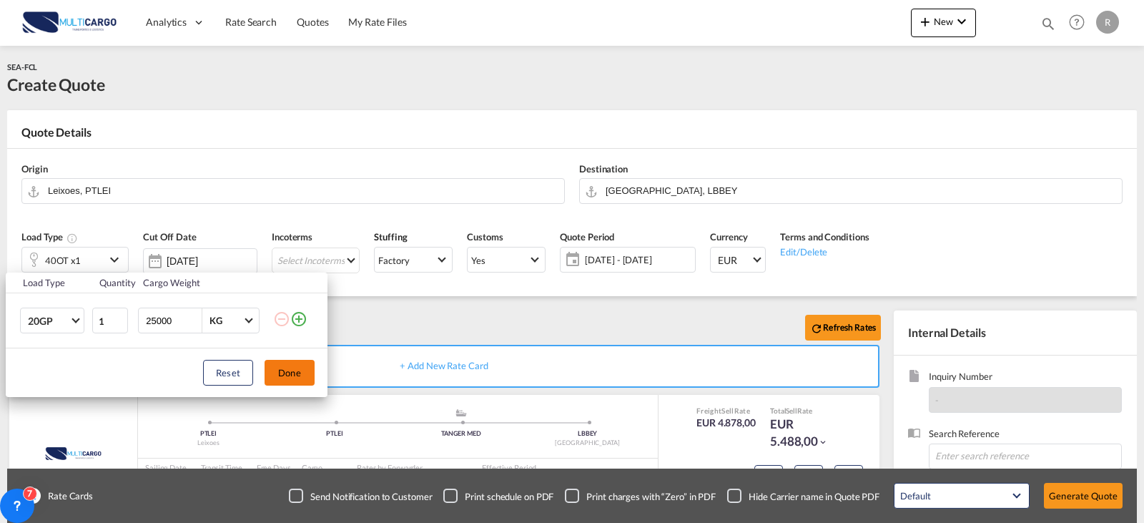
click at [275, 366] on button "Done" at bounding box center [290, 373] width 50 height 26
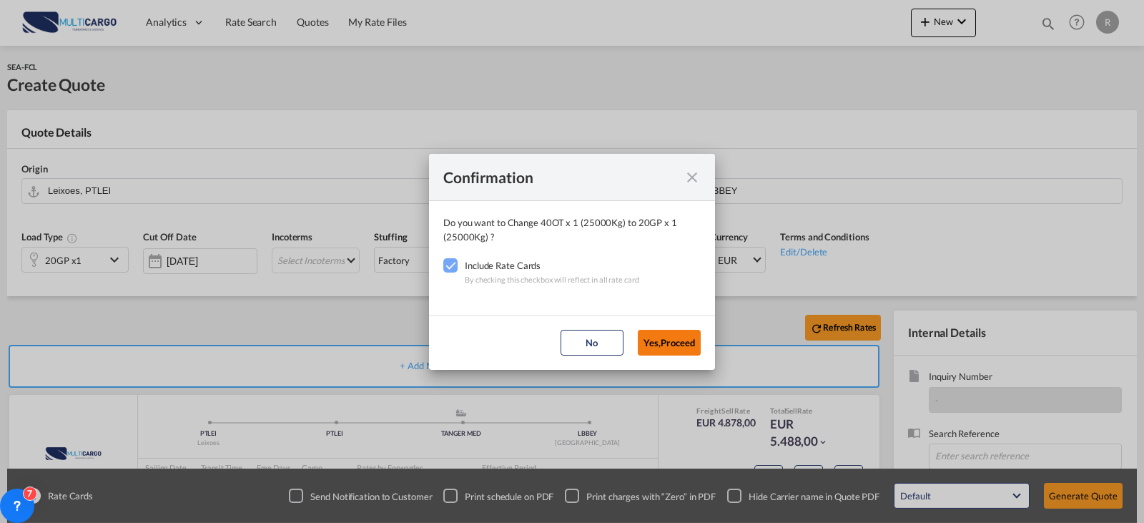
click at [679, 351] on button "Yes,Proceed" at bounding box center [669, 343] width 63 height 26
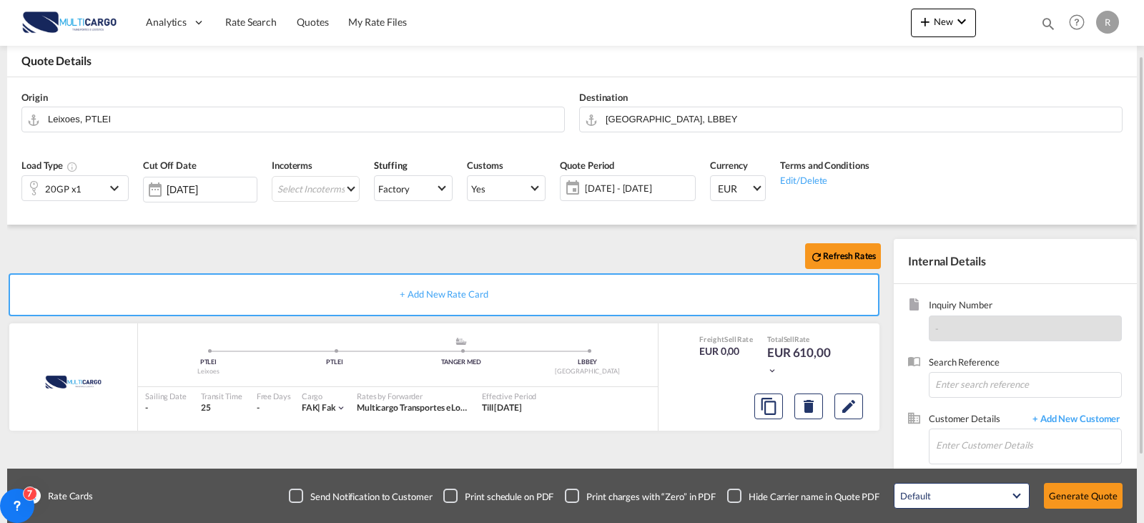
scroll to position [159, 0]
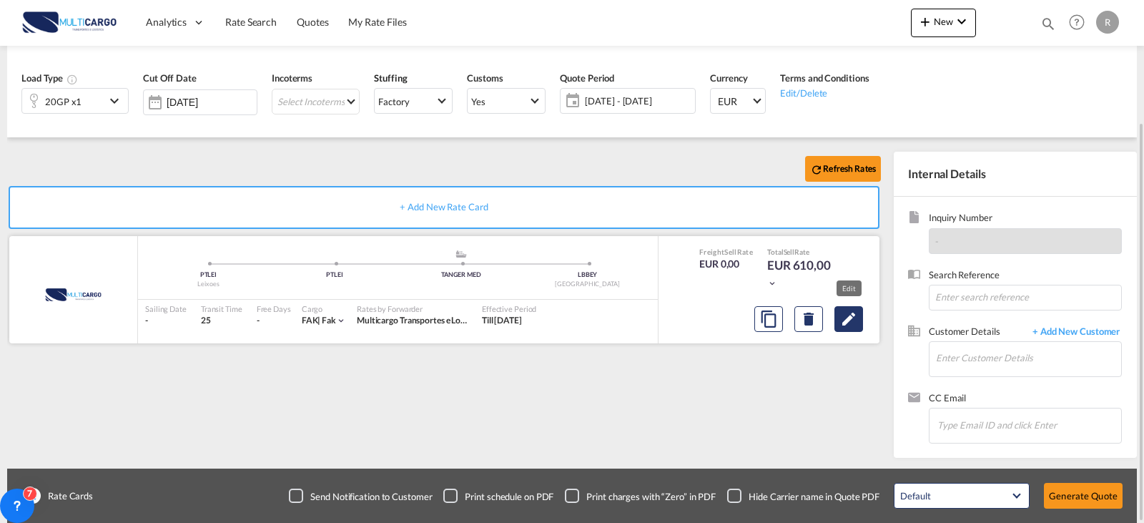
click at [846, 326] on md-icon "Edit" at bounding box center [848, 318] width 17 height 17
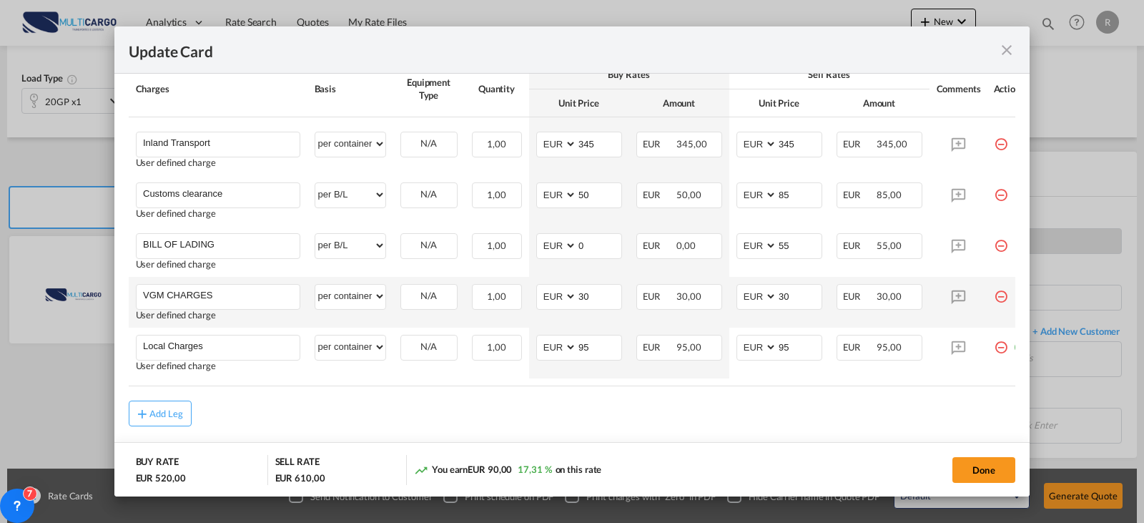
scroll to position [460, 0]
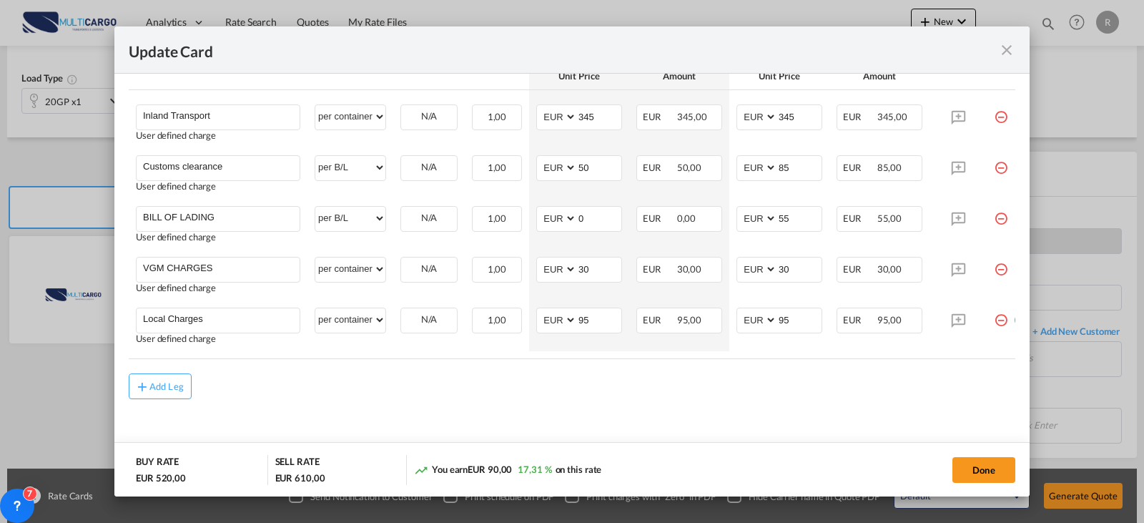
drag, startPoint x: 960, startPoint y: 359, endPoint x: 1011, endPoint y: 359, distance: 50.8
click at [1011, 359] on md-dialog-content "Port of Origin PTLEI Origin Haulage Select Origin Haulage rail road barge truck…" at bounding box center [571, 285] width 915 height 423
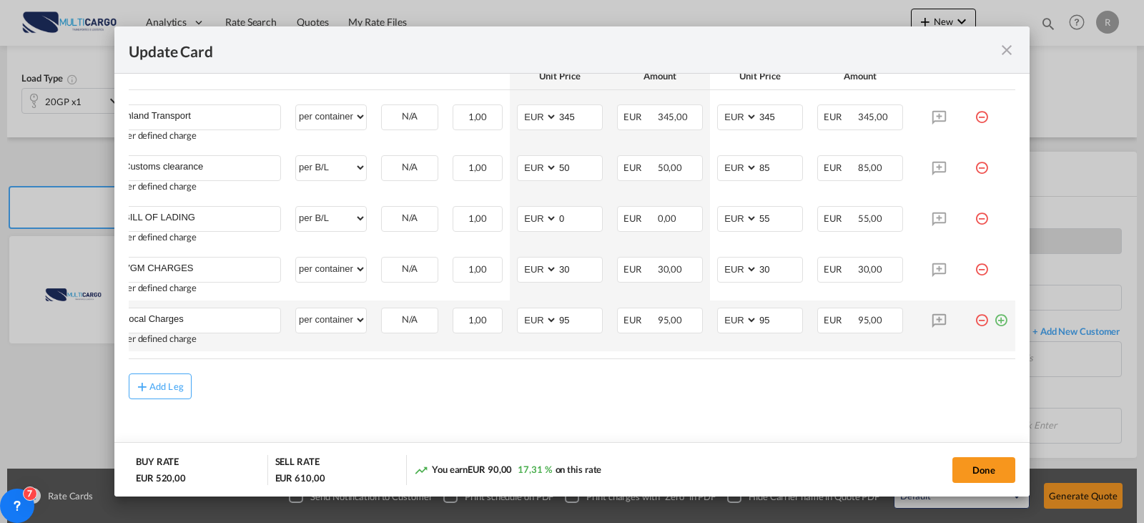
click at [994, 320] on md-icon "icon-plus-circle-outline green-400-fg" at bounding box center [1001, 314] width 14 height 14
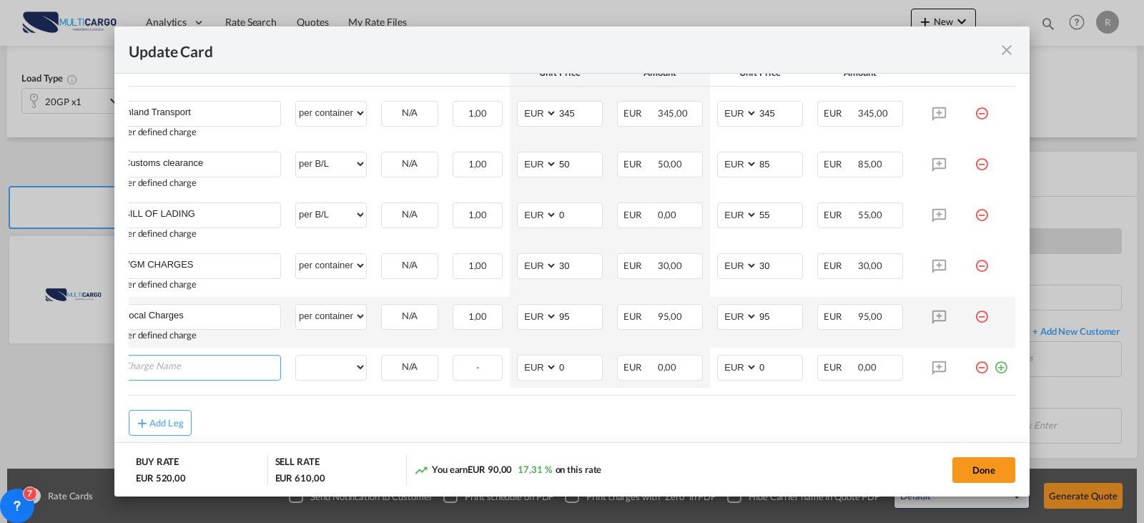
scroll to position [0, 14]
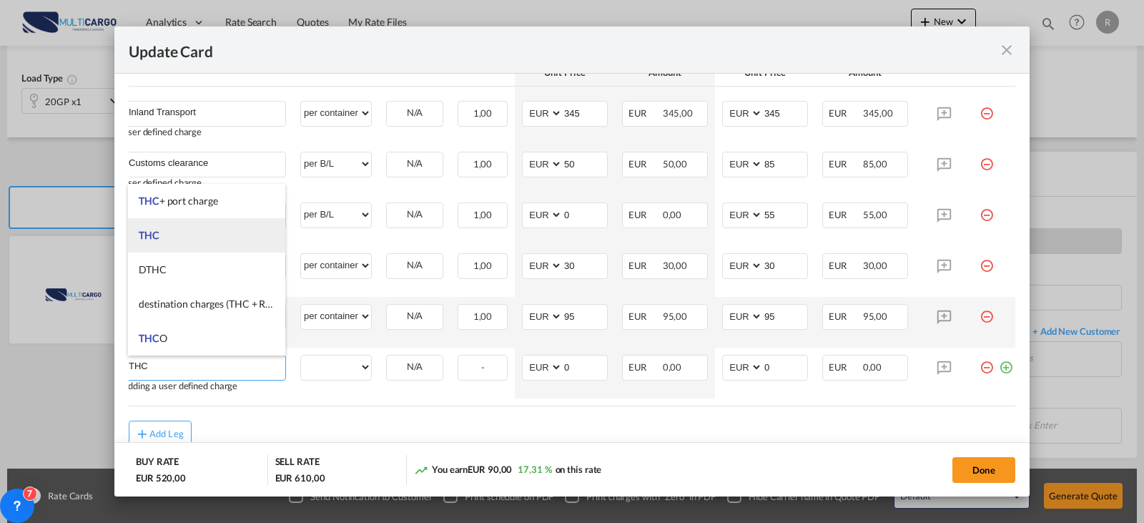
type input "THC"
click at [189, 230] on li "THC" at bounding box center [206, 235] width 157 height 34
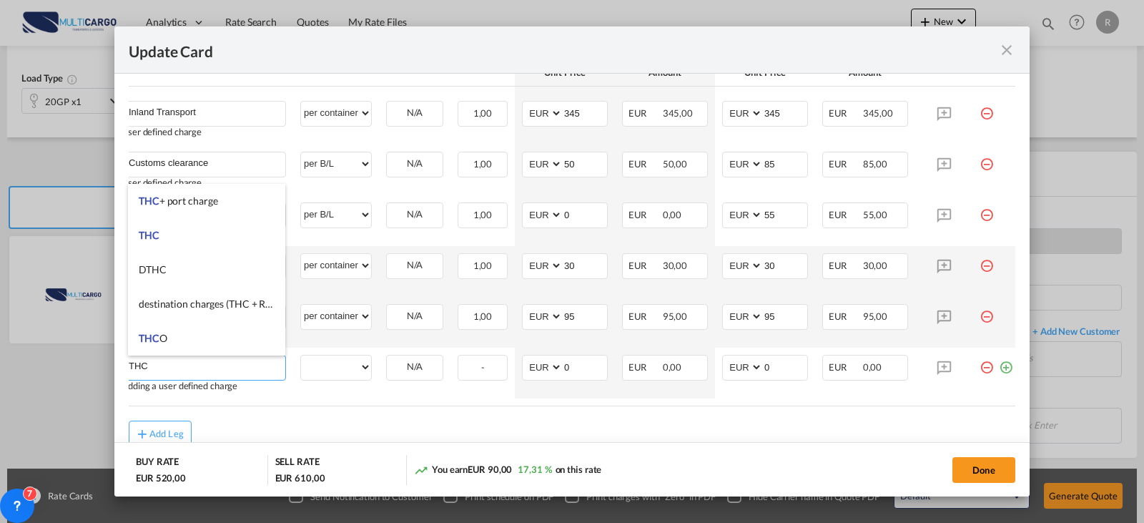
select select "per equipment"
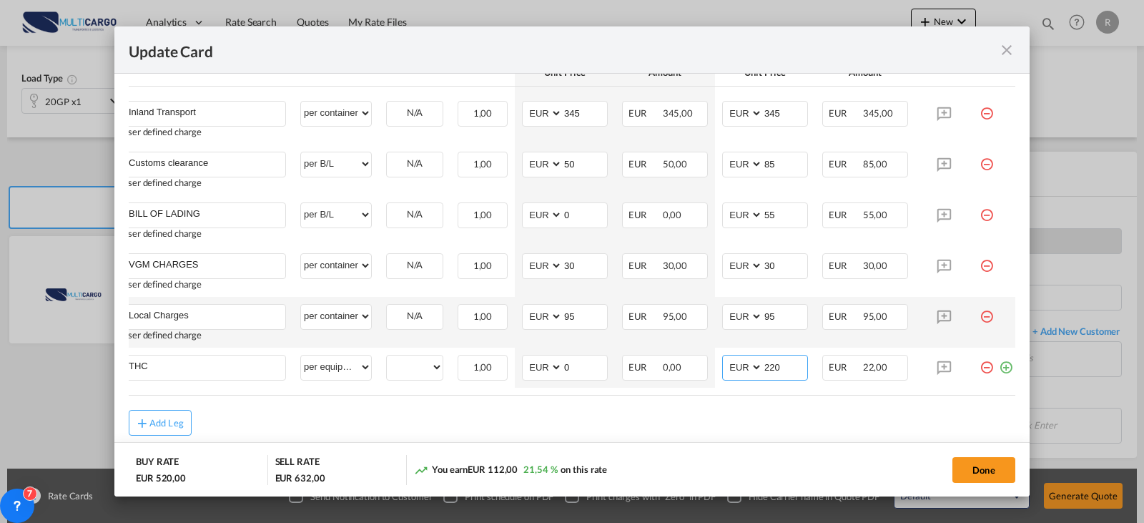
type input "220"
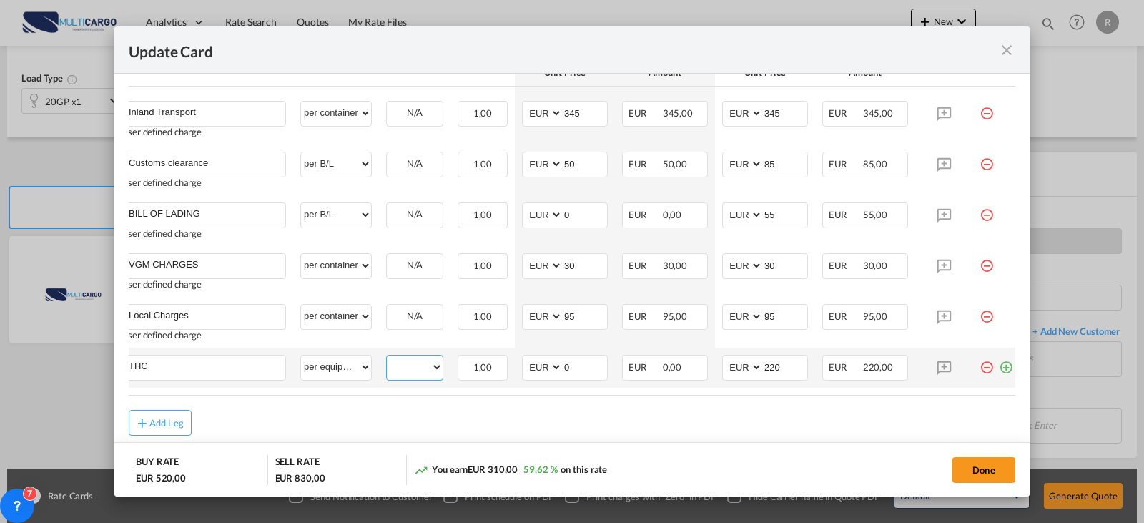
click at [408, 359] on select "20GP" at bounding box center [415, 366] width 56 height 19
select select "20GP"
click at [387, 357] on select "20GP" at bounding box center [415, 366] width 56 height 19
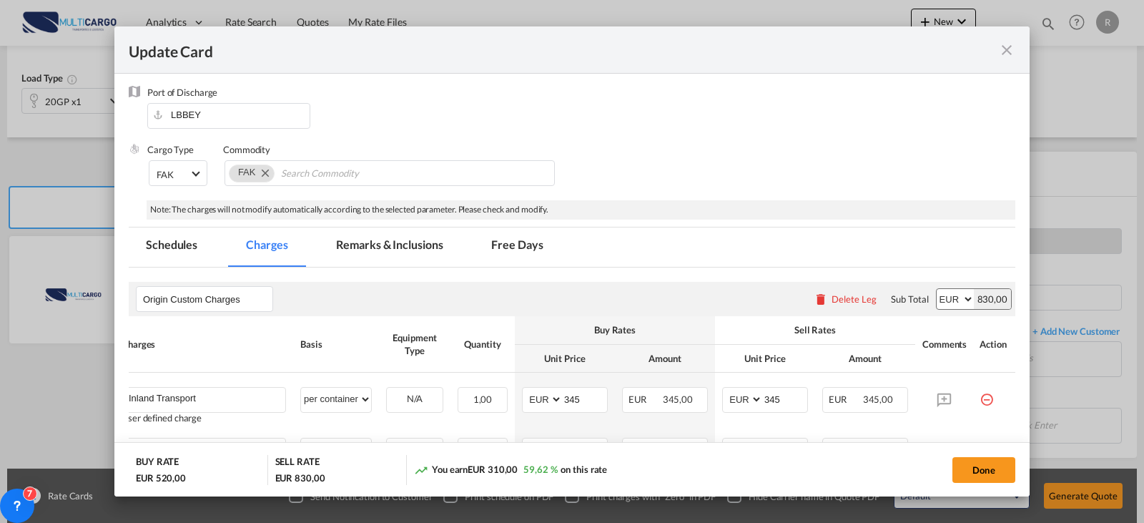
scroll to position [460, 0]
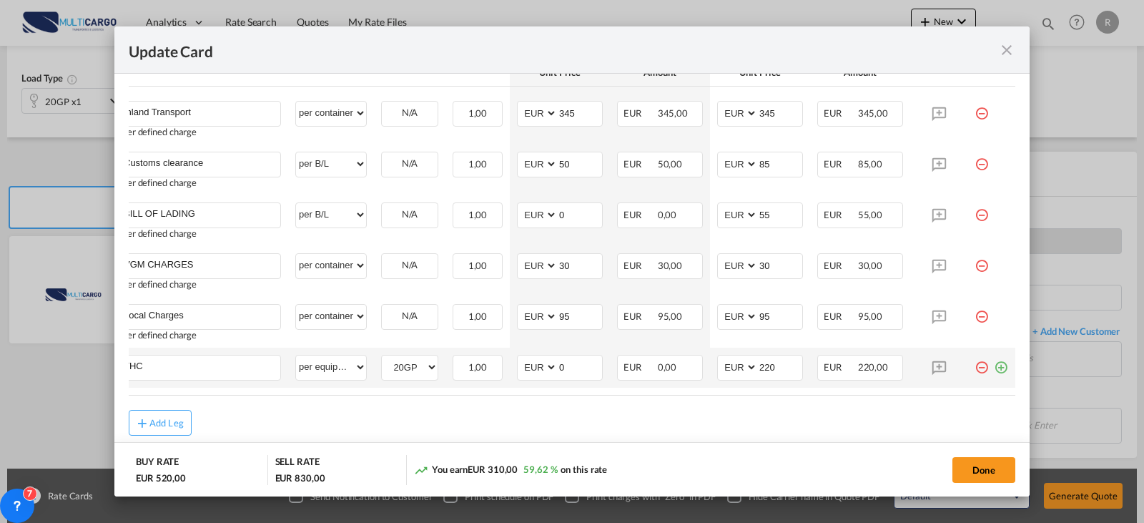
click at [994, 369] on md-icon "icon-plus-circle-outline green-400-fg" at bounding box center [1001, 362] width 14 height 14
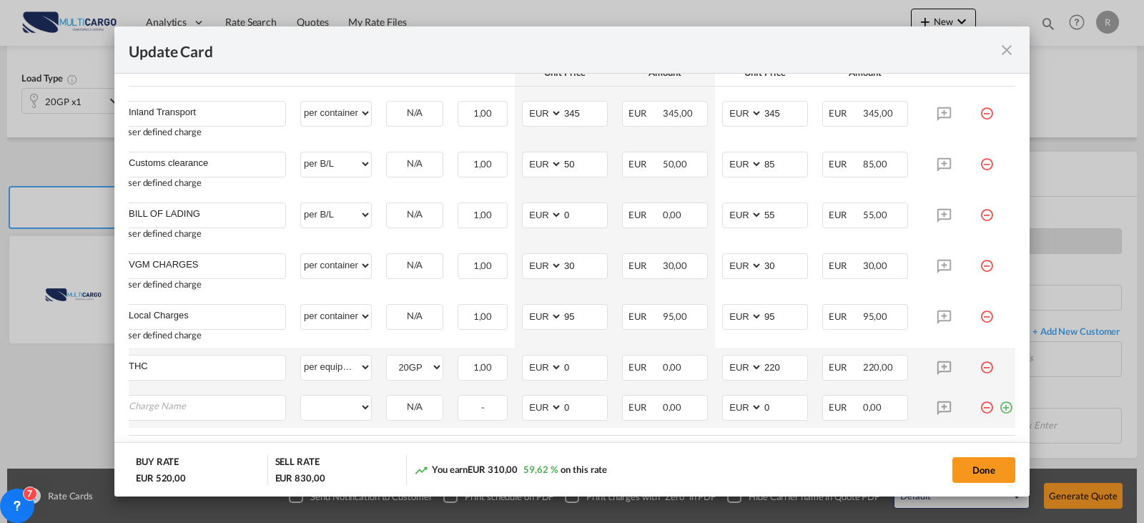
click at [989, 407] on md-icon "icon-minus-circle-outline red-400-fg" at bounding box center [987, 402] width 14 height 14
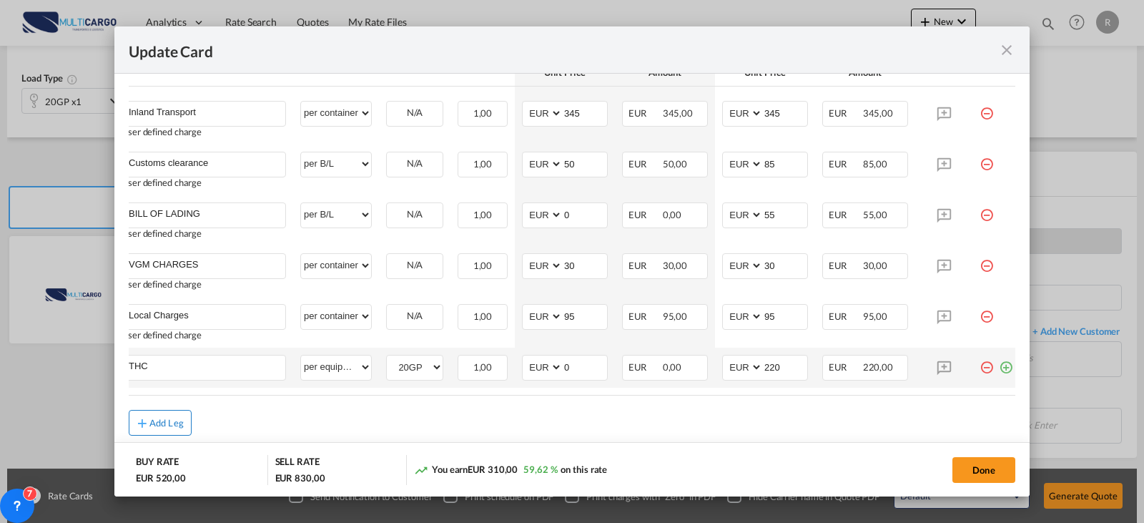
click at [182, 427] on div "Add Leg" at bounding box center [166, 422] width 34 height 9
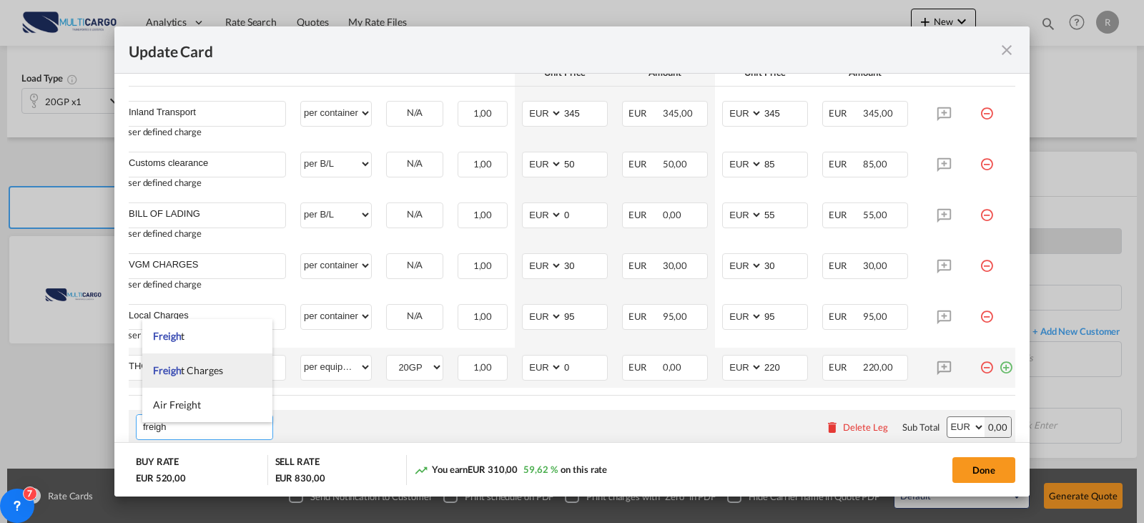
click at [218, 375] on span "Freigh t Charges" at bounding box center [188, 370] width 70 height 12
type input "Freight Charges"
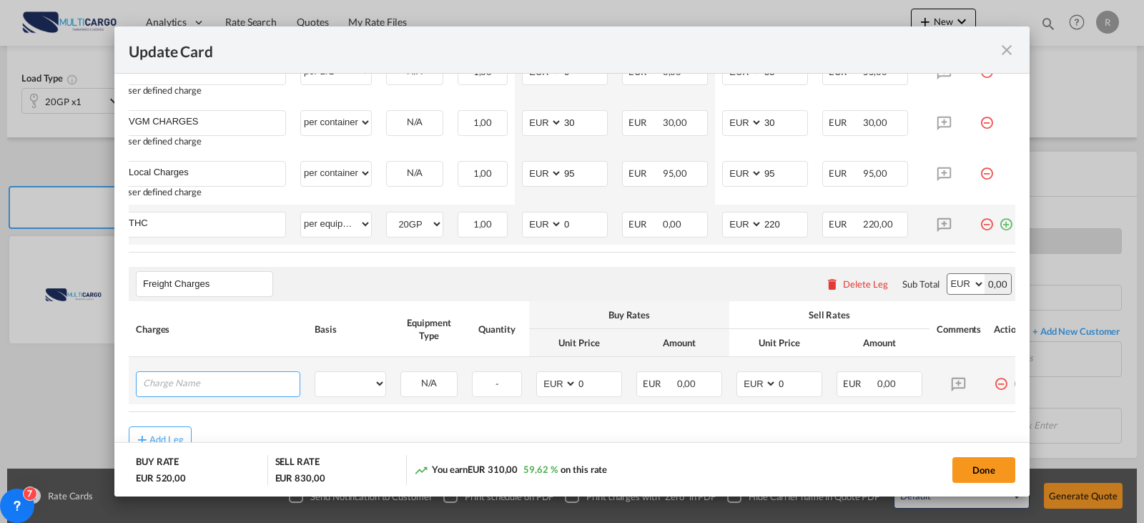
click at [252, 378] on input "Charge Name" at bounding box center [221, 382] width 157 height 21
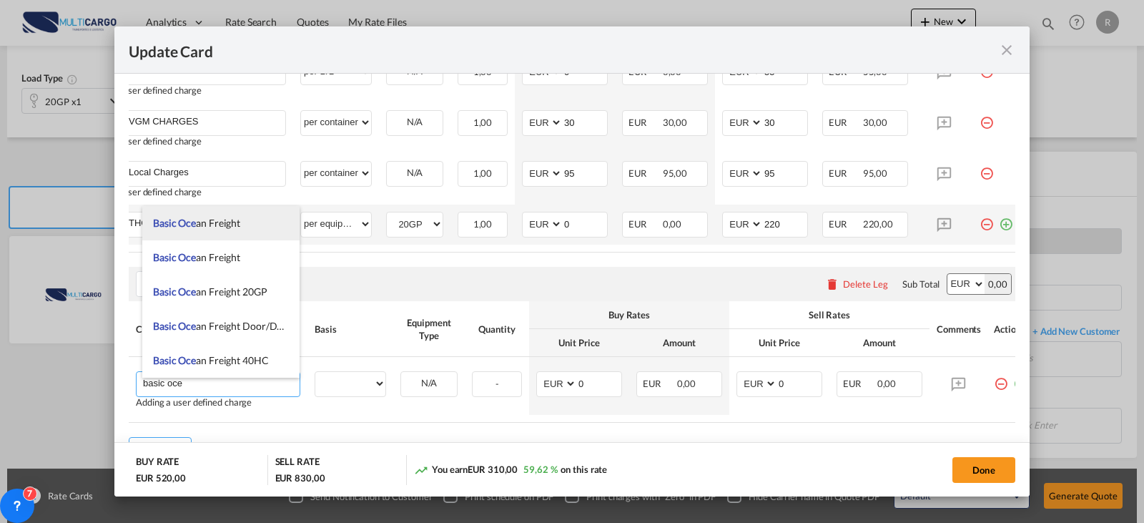
click at [226, 228] on span "Basic Oce an Freight" at bounding box center [196, 223] width 87 height 12
type input "Basic Ocean Freight"
select select "per equipment"
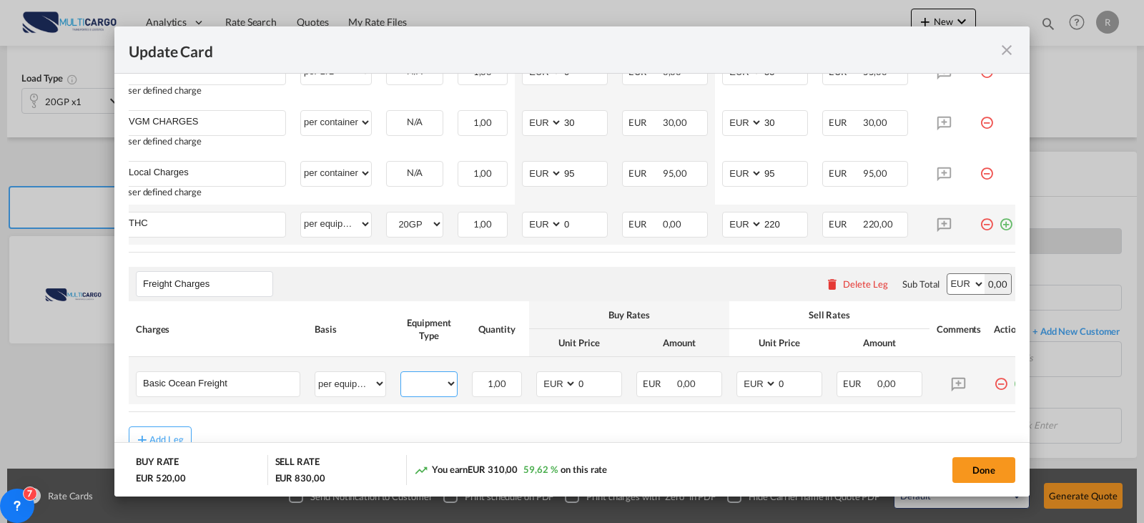
drag, startPoint x: 411, startPoint y: 391, endPoint x: 411, endPoint y: 400, distance: 9.3
click at [411, 391] on select "20GP" at bounding box center [429, 383] width 56 height 19
select select "20GP"
click at [401, 380] on select "20GP" at bounding box center [429, 383] width 56 height 19
type input "1400"
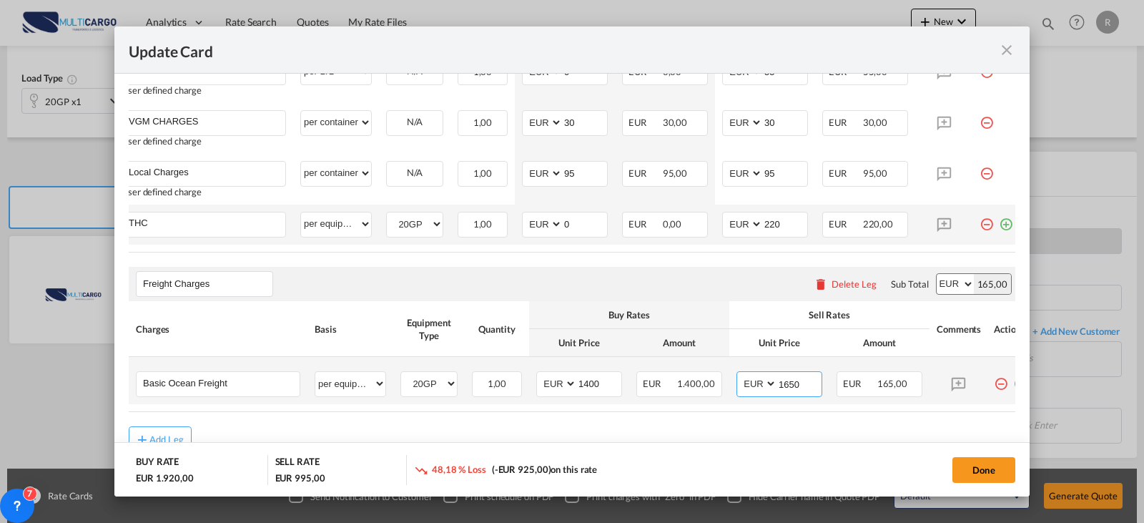
type input "1650"
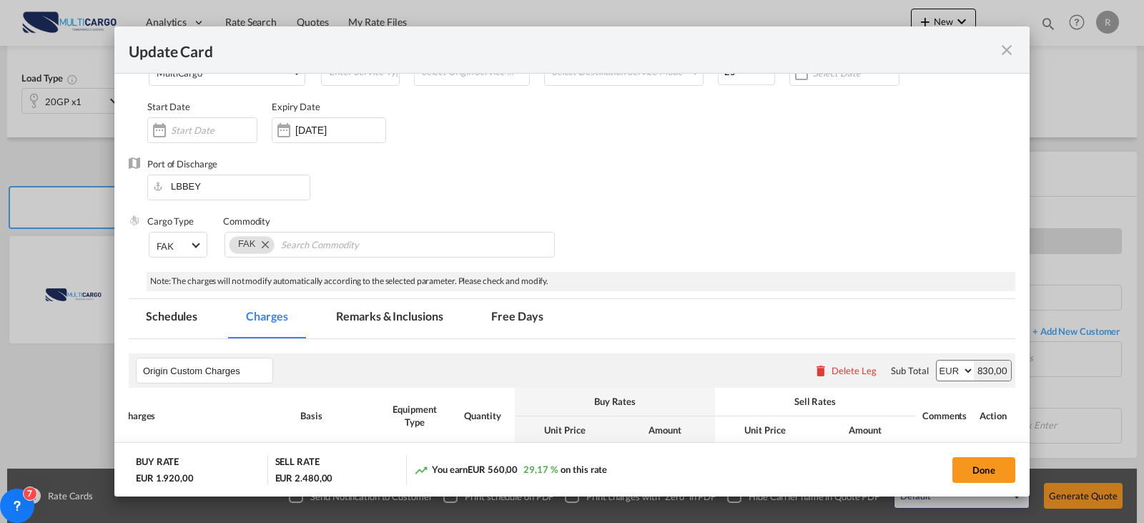
scroll to position [0, 0]
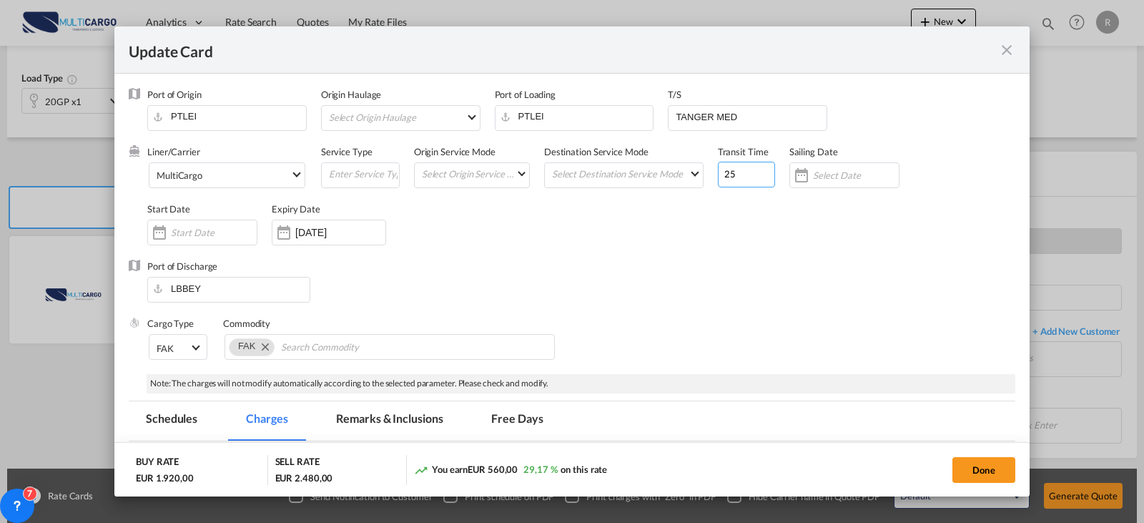
click at [734, 177] on input "25" at bounding box center [746, 175] width 57 height 26
drag, startPoint x: 734, startPoint y: 177, endPoint x: 680, endPoint y: 175, distance: 53.6
click at [680, 175] on div "Liner/Carrier MultiCargo 2HM LOGISTICS D.O.O AAXL GLOBAL SHIPPING LINES LLC [PE…" at bounding box center [581, 202] width 868 height 114
type input "16"
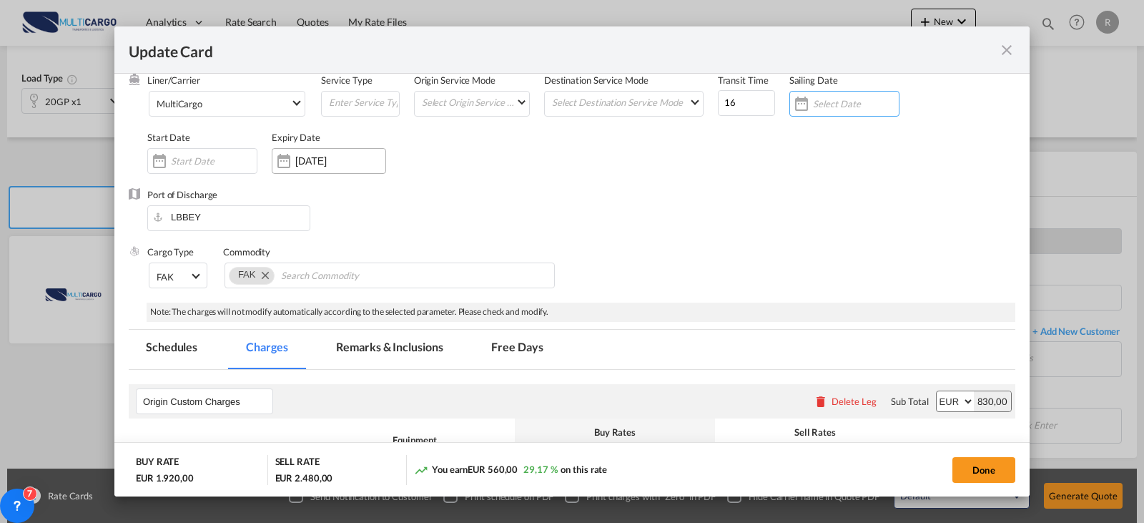
click at [311, 153] on div "[DATE]" at bounding box center [329, 161] width 114 height 26
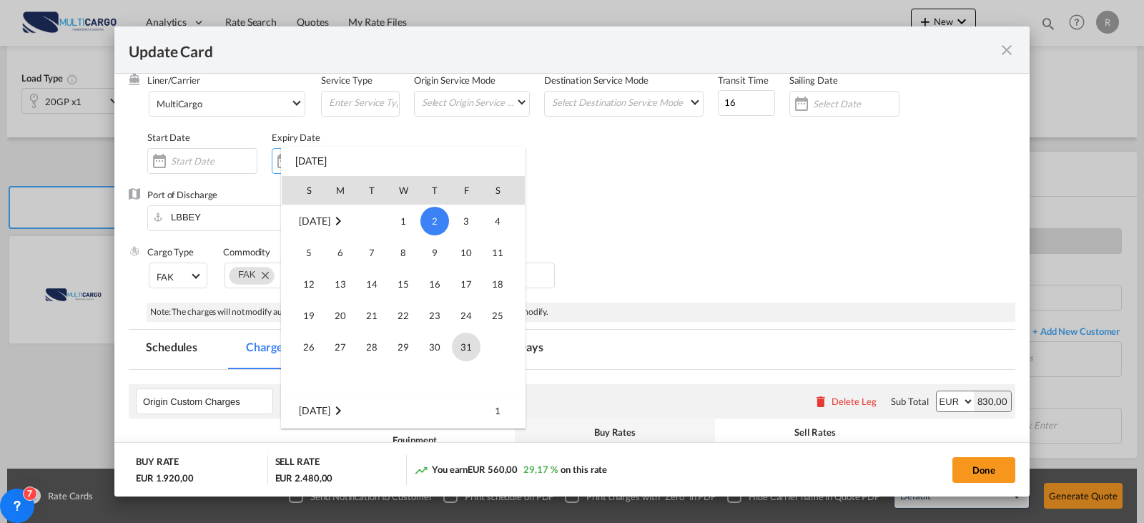
scroll to position [331317, 0]
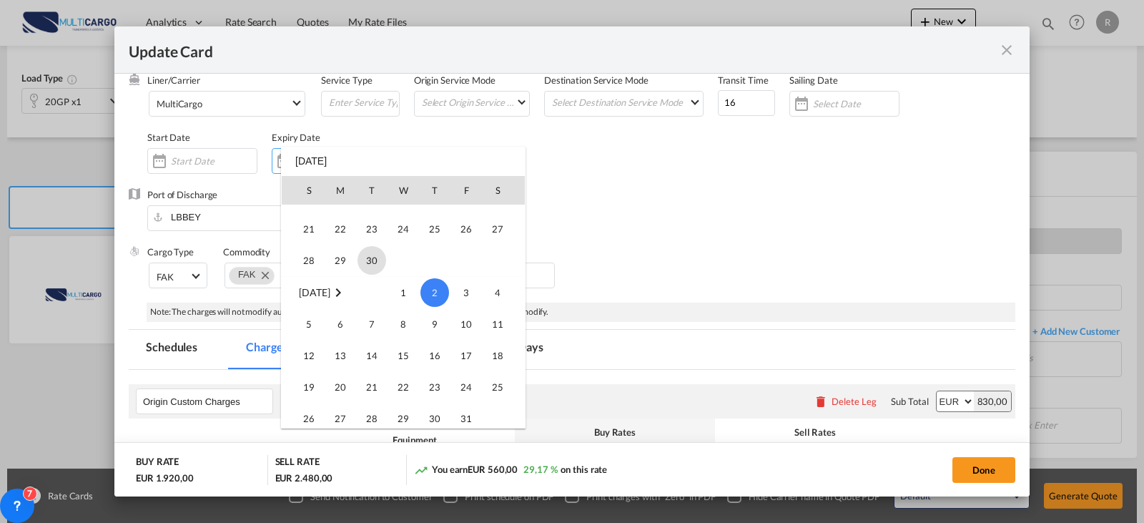
click at [368, 259] on span "30" at bounding box center [371, 260] width 29 height 29
type input "[DATE]"
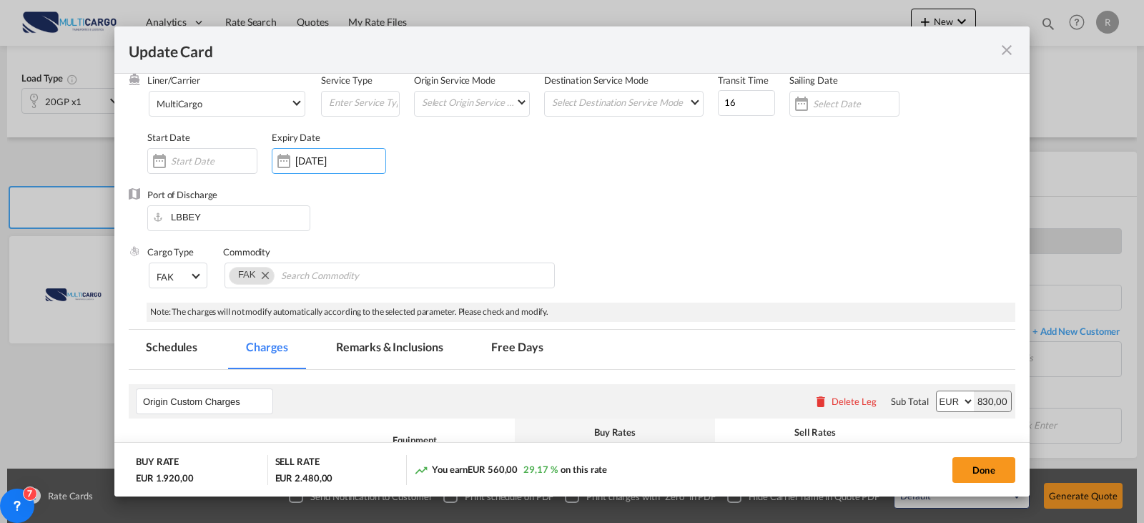
click at [659, 287] on div "Cargo Type FAK FAK GCR GDSM General Cargo Hazardous Cargo Ambient Foodstuff Chi…" at bounding box center [581, 273] width 868 height 57
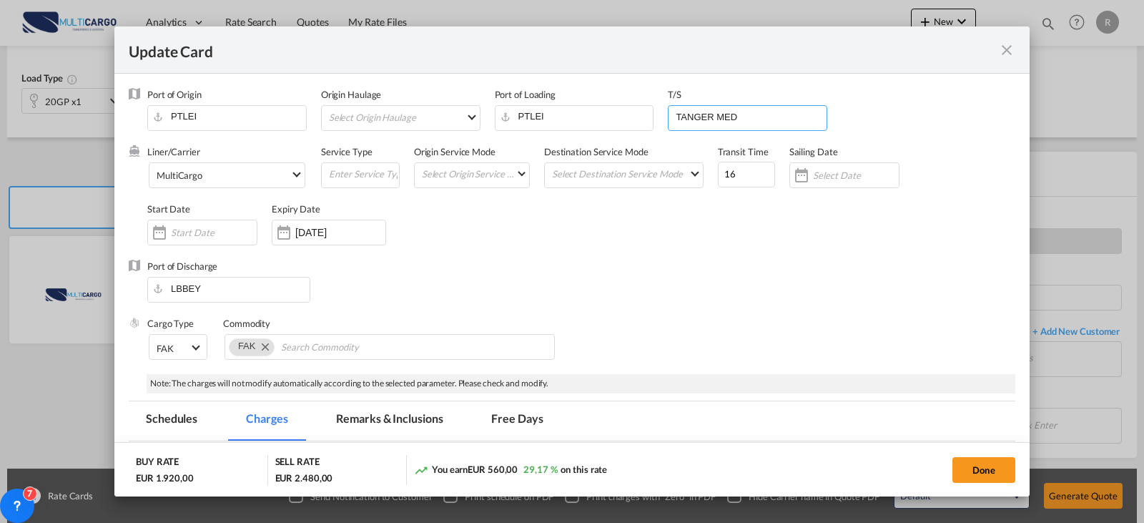
drag, startPoint x: 724, startPoint y: 119, endPoint x: 613, endPoint y: 102, distance: 112.1
click at [613, 102] on div "Port of Origin PTLEI Origin Haulage Select Origin Haulage rail road barge truck…" at bounding box center [581, 116] width 868 height 57
click at [280, 169] on span "MultiCargo" at bounding box center [224, 175] width 134 height 13
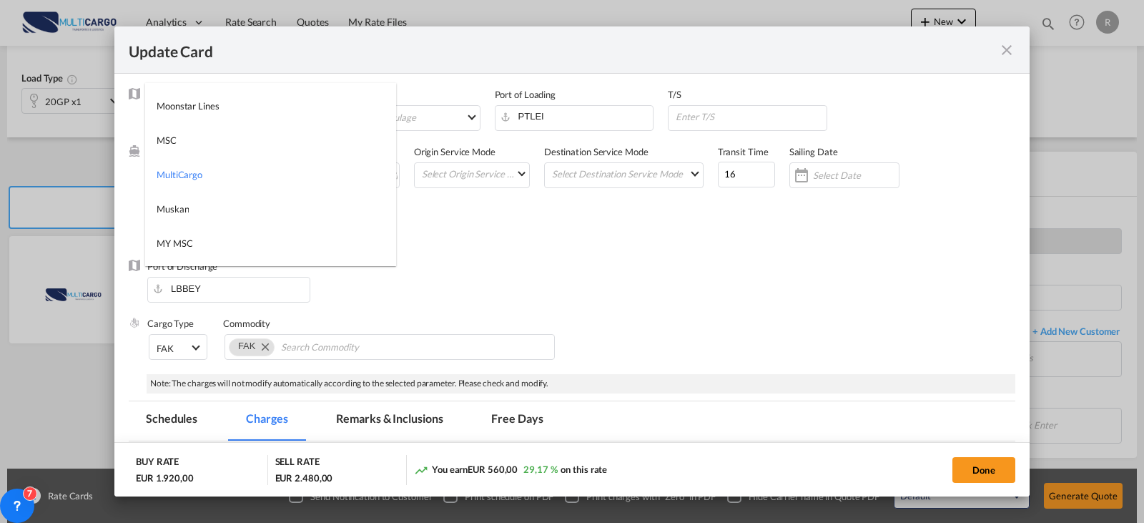
type md-option "1485"
type md-option "2"
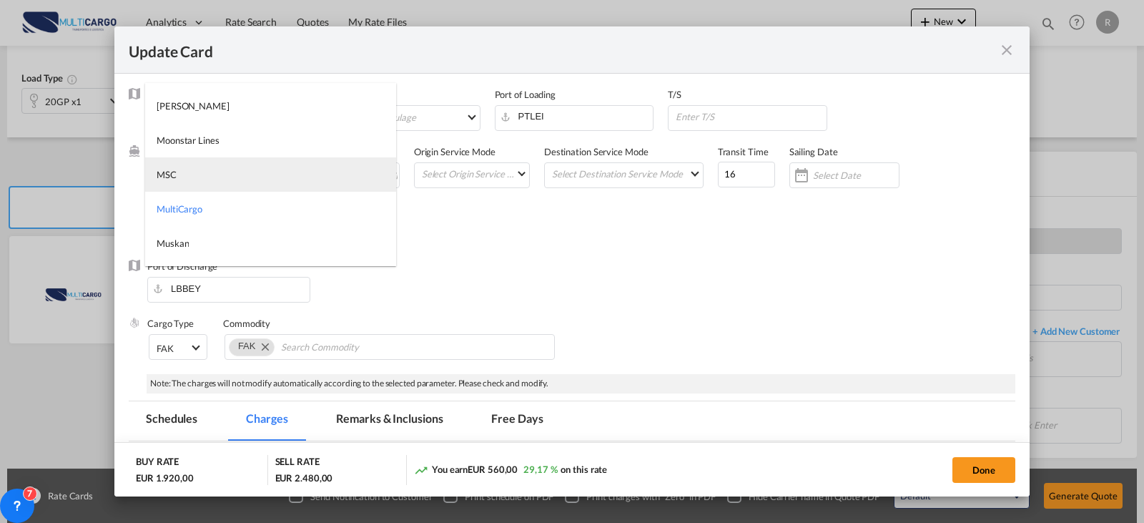
type md-option "41"
click at [280, 169] on md-option "MSC" at bounding box center [270, 174] width 251 height 34
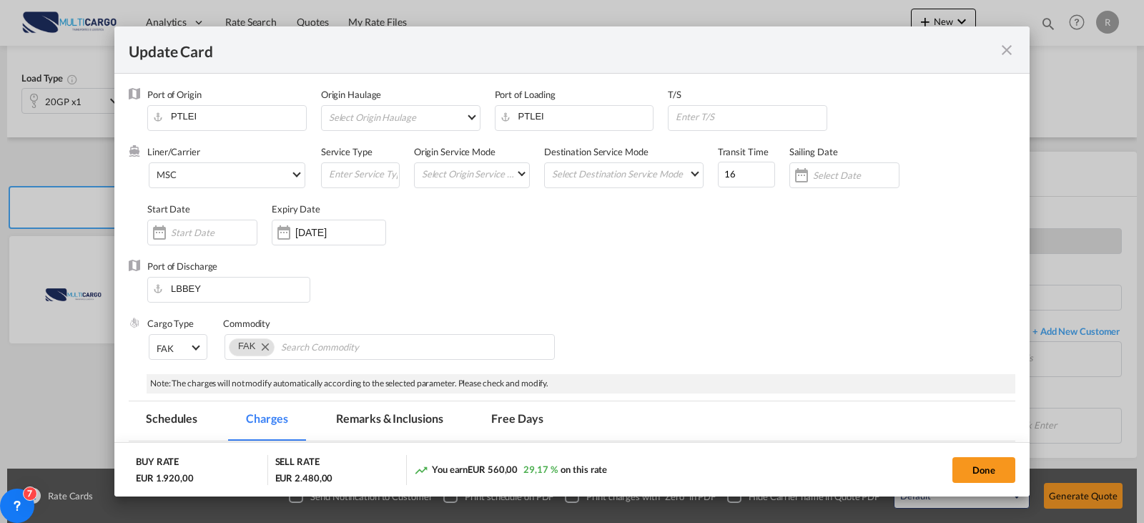
click at [533, 262] on div "Port of Discharge LBBEY" at bounding box center [572, 288] width 887 height 57
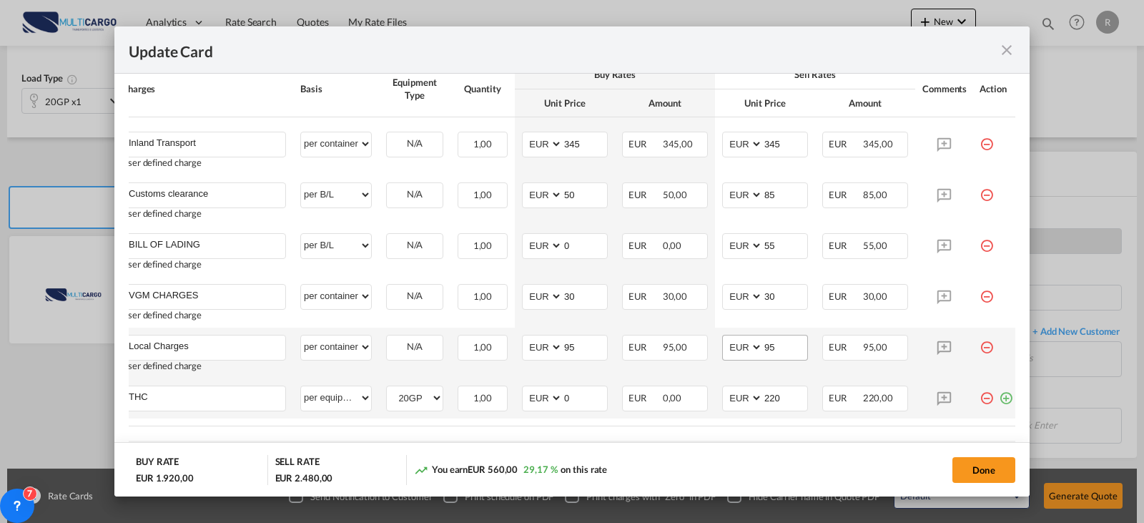
scroll to position [667, 0]
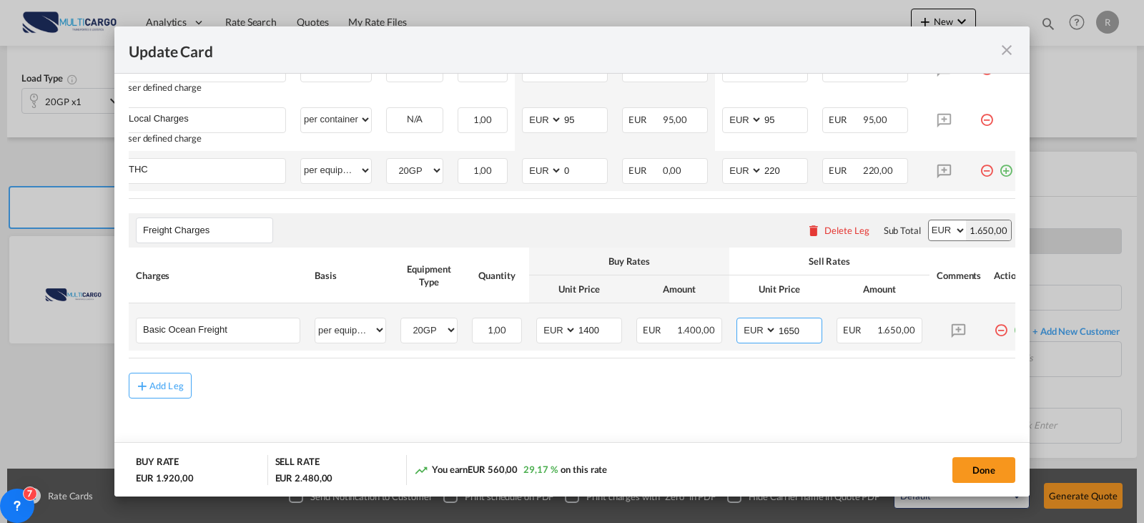
drag, startPoint x: 799, startPoint y: 322, endPoint x: 756, endPoint y: 322, distance: 42.9
click at [757, 322] on md-input-container "AED AFN ALL AMD ANG AOA ARS AUD AWG AZN BAM BBD BDT BGN BHD BIF BMD BND [PERSON…" at bounding box center [779, 330] width 86 height 26
type input "1800"
drag, startPoint x: 596, startPoint y: 328, endPoint x: 548, endPoint y: 329, distance: 48.6
click at [548, 329] on md-input-container "AED AFN ALL AMD ANG AOA ARS AUD AWG AZN BAM BBD BDT BGN BHD BIF BMD BND [PERSON…" at bounding box center [579, 330] width 86 height 26
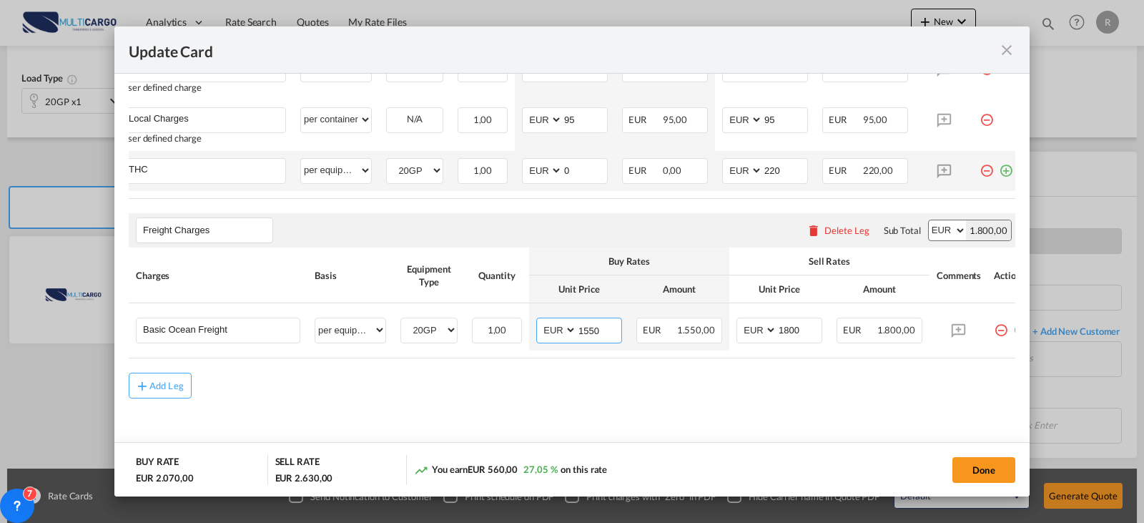
type input "1550"
click at [581, 396] on div "Add Leg" at bounding box center [572, 386] width 887 height 26
click at [1001, 469] on button "Done" at bounding box center [983, 470] width 63 height 26
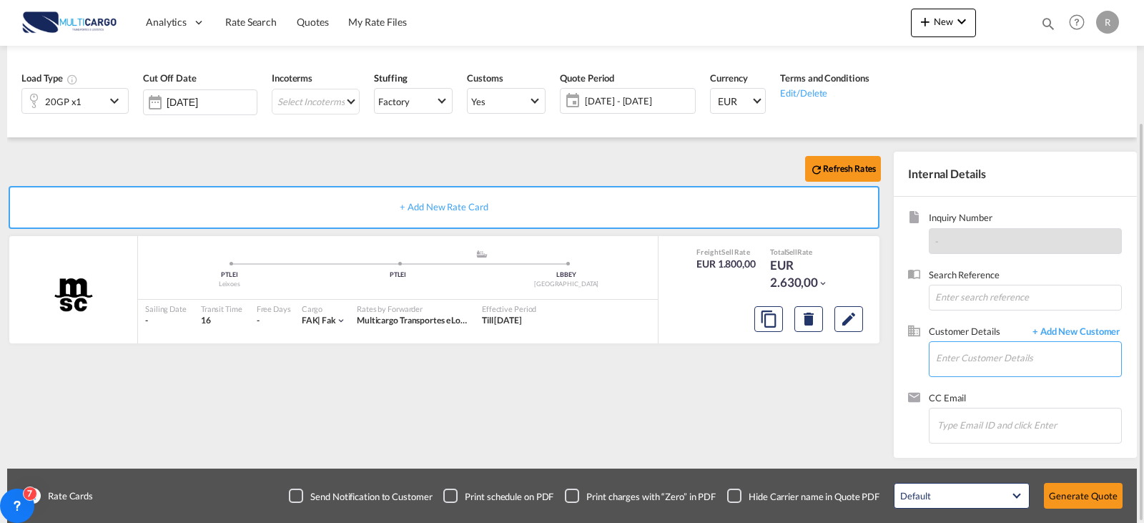
click at [1033, 368] on input "Enter Customer Details" at bounding box center [1028, 358] width 185 height 32
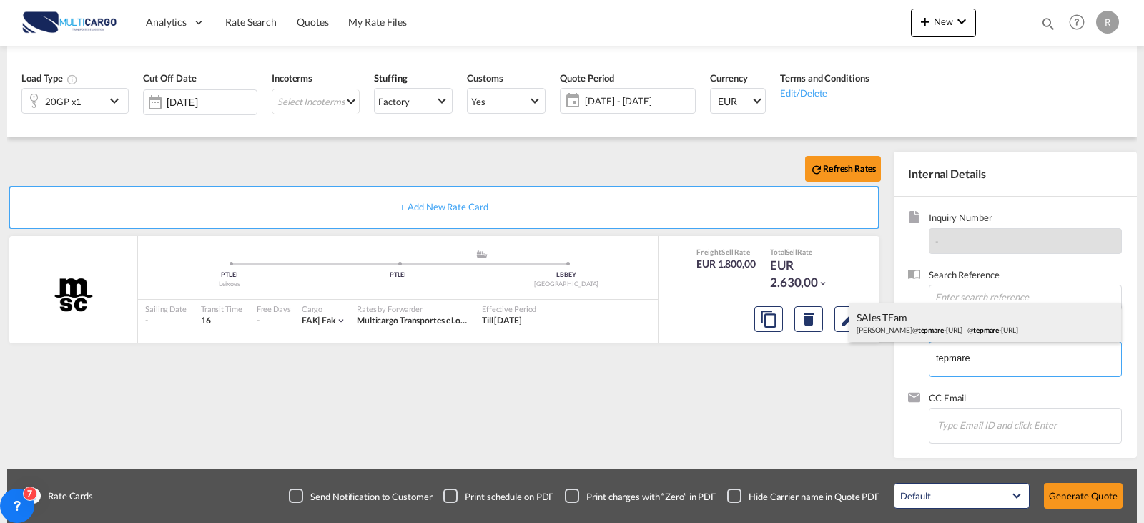
click at [1017, 321] on div "SAles [PERSON_NAME]@ tepmare -[URL] | @ tepmare -[URL]" at bounding box center [985, 322] width 272 height 39
type input "@[DOMAIN_NAME], SAles TEam, [PERSON_NAME][EMAIL_ADDRESS][DOMAIN_NAME]"
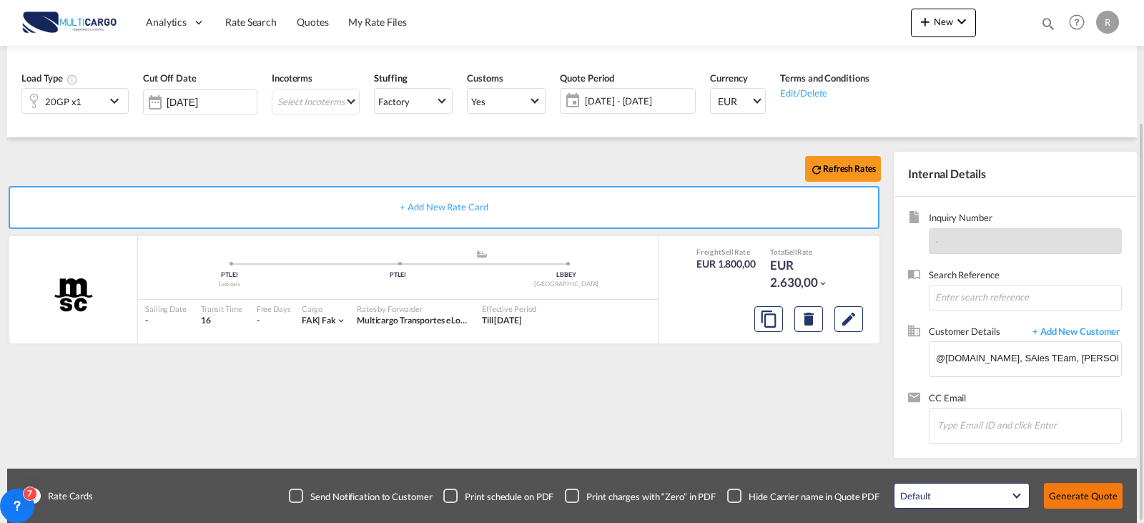
click at [1076, 491] on button "Generate Quote" at bounding box center [1083, 496] width 79 height 26
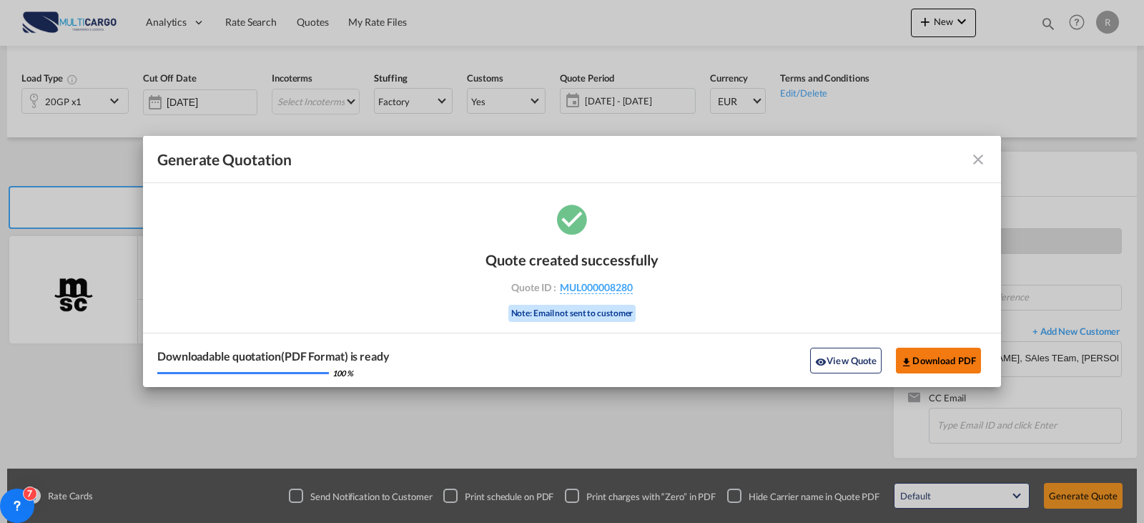
click at [929, 368] on button "Download PDF" at bounding box center [938, 360] width 85 height 26
click at [984, 163] on md-icon "icon-close fg-AAA8AD cursor m-0" at bounding box center [978, 159] width 17 height 17
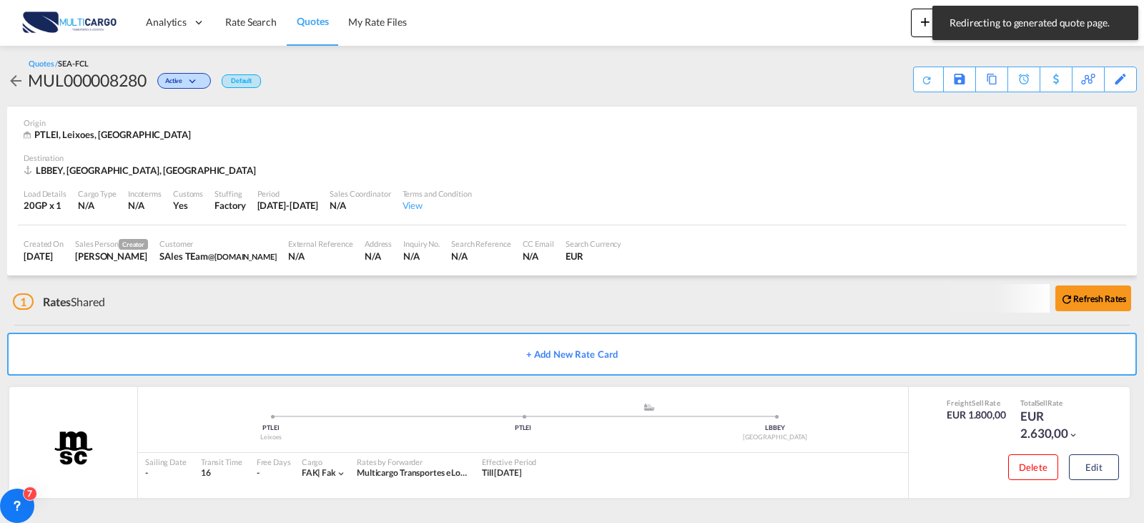
scroll to position [2, 0]
click at [310, 19] on span "Quotes" at bounding box center [312, 21] width 31 height 12
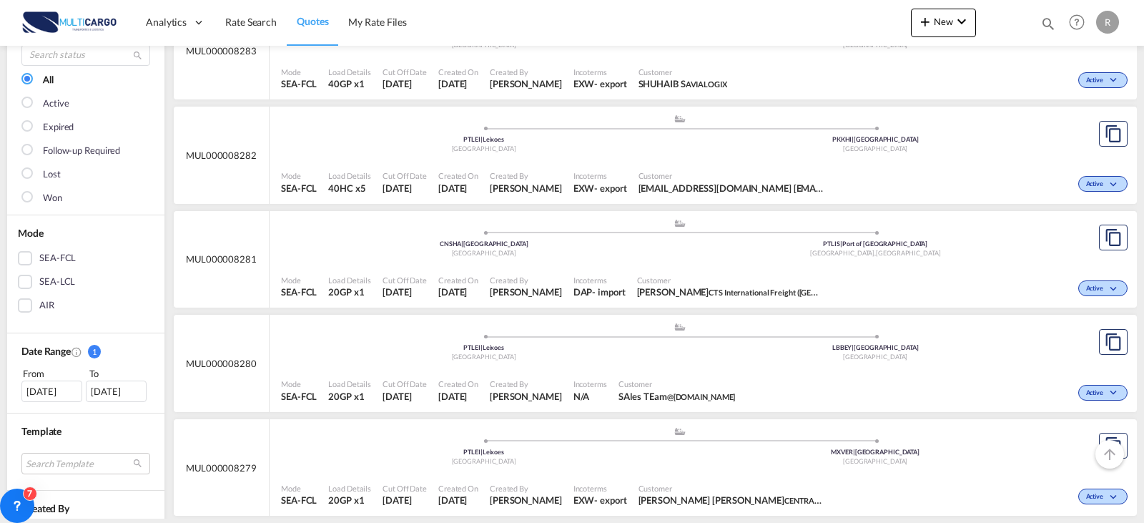
scroll to position [214, 0]
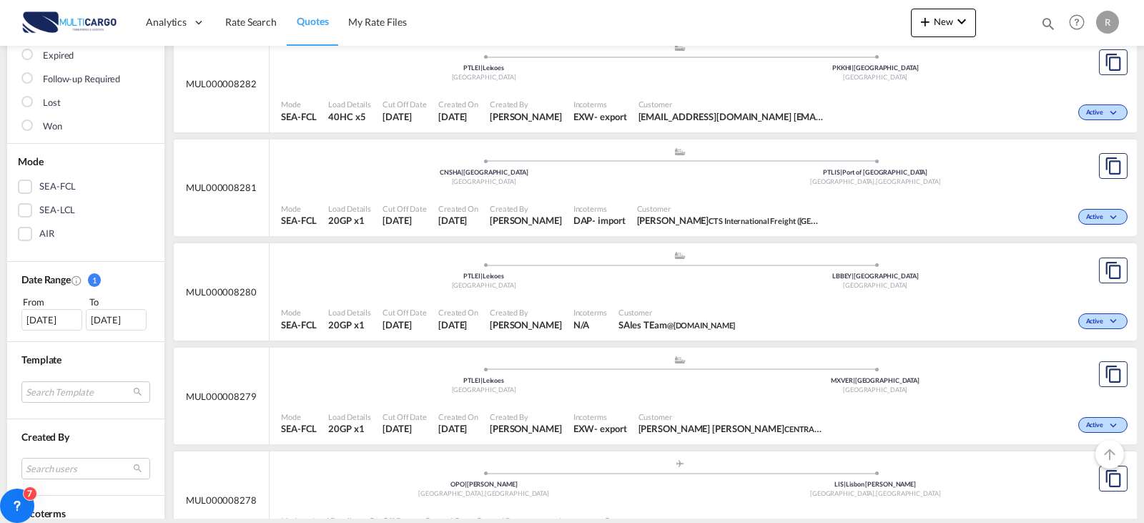
click at [535, 407] on div "Created By [PERSON_NAME]" at bounding box center [526, 423] width 84 height 36
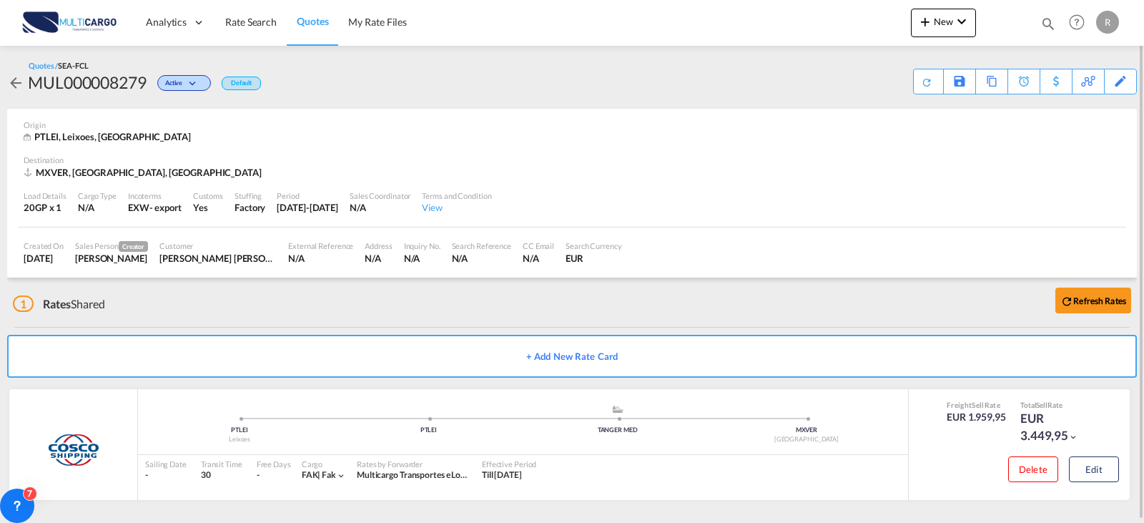
scroll to position [2, 0]
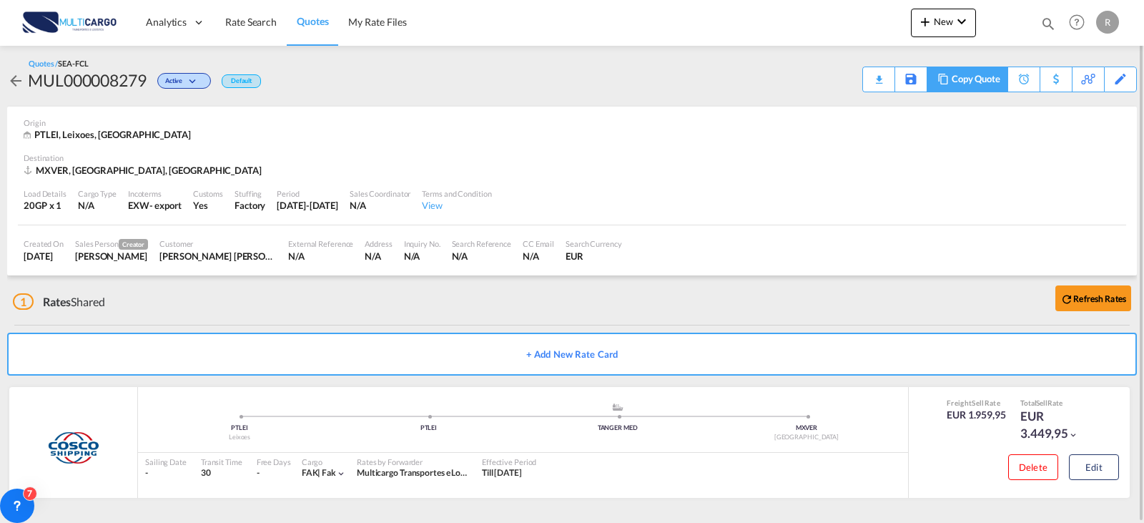
click at [994, 85] on div "Copy Quote" at bounding box center [976, 79] width 49 height 24
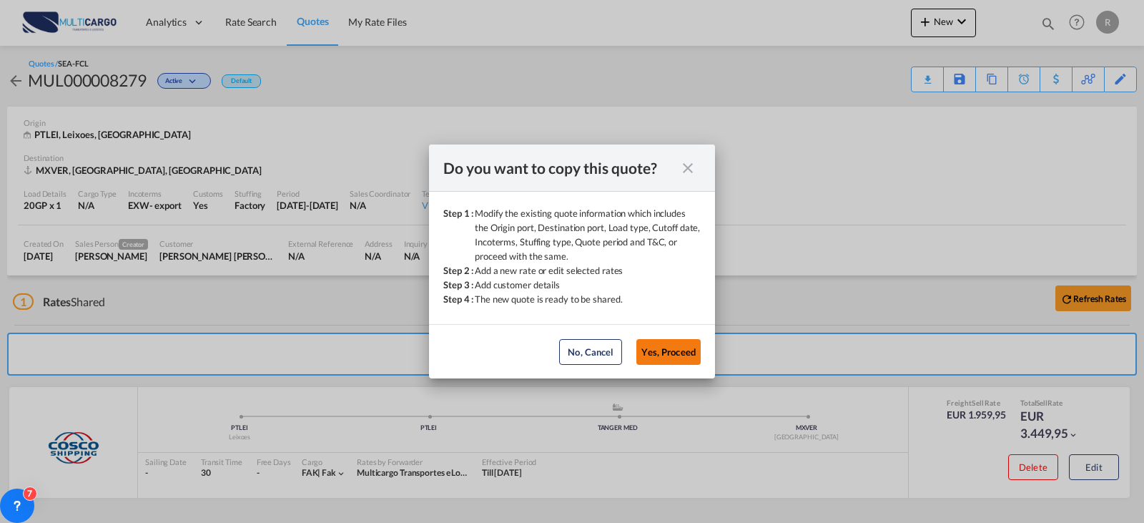
click at [669, 347] on button "Yes, Proceed" at bounding box center [668, 352] width 64 height 26
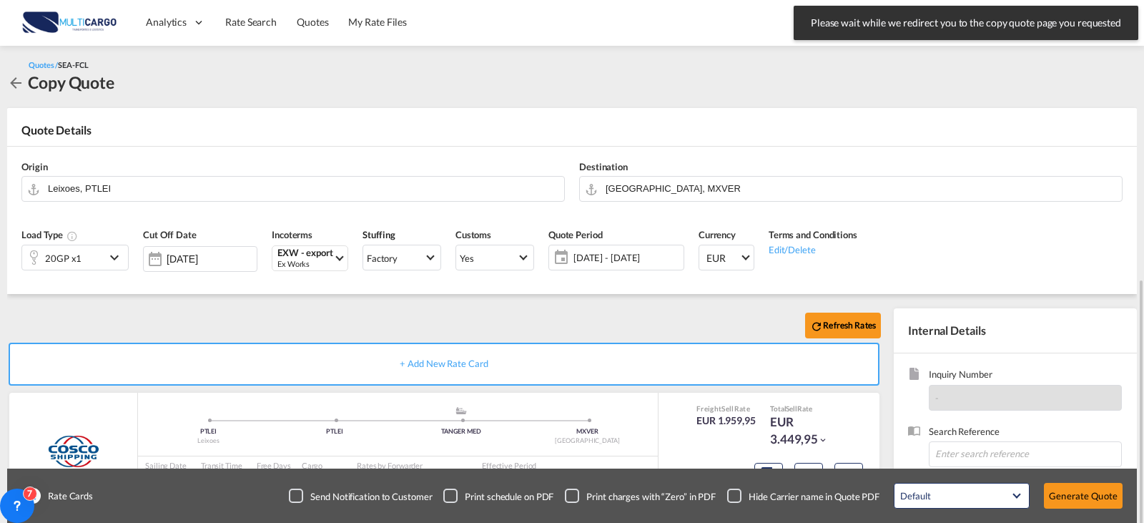
scroll to position [159, 0]
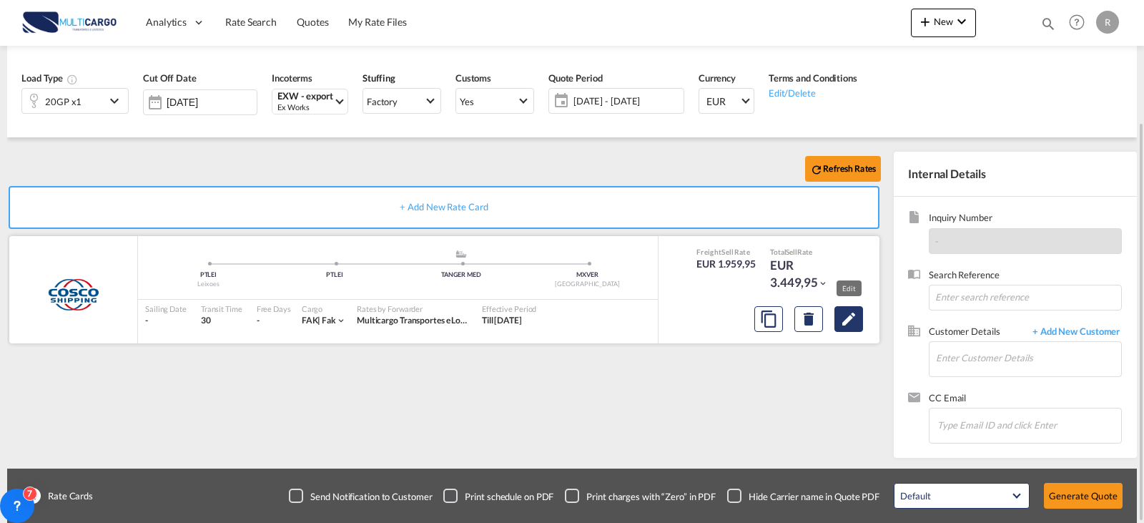
click at [857, 326] on md-icon "Edit" at bounding box center [848, 318] width 17 height 17
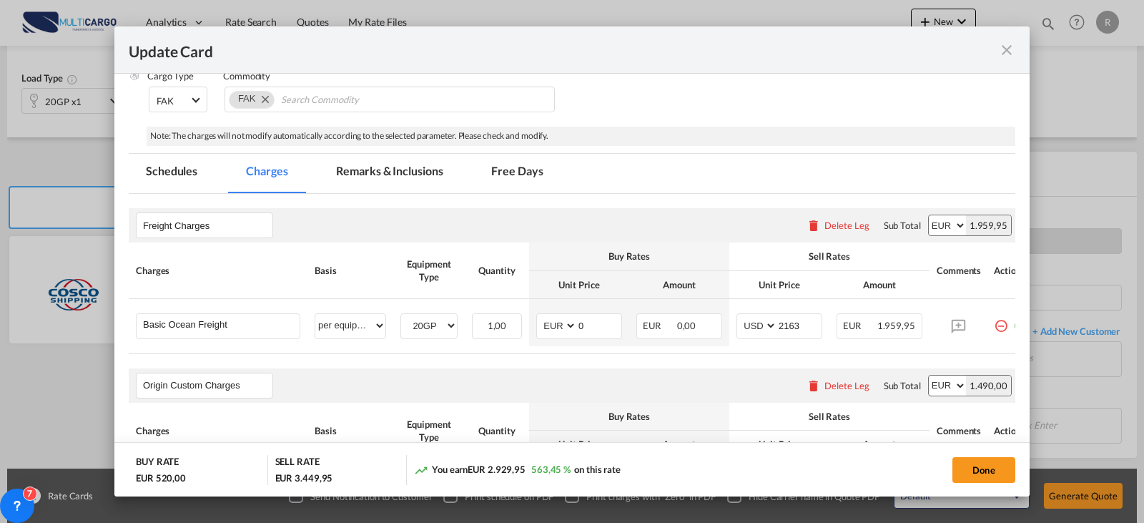
scroll to position [176, 0]
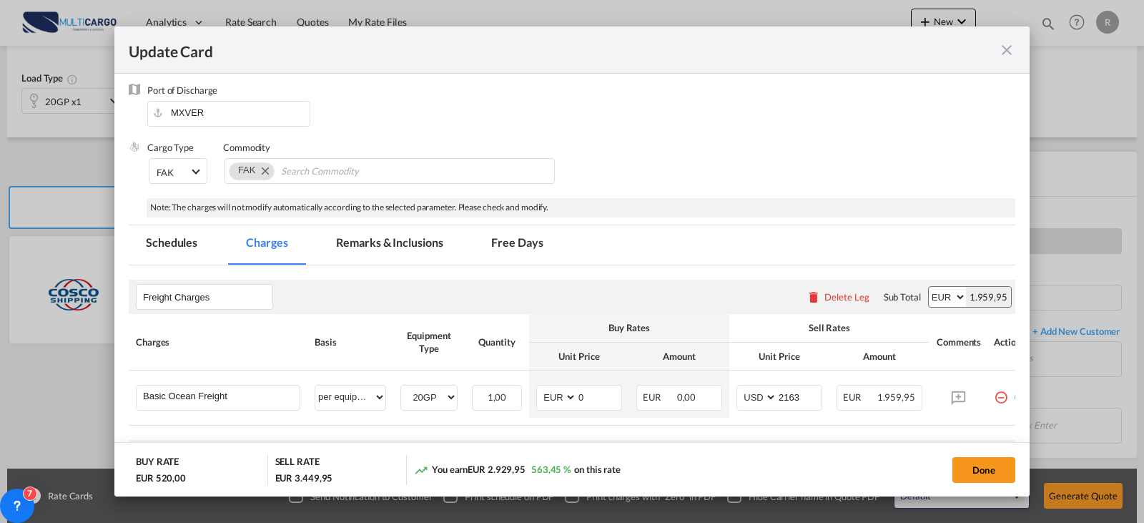
click at [1007, 51] on md-icon "icon-close fg-AAA8AD m-0 pointer" at bounding box center [1006, 49] width 17 height 17
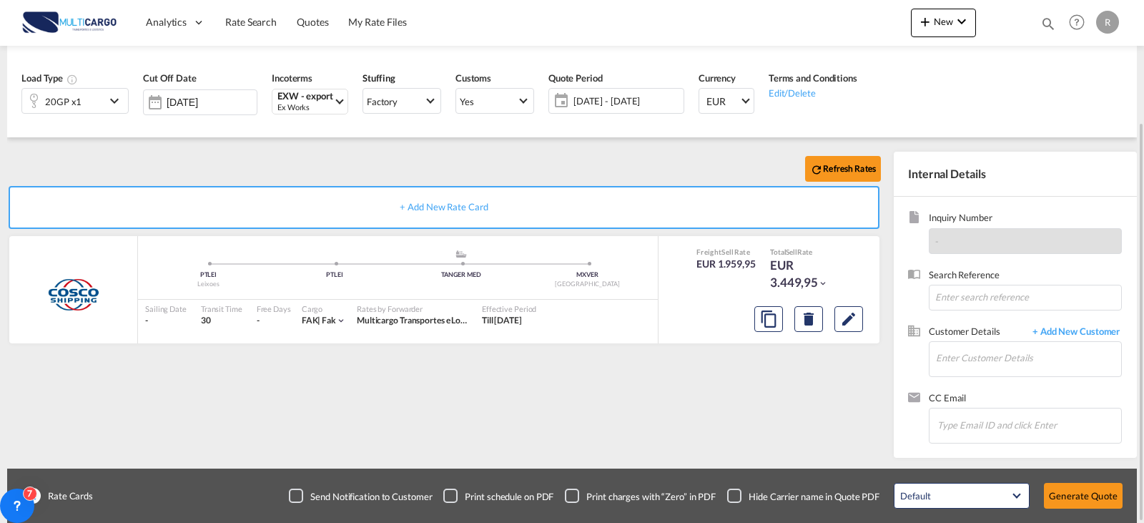
click at [99, 102] on div "20GP x1" at bounding box center [63, 101] width 83 height 24
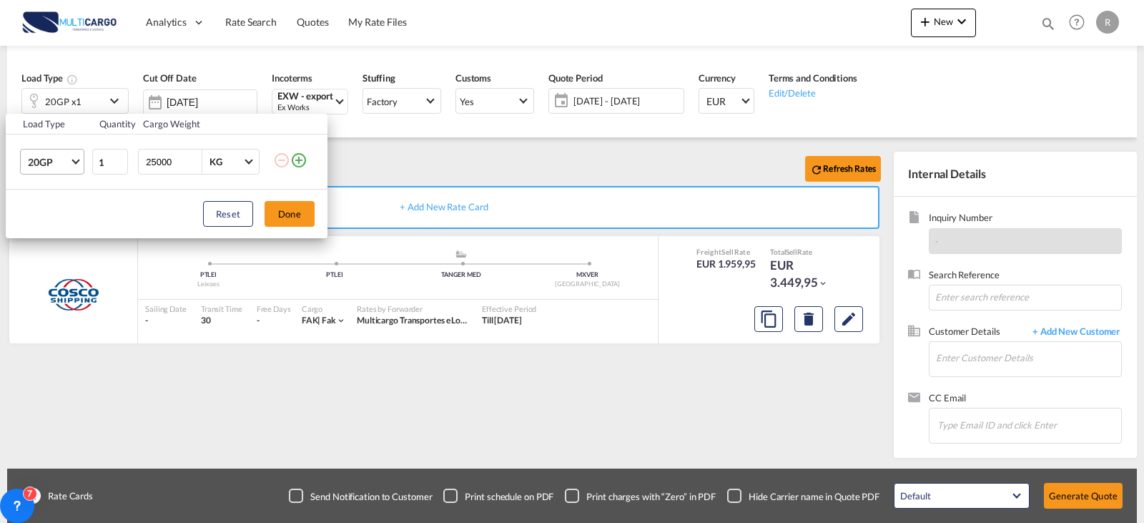
click at [62, 162] on span "20GP" at bounding box center [48, 162] width 41 height 14
click at [56, 234] on md-option "40HC" at bounding box center [64, 231] width 97 height 34
click at [301, 219] on button "Done" at bounding box center [290, 214] width 50 height 26
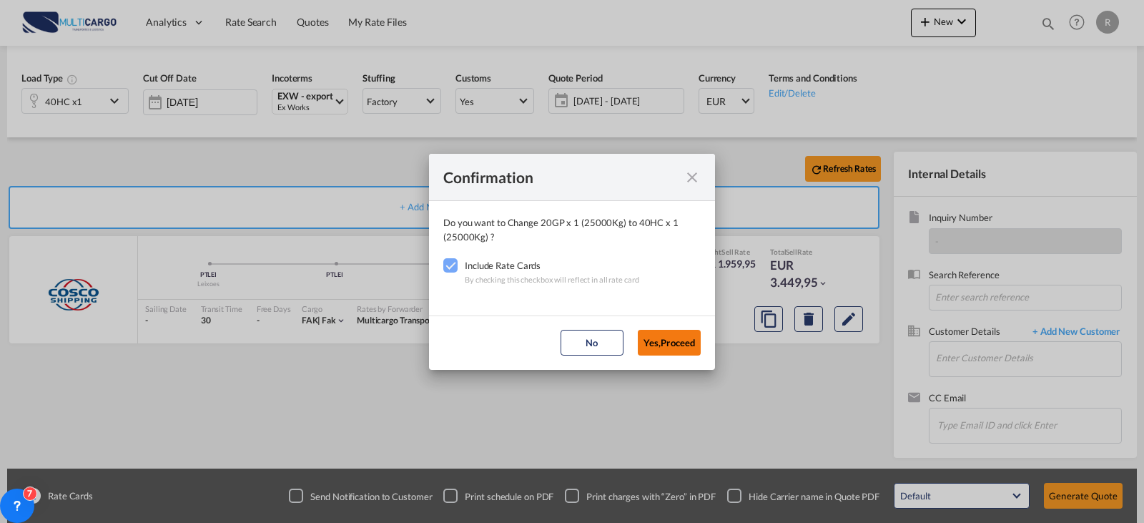
click at [687, 340] on button "Yes,Proceed" at bounding box center [669, 343] width 63 height 26
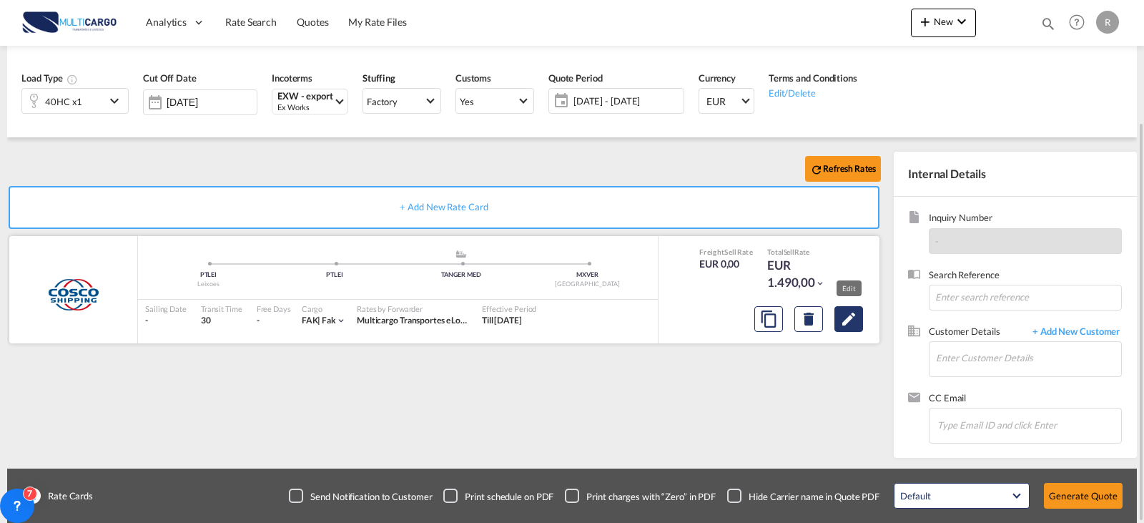
click at [859, 318] on button "Edit" at bounding box center [848, 319] width 29 height 26
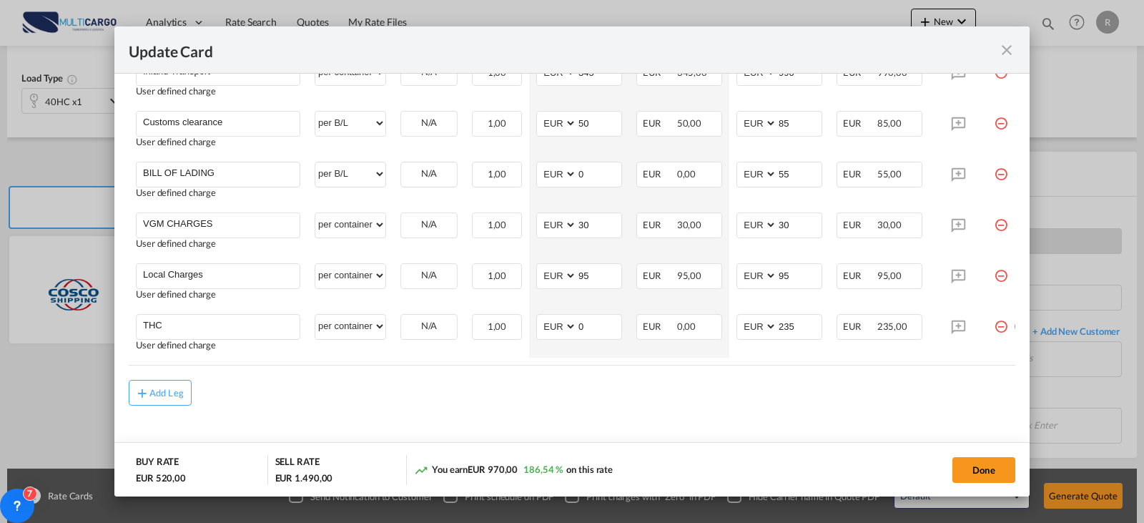
scroll to position [511, 0]
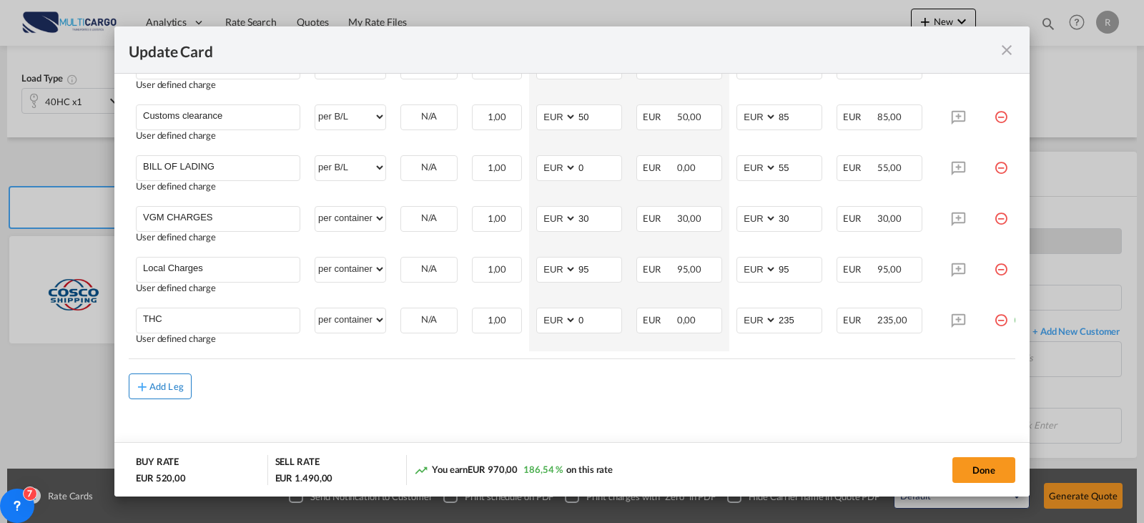
click at [175, 378] on button "Add Leg" at bounding box center [160, 386] width 63 height 26
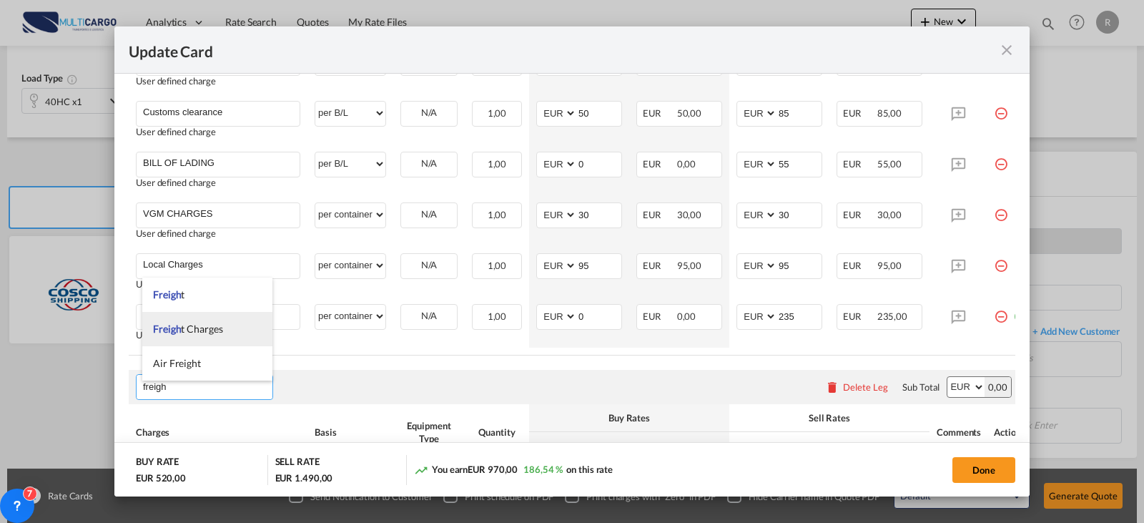
click at [210, 333] on span "Freigh t Charges" at bounding box center [188, 328] width 70 height 12
type input "Freight Charges"
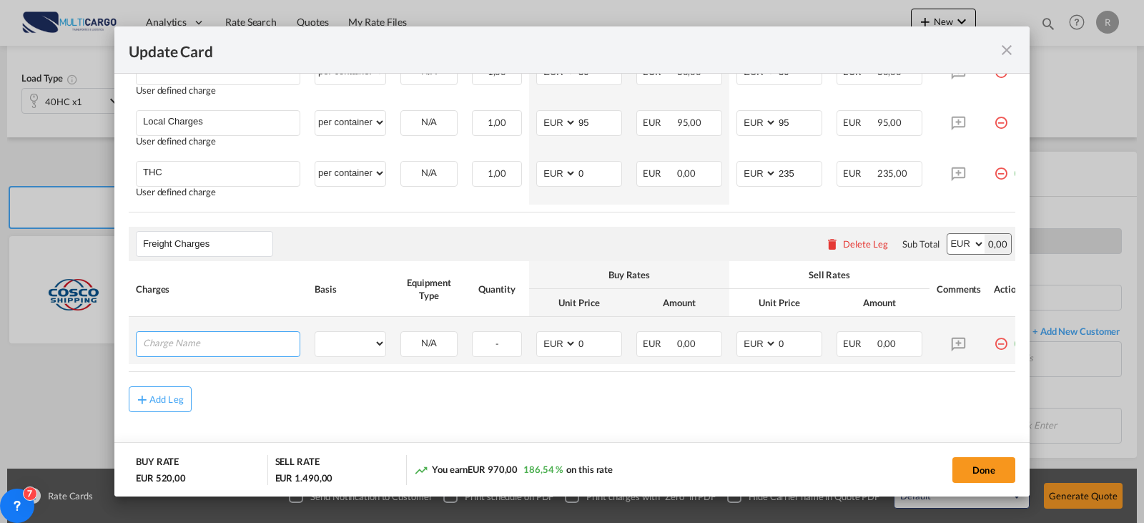
click at [201, 340] on input "Charge Name" at bounding box center [221, 342] width 157 height 21
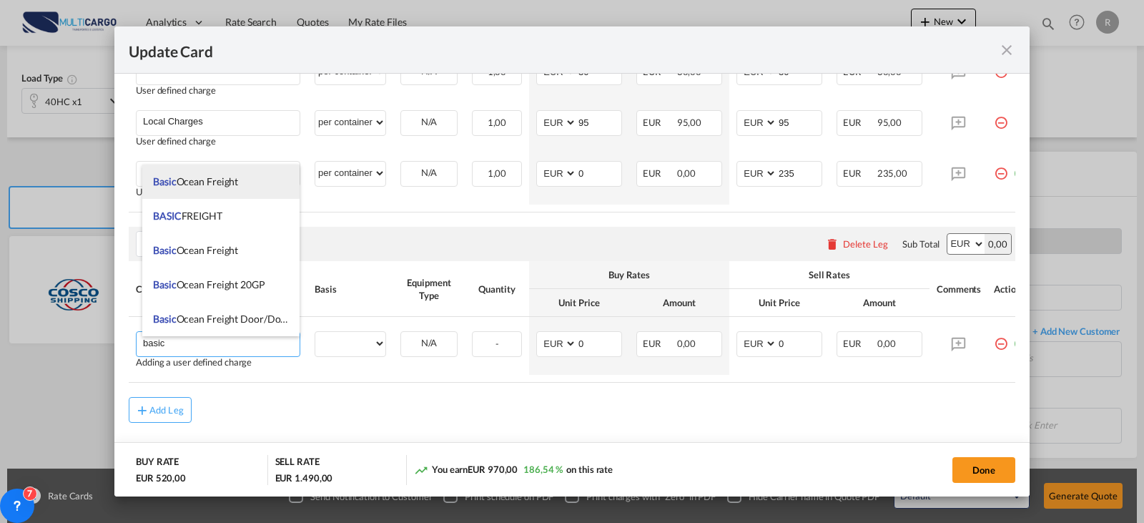
click at [227, 189] on li "Basic Ocean Freight" at bounding box center [220, 181] width 157 height 34
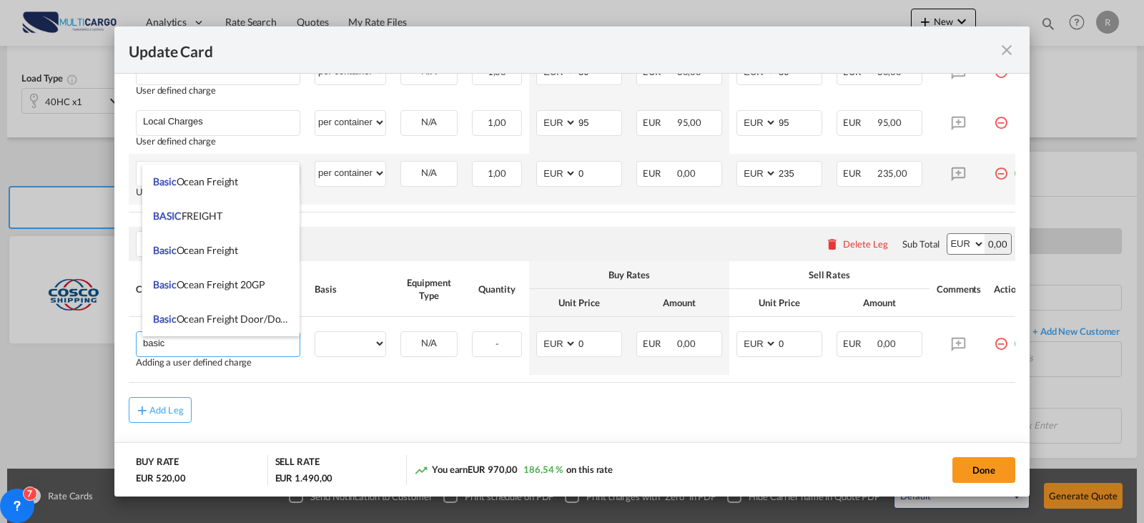
type input "Basic Ocean Freight"
select select "per equipment"
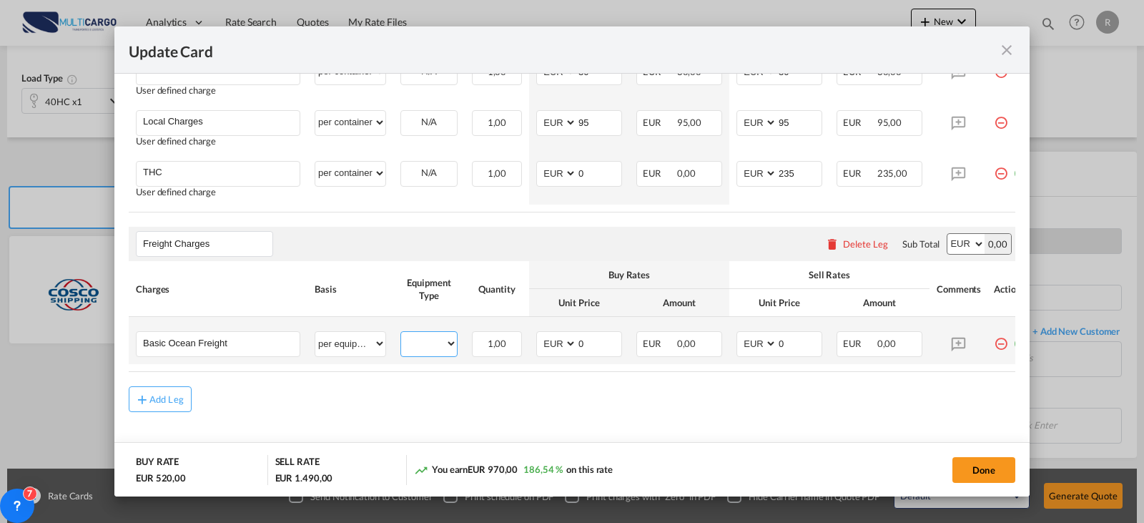
click at [425, 345] on select "40HC" at bounding box center [429, 343] width 56 height 19
select select "40HC"
click at [401, 338] on select "40HC" at bounding box center [429, 343] width 56 height 19
drag, startPoint x: 564, startPoint y: 346, endPoint x: 556, endPoint y: 347, distance: 8.6
click at [556, 347] on md-input-container "AED AFN ALL AMD ANG AOA ARS AUD AWG AZN BAM BBD BDT BGN BHD BIF BMD BND [PERSON…" at bounding box center [579, 344] width 86 height 26
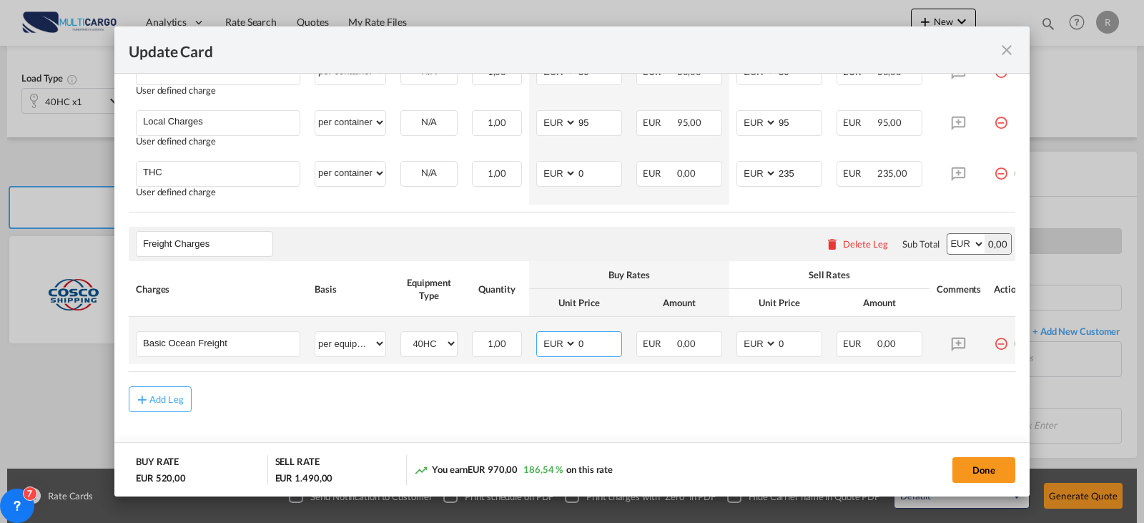
click at [586, 351] on input "0" at bounding box center [599, 342] width 44 height 21
click at [561, 348] on select "AED AFN ALL AMD ANG AOA ARS AUD AWG AZN BAM BBD BDT BGN BHD BIF BMD BND [PERSON…" at bounding box center [557, 343] width 37 height 19
select select "string:USD"
click at [539, 338] on select "AED AFN ALL AMD ANG AOA ARS AUD AWG AZN BAM BBD BDT BGN BHD BIF BMD BND [PERSON…" at bounding box center [557, 343] width 37 height 19
click at [763, 350] on select "AED AFN ALL AMD ANG AOA ARS AUD AWG AZN BAM BBD BDT BGN BHD BIF BMD BND [PERSON…" at bounding box center [757, 343] width 37 height 19
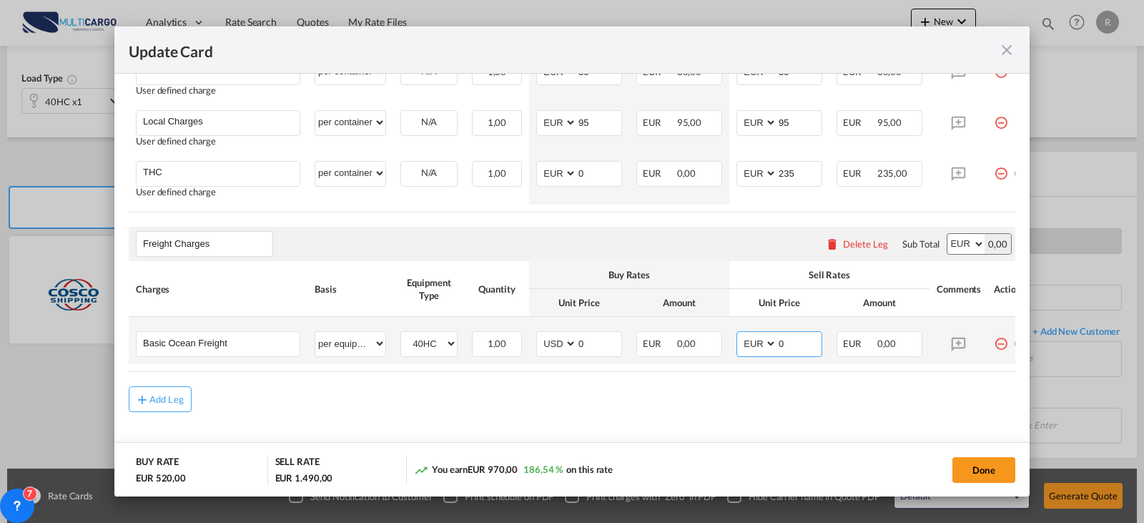
select select "string:USD"
click at [739, 338] on select "AED AFN ALL AMD ANG AOA ARS AUD AWG AZN BAM BBD BDT BGN BHD BIF BMD BND [PERSON…" at bounding box center [757, 343] width 37 height 19
type input "2350"
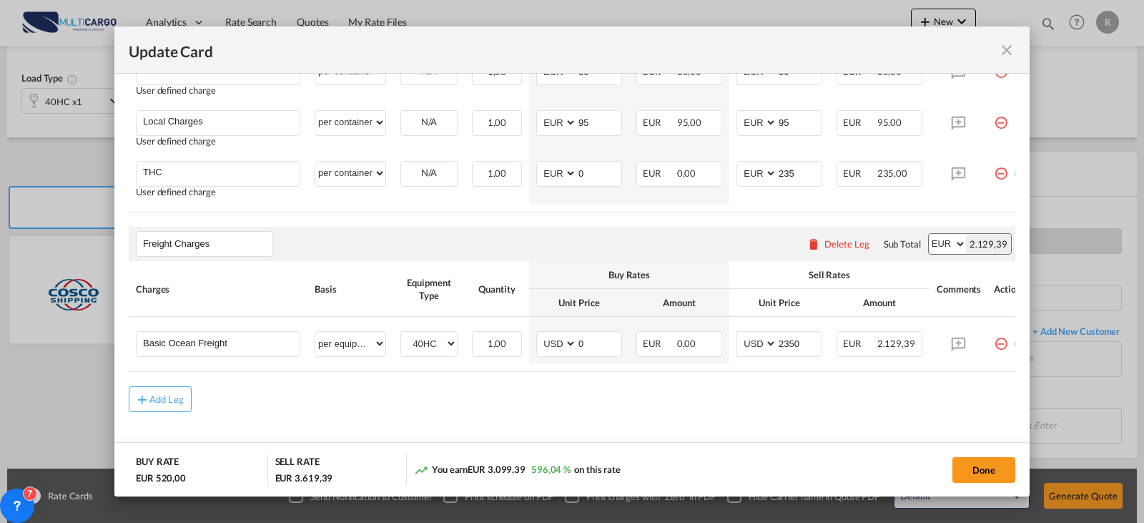
drag, startPoint x: 990, startPoint y: 470, endPoint x: 875, endPoint y: 443, distance: 118.3
click at [990, 470] on button "Done" at bounding box center [983, 470] width 63 height 26
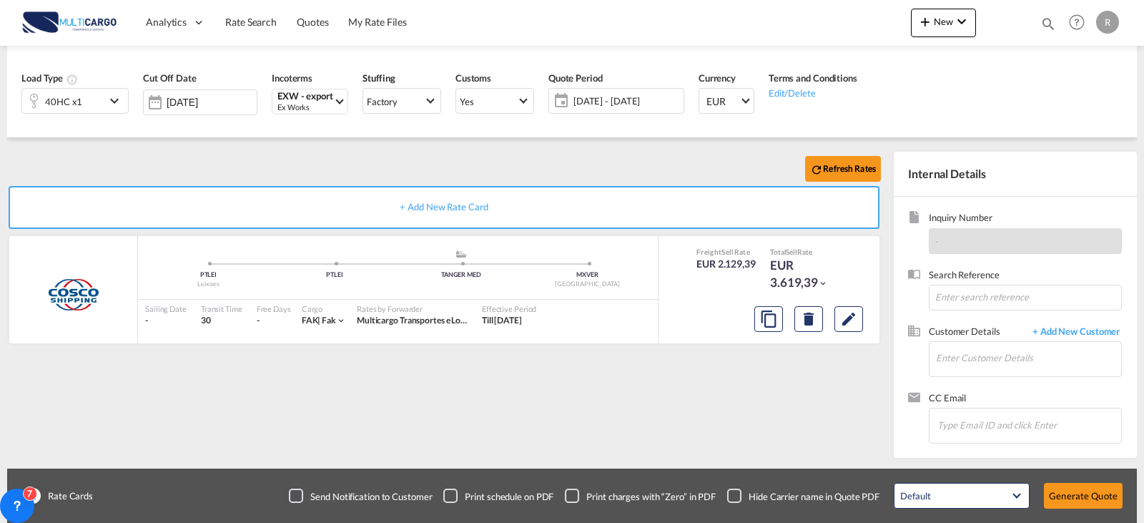
scroll to position [676, 0]
click at [1050, 350] on input "Enter Customer Details" at bounding box center [1028, 358] width 185 height 32
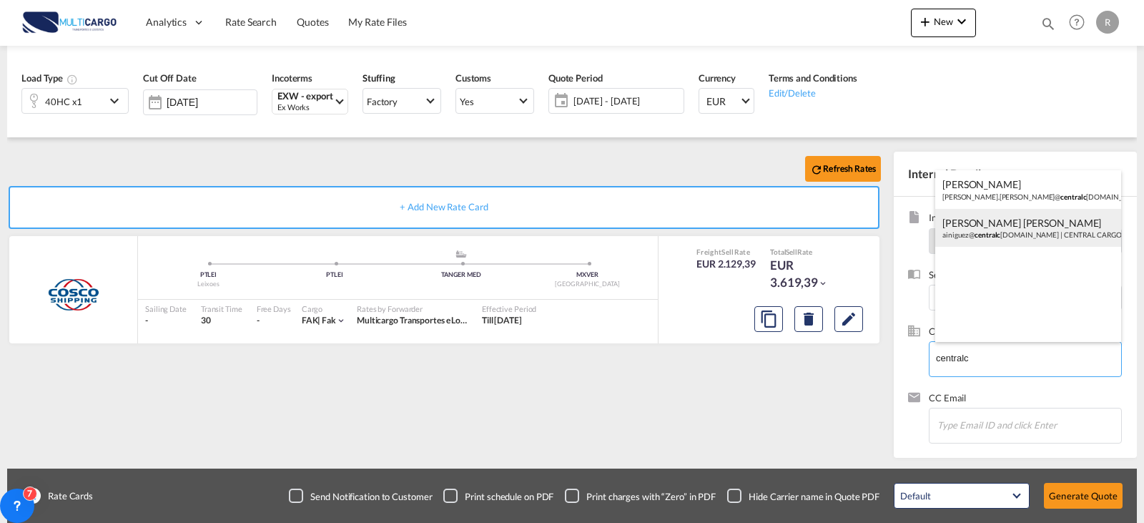
click at [1062, 238] on div "[PERSON_NAME] [PERSON_NAME] ainiguez@ centralc [DOMAIN_NAME] | CENTRAL CARGO" at bounding box center [1028, 228] width 186 height 39
type input "CENTRAL CARGO, [PERSON_NAME] [PERSON_NAME], [PERSON_NAME][EMAIL_ADDRESS][DOMAIN…"
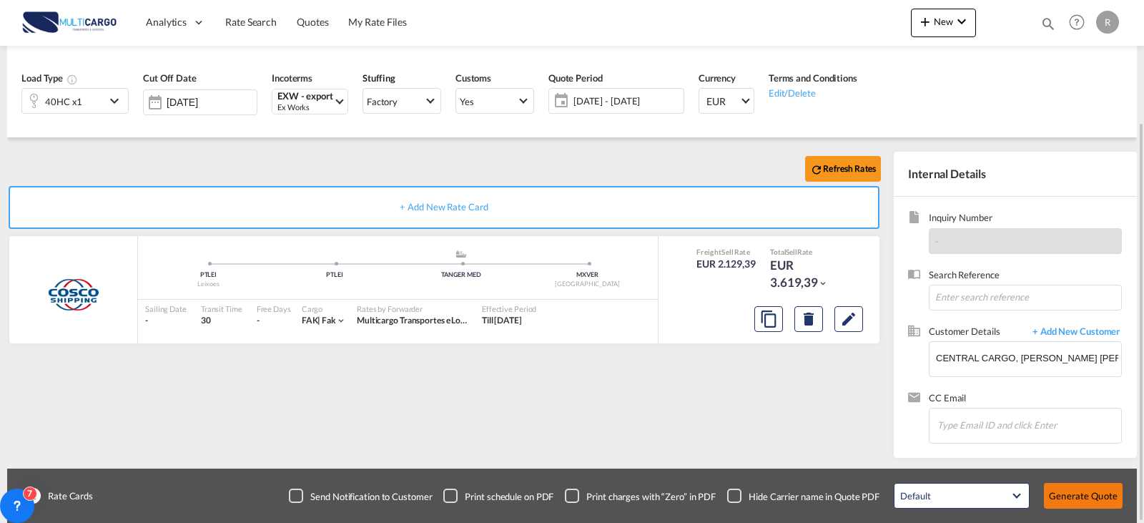
click at [1094, 485] on button "Generate Quote" at bounding box center [1083, 496] width 79 height 26
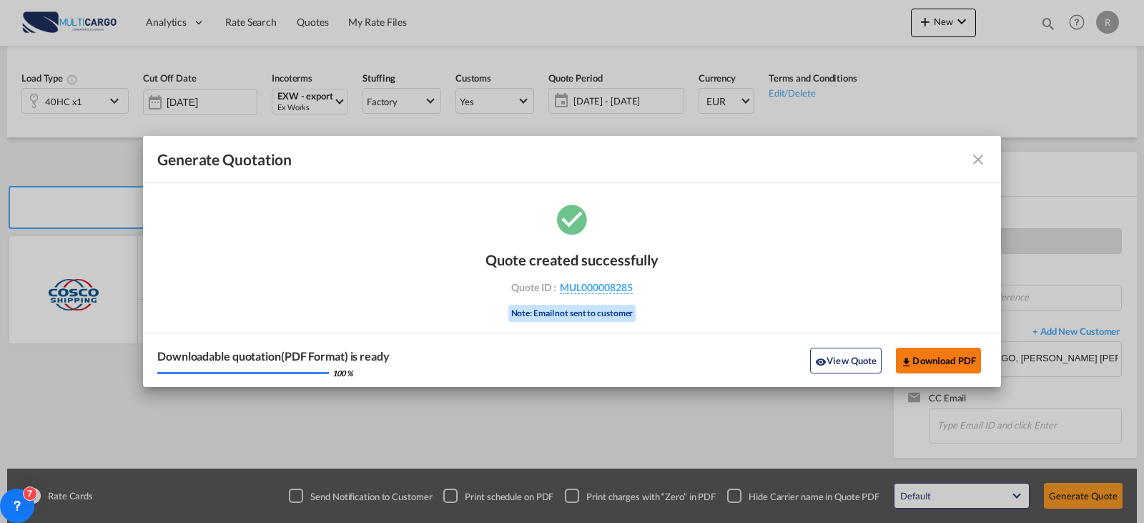
click at [928, 365] on button "Download PDF" at bounding box center [938, 360] width 85 height 26
